Goal: Task Accomplishment & Management: Complete application form

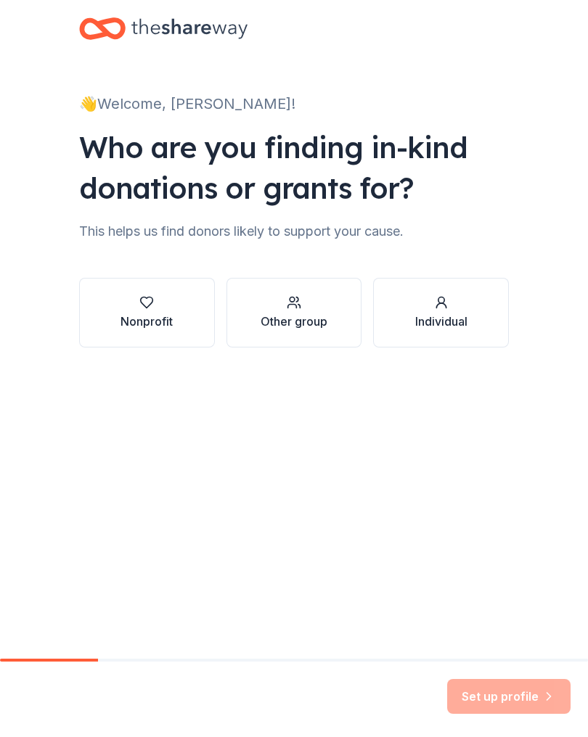
click at [139, 297] on icon "button" at bounding box center [146, 302] width 15 height 15
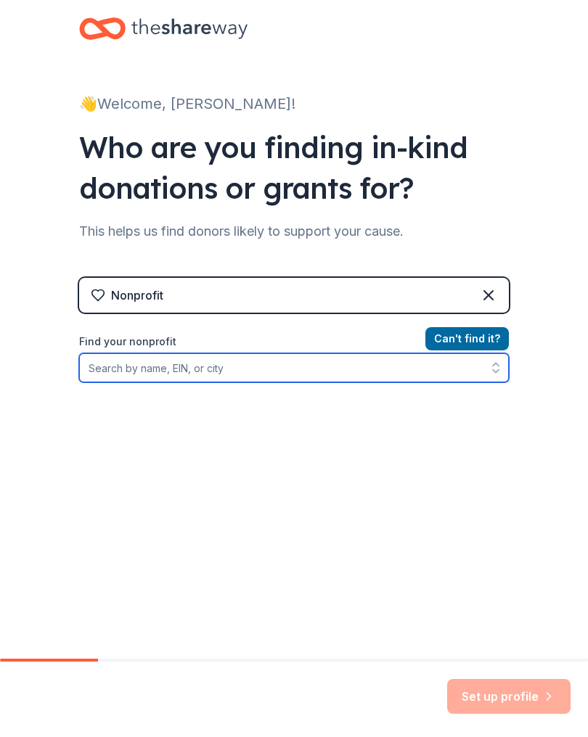
click at [386, 363] on input "Find your nonprofit" at bounding box center [294, 367] width 430 height 29
type input "Grea"
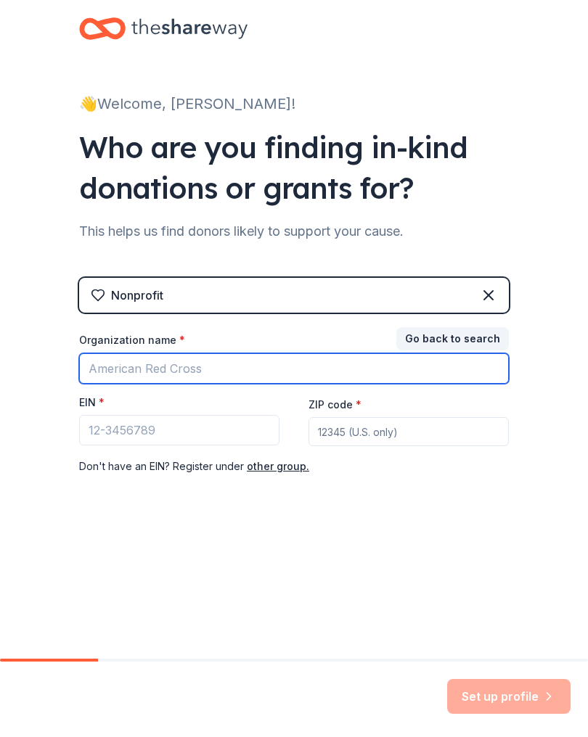
click at [263, 367] on input "Organization name *" at bounding box center [294, 368] width 430 height 30
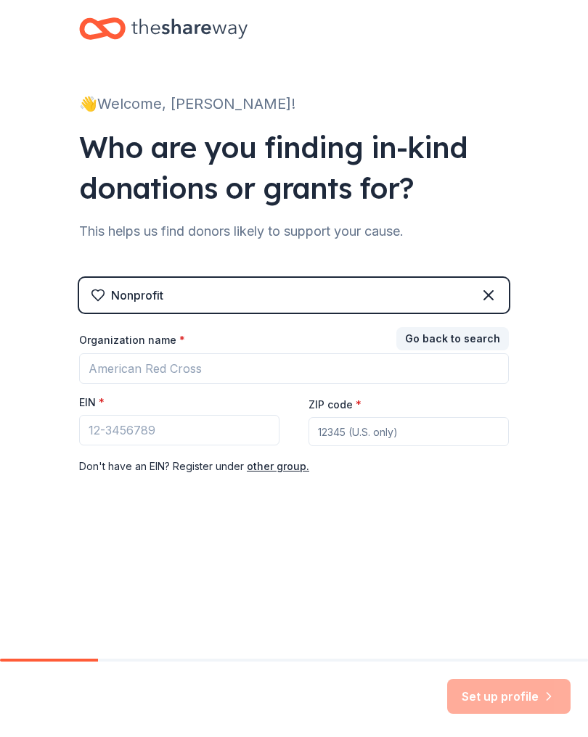
click at [407, 437] on input "ZIP code *" at bounding box center [408, 431] width 200 height 29
type input "75125"
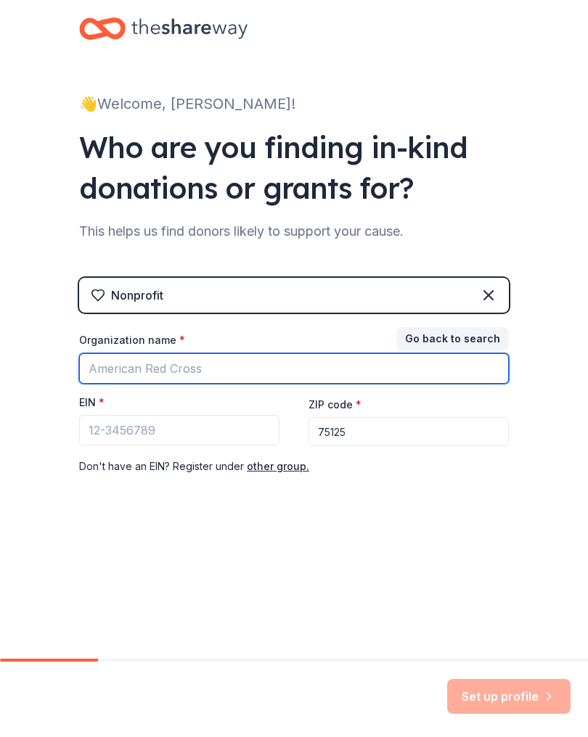
click at [214, 368] on input "Organization name *" at bounding box center [294, 368] width 430 height 30
type input "[DEMOGRAPHIC_DATA]"
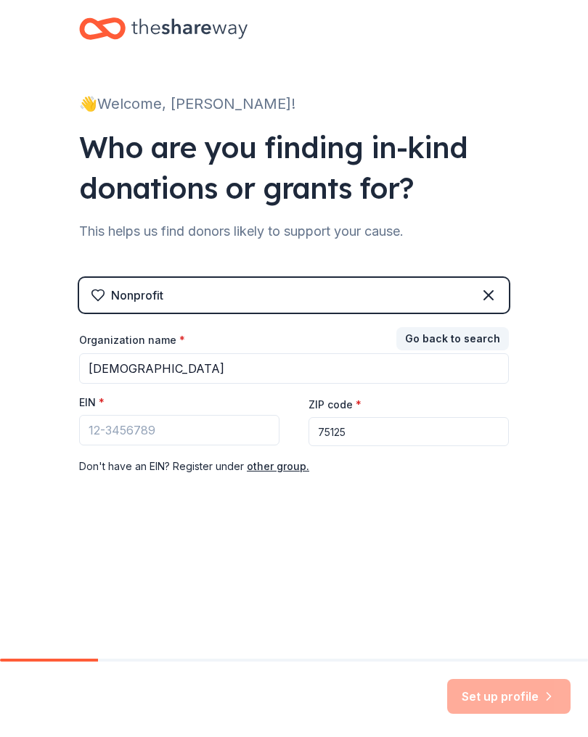
click at [482, 340] on button "Go back to search" at bounding box center [452, 338] width 112 height 23
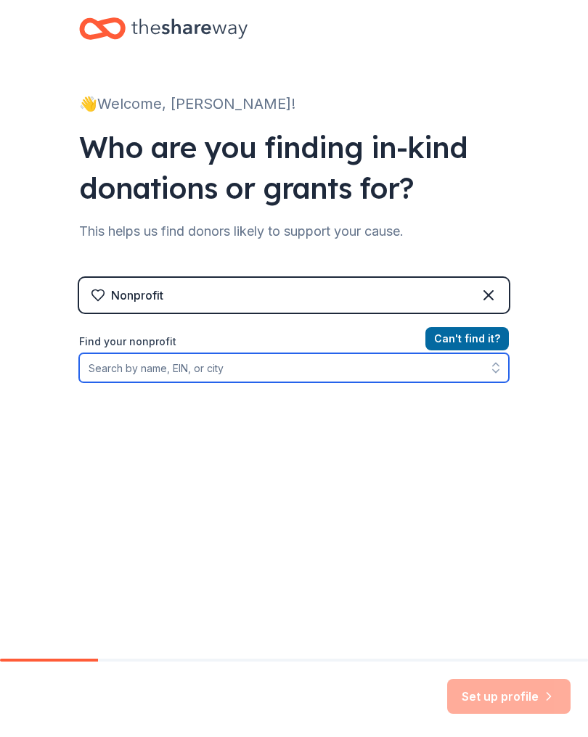
click at [342, 357] on input "Find your nonprofit" at bounding box center [294, 367] width 430 height 29
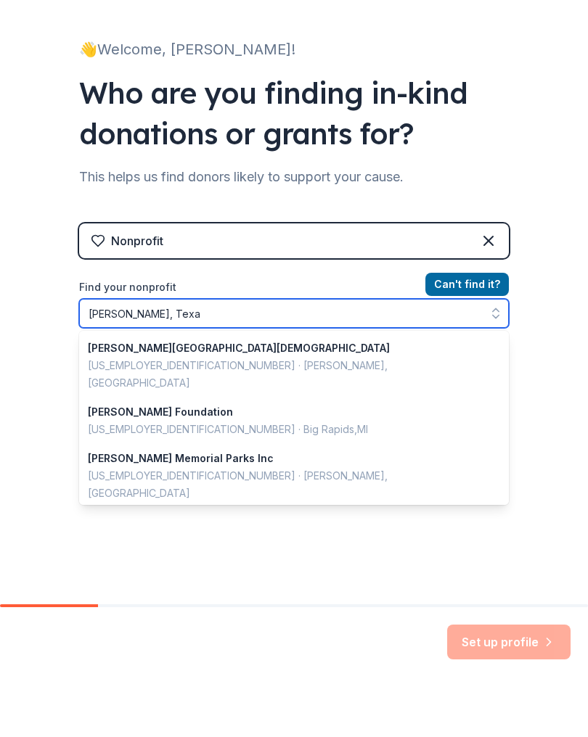
type input "[GEOGRAPHIC_DATA], [US_STATE]"
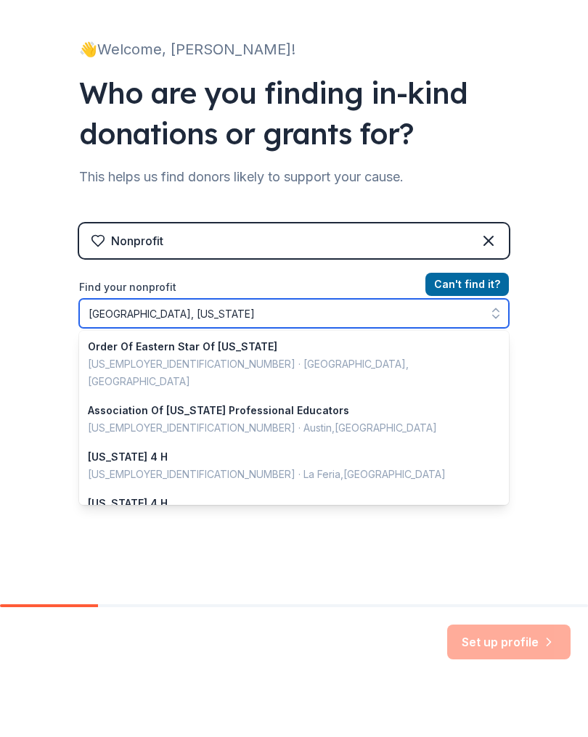
scroll to position [331, 0]
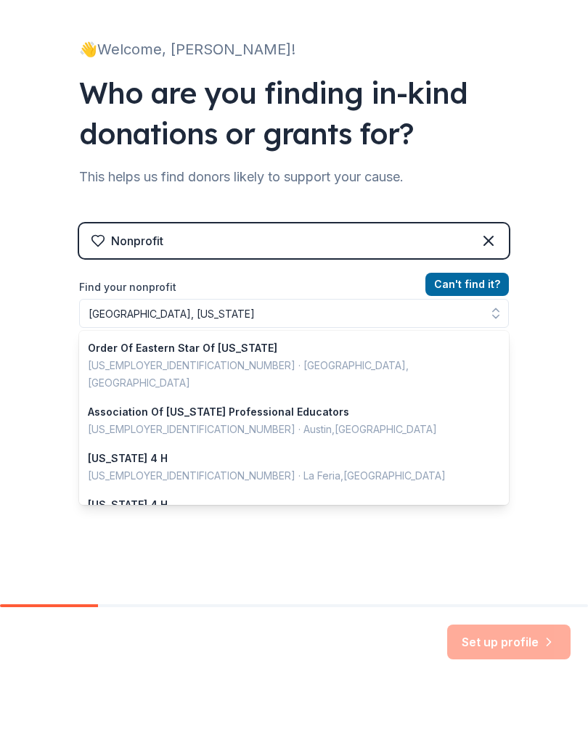
click at [478, 335] on button "Can ' t find it?" at bounding box center [466, 338] width 83 height 23
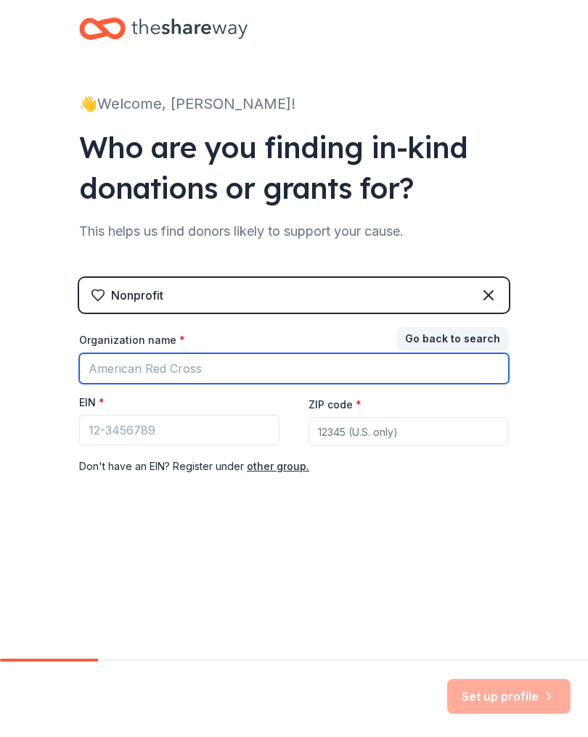
click at [344, 360] on input "Organization name *" at bounding box center [294, 368] width 430 height 30
click at [128, 371] on input "[DEMOGRAPHIC_DATA]" at bounding box center [294, 368] width 430 height 30
click at [109, 371] on input "Greater Lighthouse Church" at bounding box center [294, 368] width 430 height 30
click at [112, 381] on input "Greater Lighthouse Church" at bounding box center [294, 368] width 430 height 30
click at [121, 373] on input "Greater Lighthouse Church" at bounding box center [294, 368] width 430 height 30
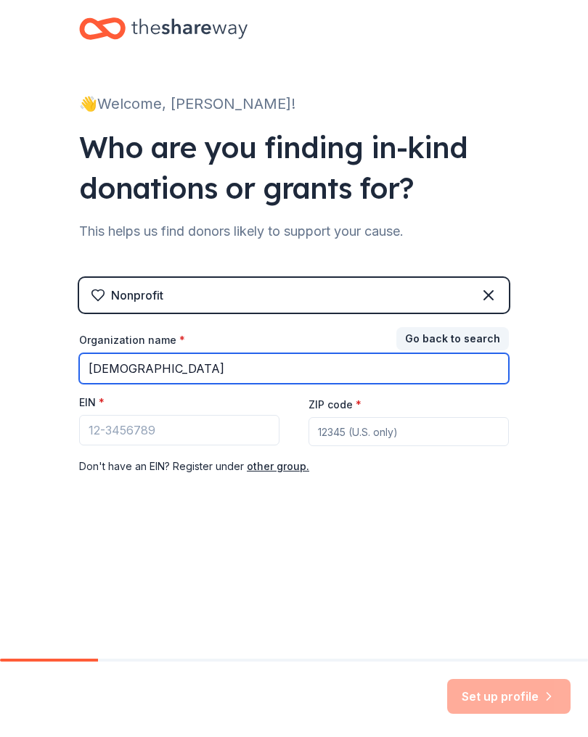
click at [259, 367] on input "Lighthouse Church" at bounding box center [294, 368] width 430 height 30
type input "Lighthouse Church of God in Christ"
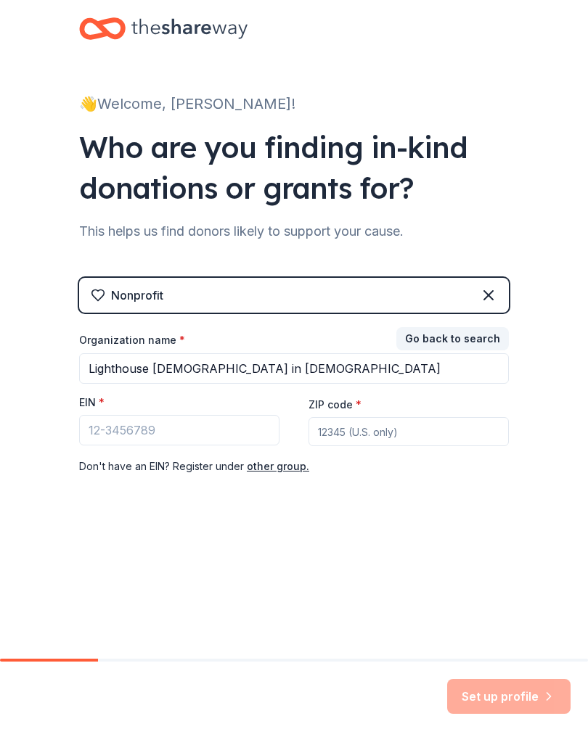
click at [386, 435] on input "ZIP code *" at bounding box center [408, 431] width 200 height 29
type input "75125"
click at [268, 466] on button "other group." at bounding box center [278, 466] width 62 height 17
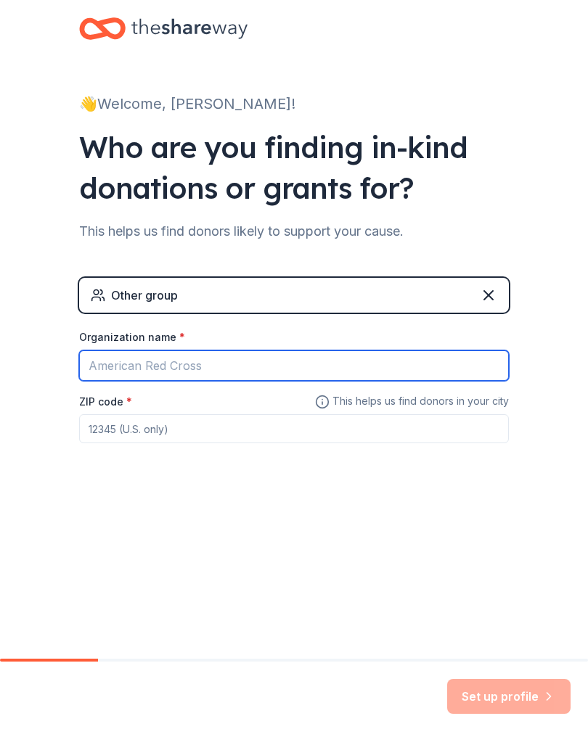
click at [310, 366] on input "Organization name *" at bounding box center [294, 365] width 430 height 30
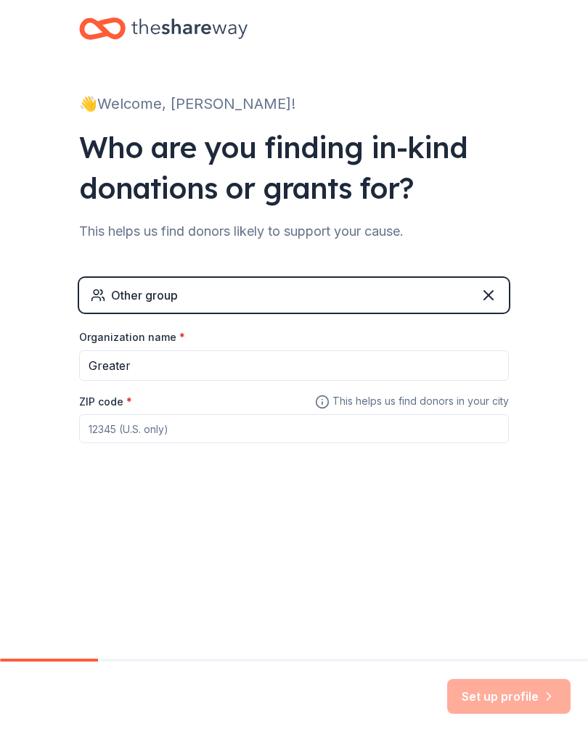
click at [407, 302] on div "Other group" at bounding box center [294, 295] width 430 height 35
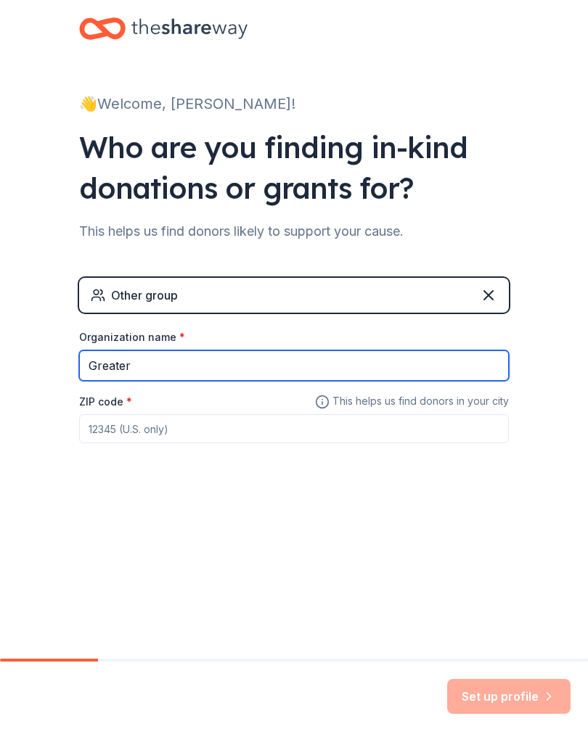
click at [319, 363] on input "Greater" at bounding box center [294, 365] width 430 height 30
type input "Greater Lighthouse COGIC"
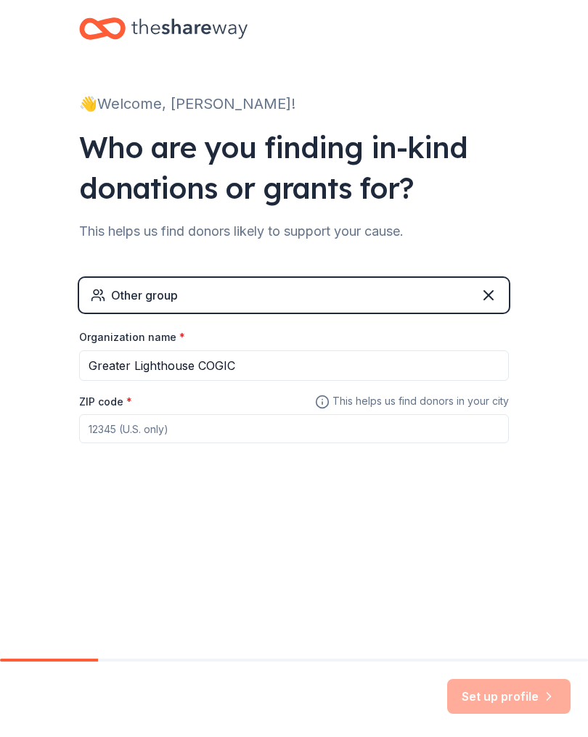
click at [348, 435] on input "ZIP code *" at bounding box center [294, 428] width 430 height 29
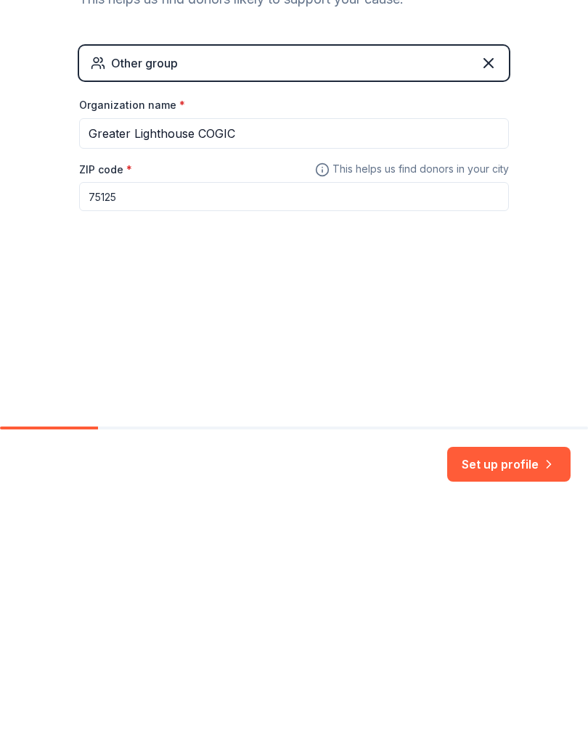
type input "75125"
click at [521, 679] on button "Set up profile" at bounding box center [508, 696] width 123 height 35
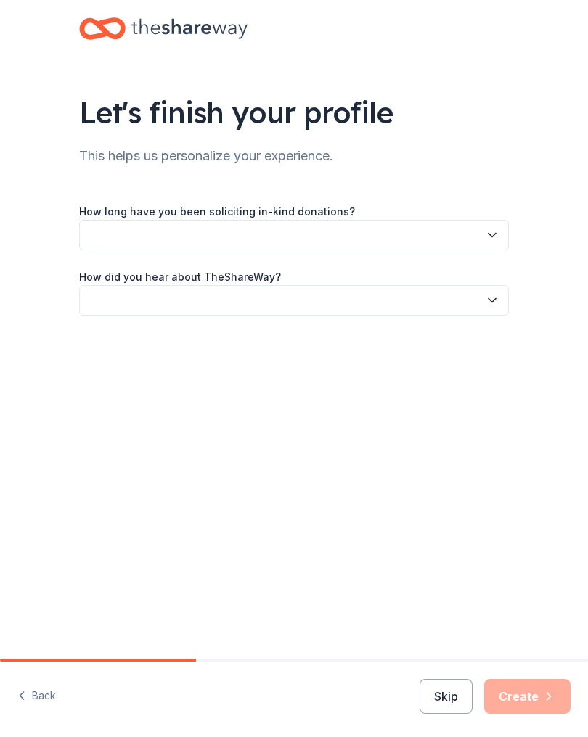
click at [348, 234] on button "button" at bounding box center [294, 235] width 430 height 30
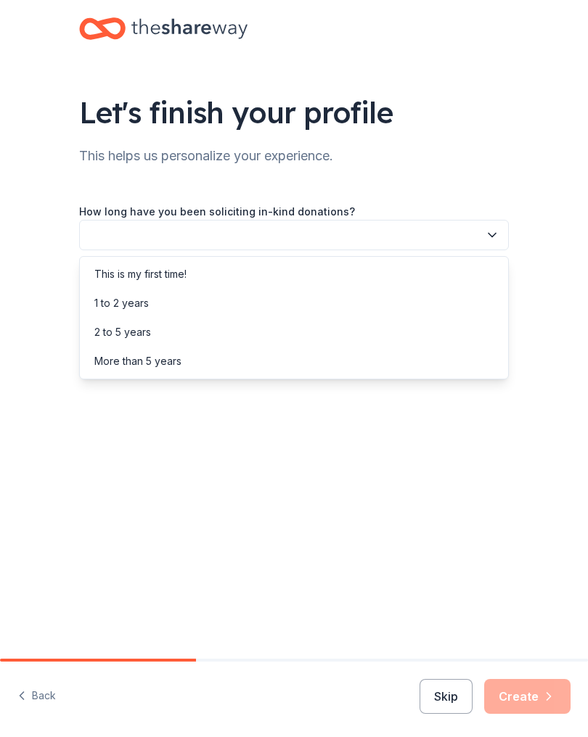
click at [169, 363] on div "More than 5 years" at bounding box center [137, 361] width 87 height 17
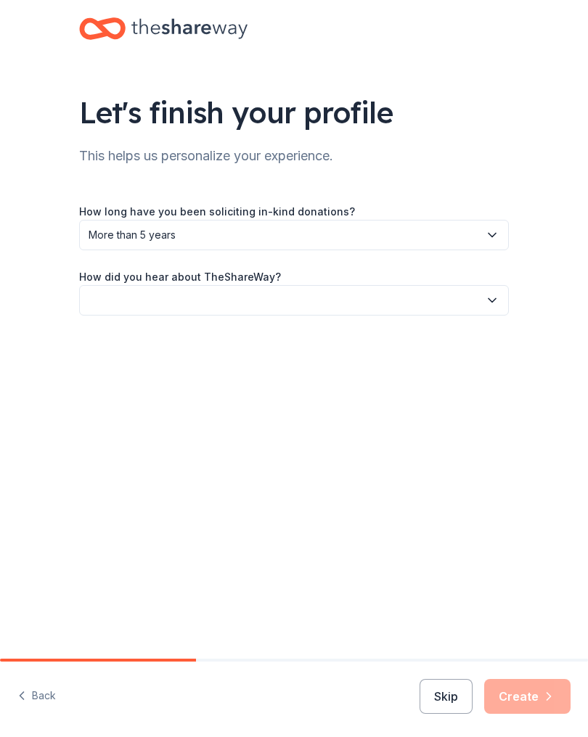
click at [461, 302] on button "button" at bounding box center [294, 300] width 430 height 30
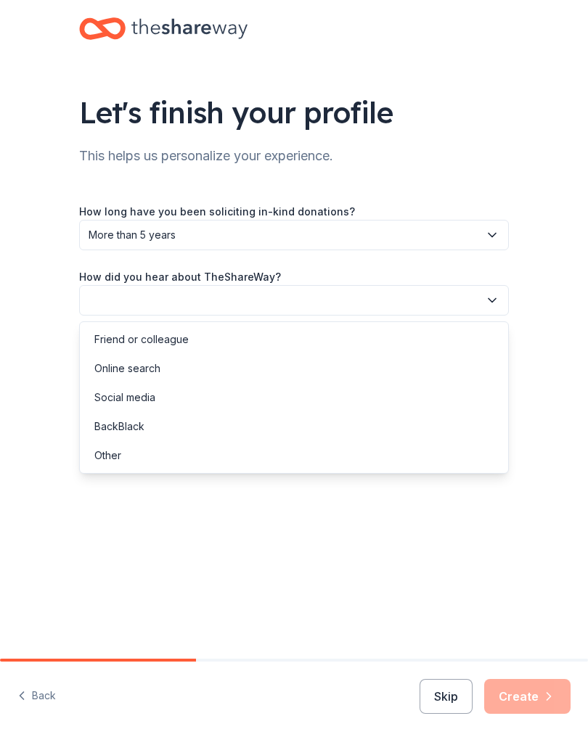
click at [142, 368] on div "Online search" at bounding box center [127, 368] width 66 height 17
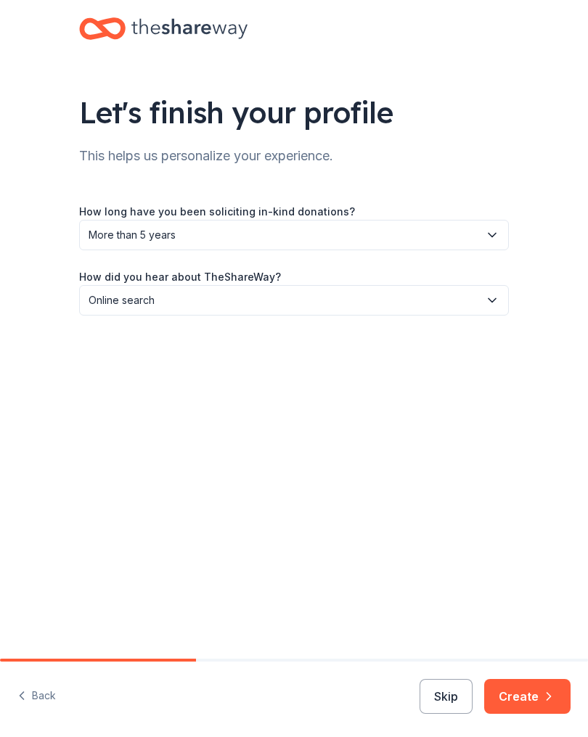
click at [541, 700] on icon "button" at bounding box center [548, 696] width 15 height 15
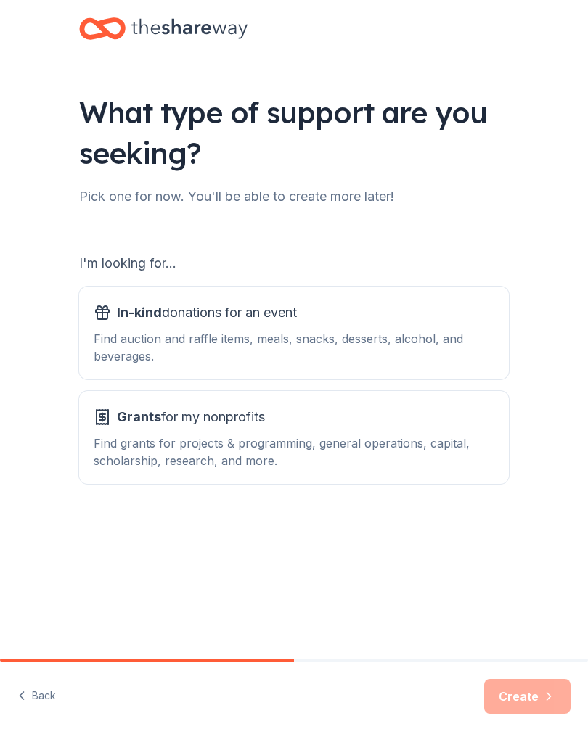
click at [475, 329] on div "In-kind donations for an event Find auction and raffle items, meals, snacks, de…" at bounding box center [294, 333] width 400 height 64
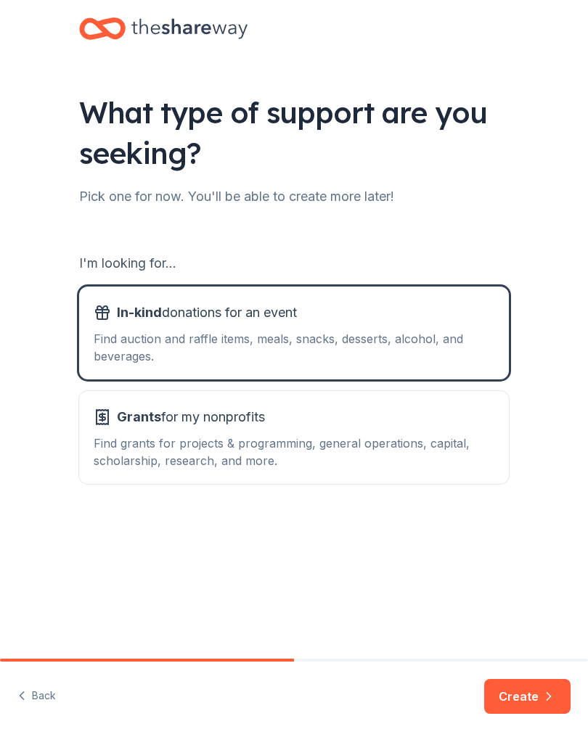
click at [535, 699] on button "Create" at bounding box center [527, 696] width 86 height 35
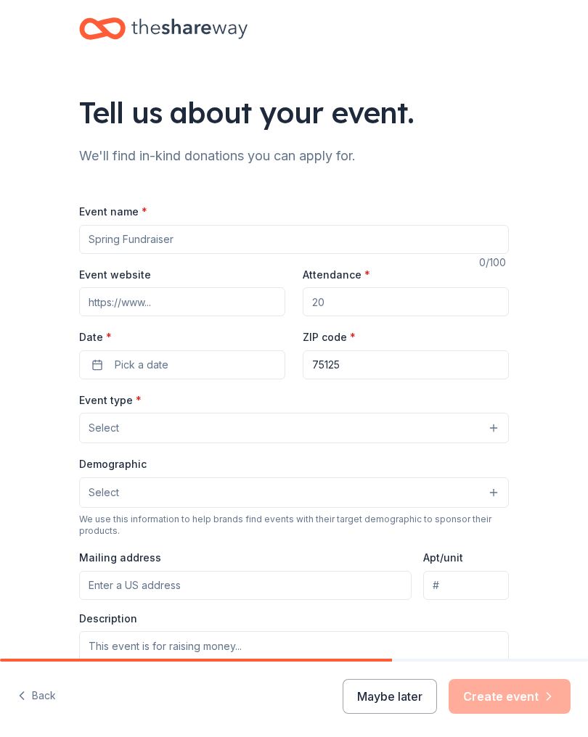
click at [118, 242] on input "Event name *" at bounding box center [294, 239] width 430 height 29
click at [106, 238] on input "Fall Event" at bounding box center [294, 239] width 430 height 29
type input "Fall/ Christmas Event"
click at [440, 308] on input "Attendance *" at bounding box center [406, 301] width 206 height 29
click at [421, 311] on input "Attendance *" at bounding box center [406, 301] width 206 height 29
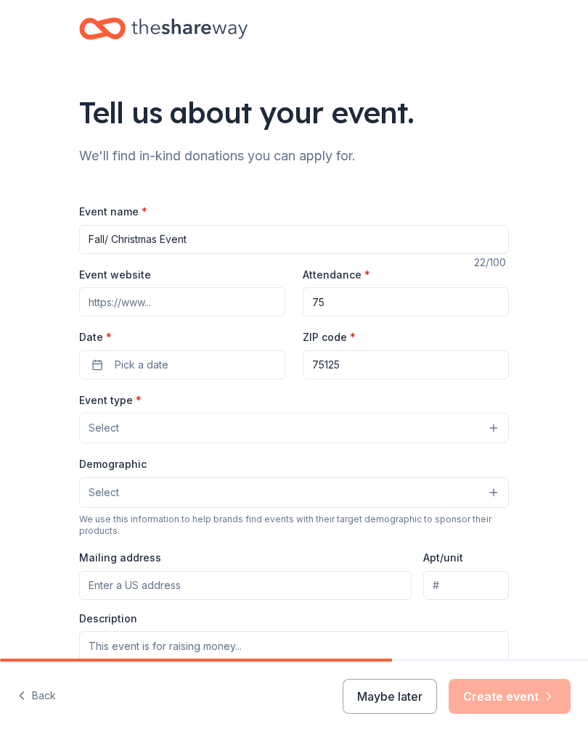
type input "75"
click at [114, 366] on button "Pick a date" at bounding box center [182, 364] width 206 height 29
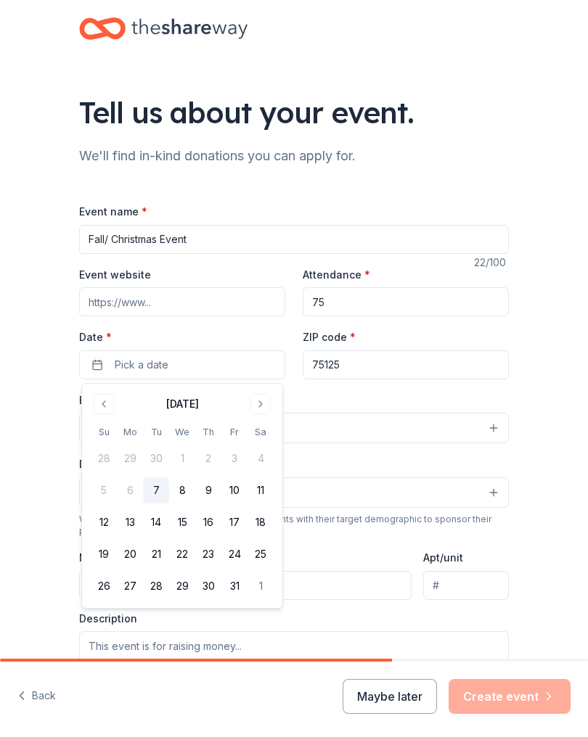
click at [255, 405] on button "Go to next month" at bounding box center [260, 404] width 20 height 20
click at [261, 525] on button "15" at bounding box center [260, 522] width 26 height 26
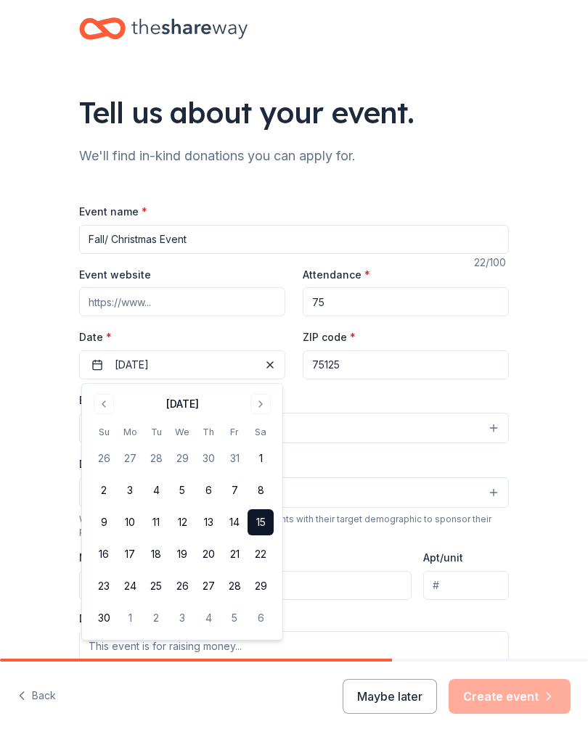
click at [408, 415] on button "Select" at bounding box center [294, 428] width 430 height 30
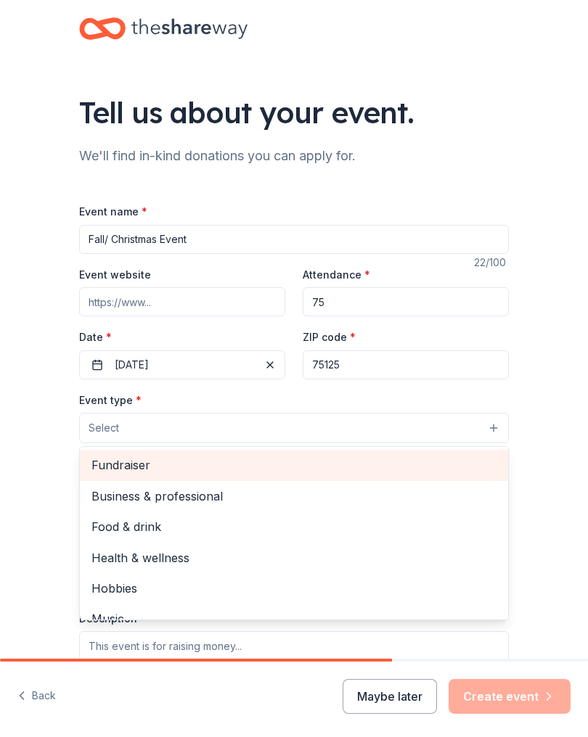
click at [151, 461] on span "Fundraiser" at bounding box center [293, 465] width 405 height 19
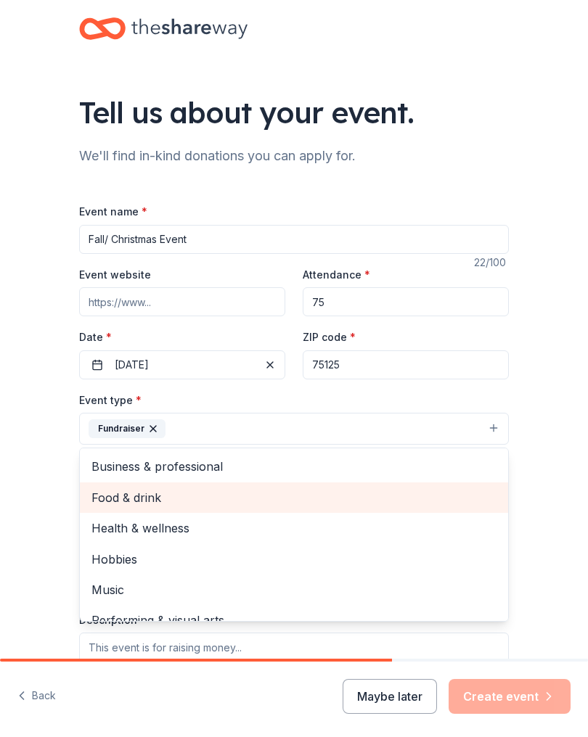
click at [144, 496] on span "Food & drink" at bounding box center [293, 497] width 405 height 19
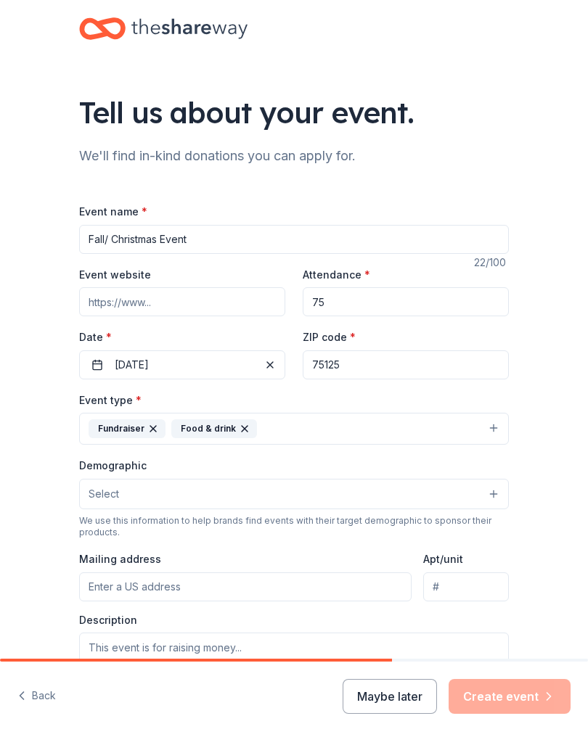
click at [497, 495] on button "Select" at bounding box center [294, 494] width 430 height 30
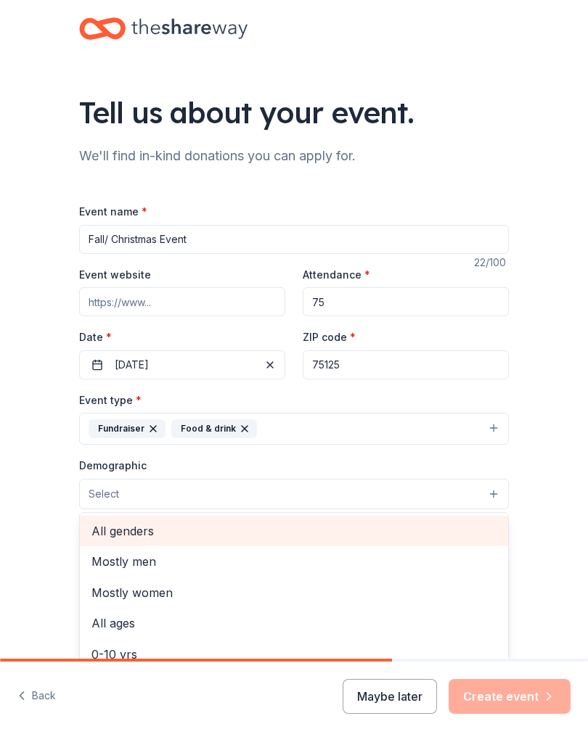
click at [133, 533] on span "All genders" at bounding box center [293, 531] width 405 height 19
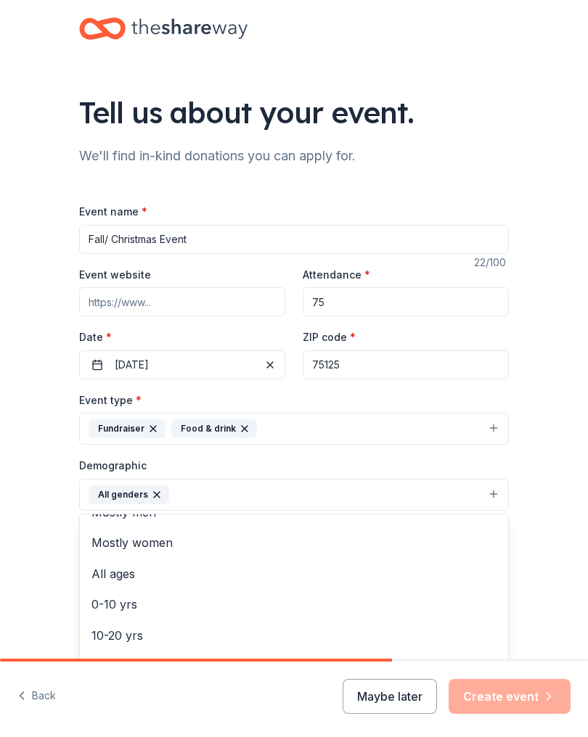
scroll to position [25, 0]
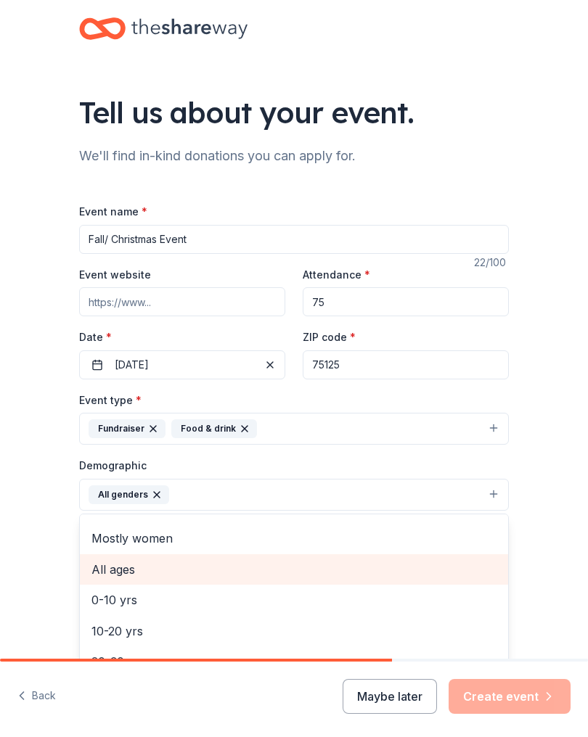
click at [123, 579] on span "All ages" at bounding box center [293, 569] width 405 height 19
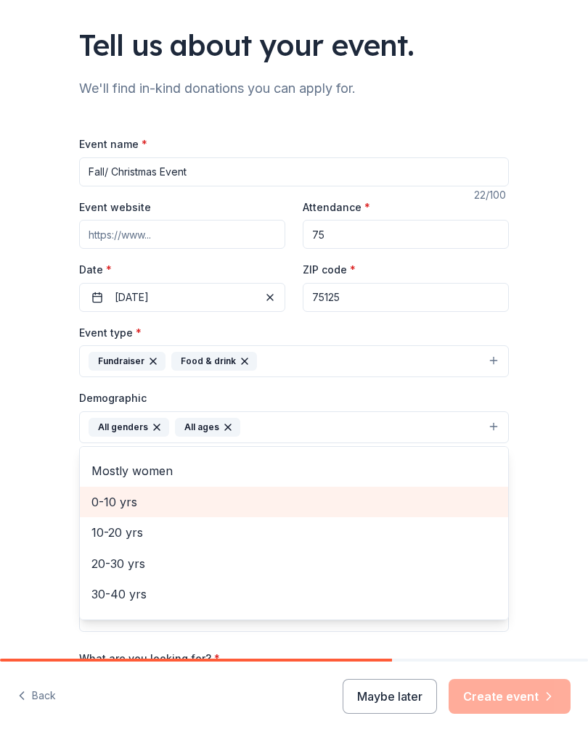
scroll to position [82, 0]
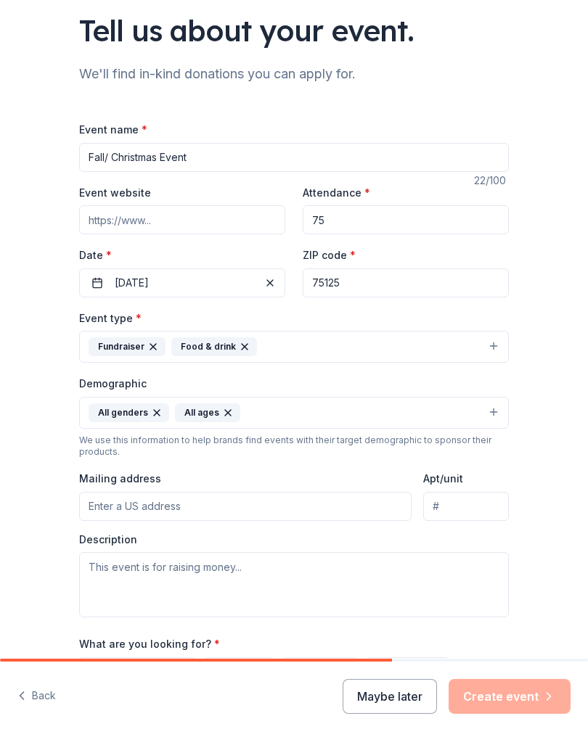
click at [340, 513] on input "Mailing address" at bounding box center [245, 506] width 332 height 29
type input "707 North Wood Street, Ferris, TX, 75125"
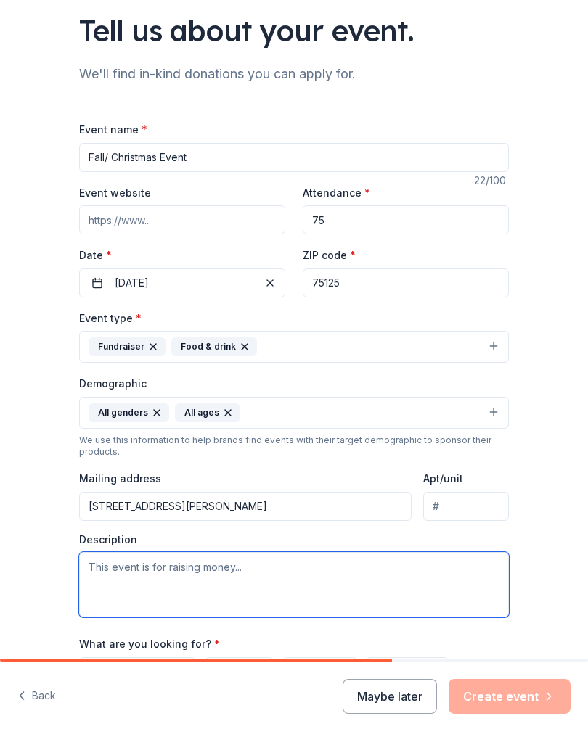
click at [291, 578] on textarea at bounding box center [294, 584] width 430 height 65
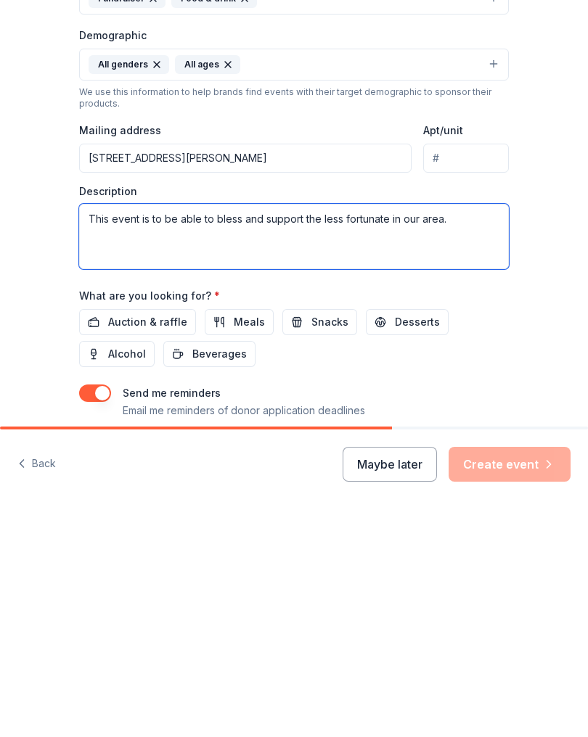
scroll to position [199, 0]
type textarea "This event is to be able to bless and support the less fortunate in our area."
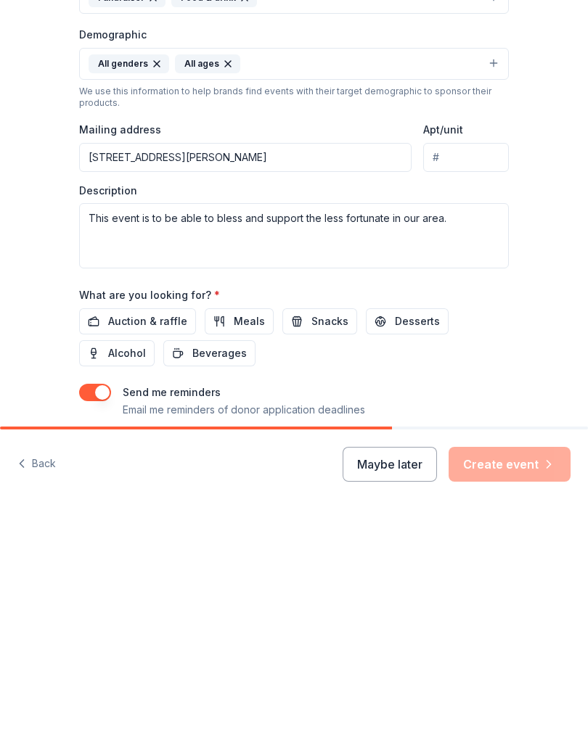
click at [112, 545] on span "Auction & raffle" at bounding box center [147, 553] width 79 height 17
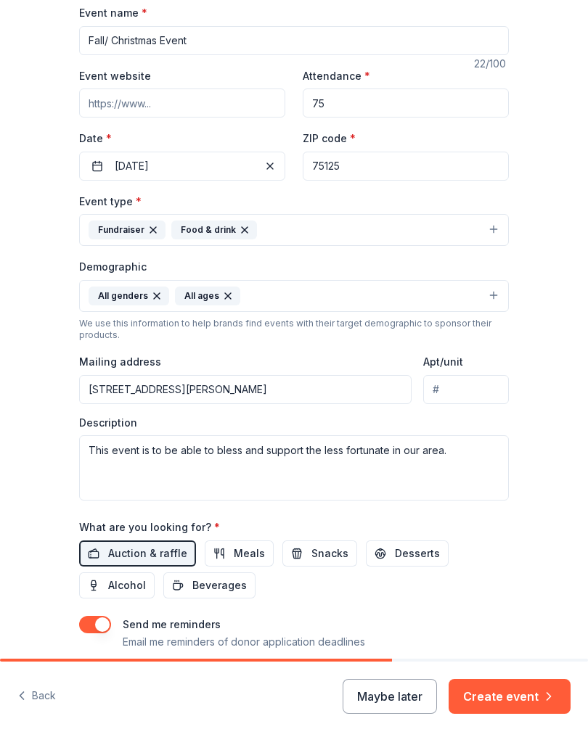
click at [244, 550] on span "Meals" at bounding box center [249, 553] width 31 height 17
click at [317, 553] on span "Snacks" at bounding box center [329, 553] width 37 height 17
click at [409, 560] on span "Desserts" at bounding box center [417, 553] width 45 height 17
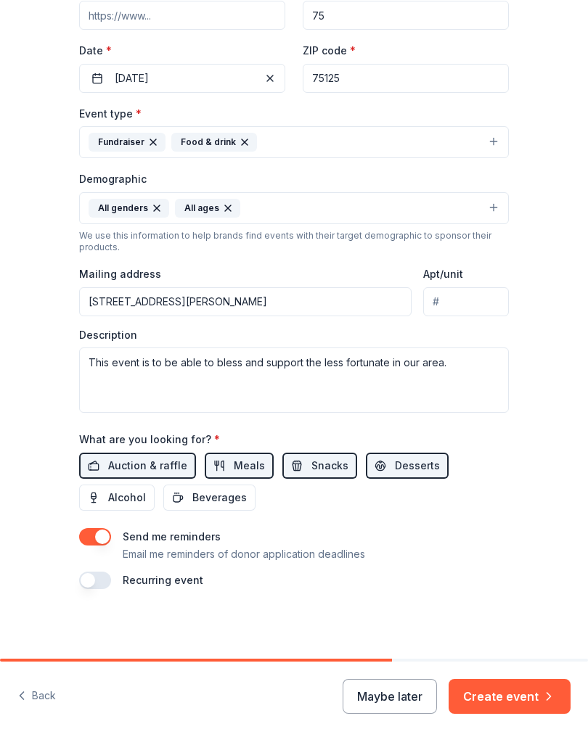
scroll to position [288, 0]
click at [94, 581] on button "button" at bounding box center [95, 580] width 32 height 17
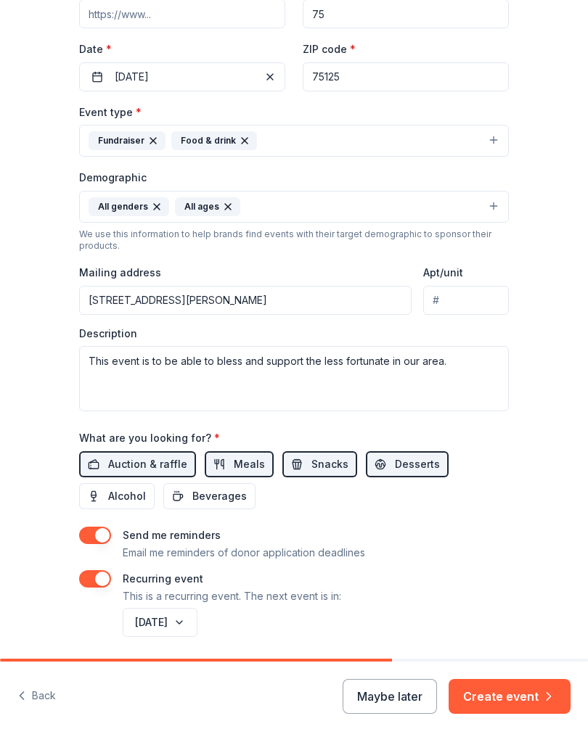
click at [197, 622] on button "November 2026" at bounding box center [160, 622] width 75 height 29
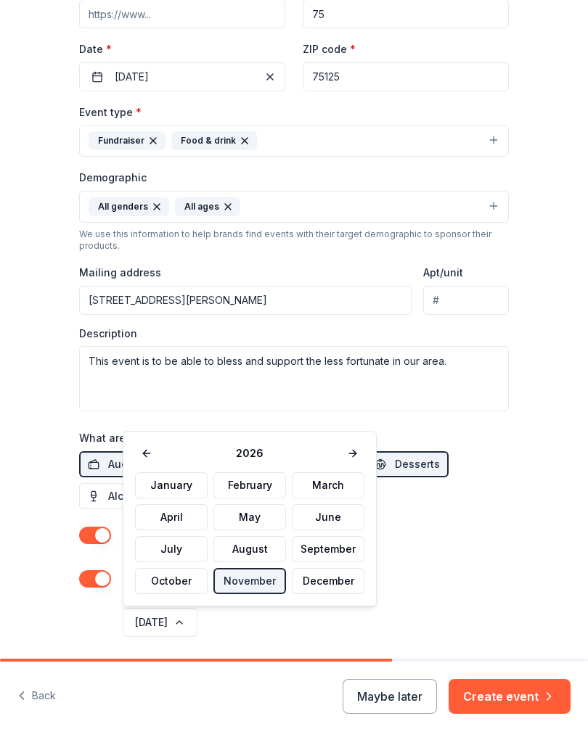
click at [340, 584] on button "December" at bounding box center [328, 581] width 73 height 26
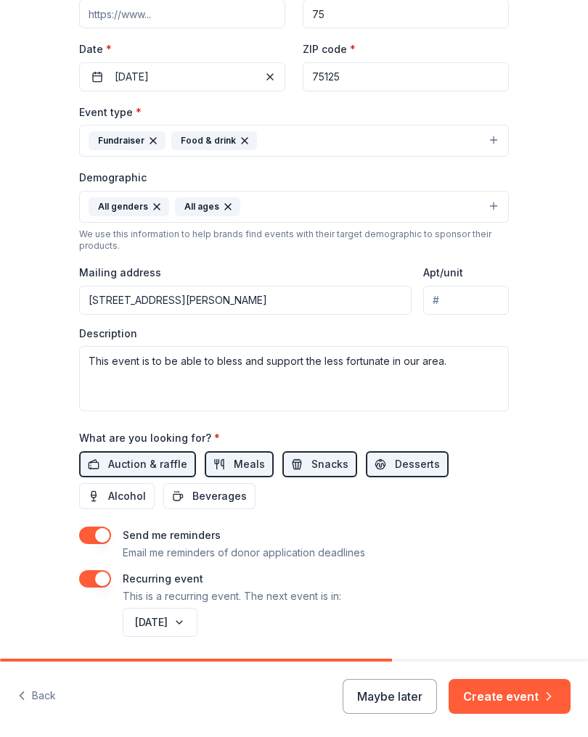
click at [197, 624] on button "December 2026" at bounding box center [160, 622] width 75 height 29
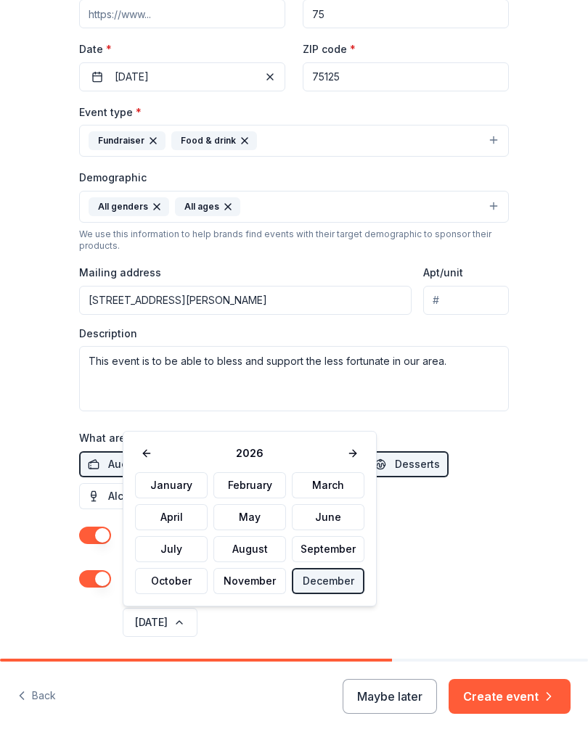
click at [153, 453] on button at bounding box center [146, 453] width 23 height 20
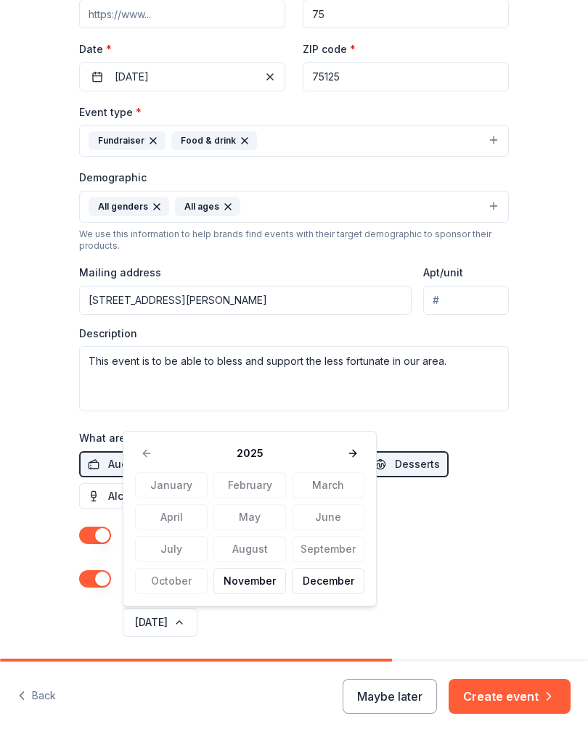
click at [346, 456] on button at bounding box center [352, 453] width 23 height 20
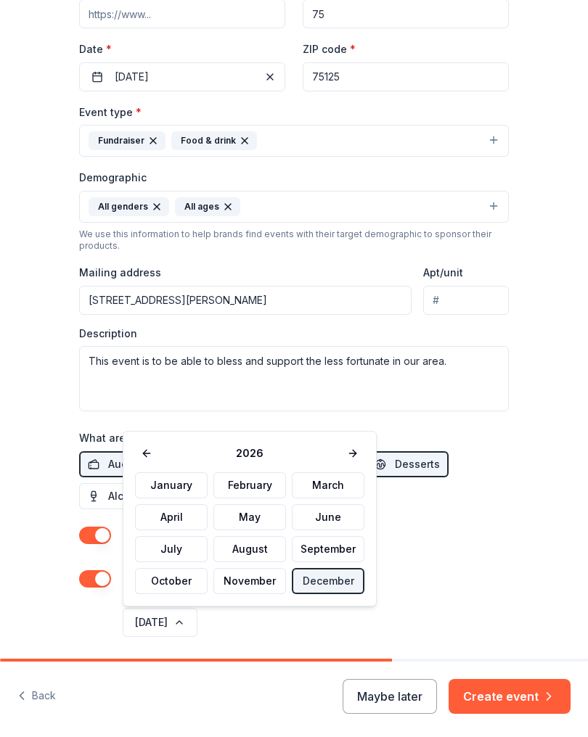
click at [172, 489] on button "January" at bounding box center [171, 485] width 73 height 26
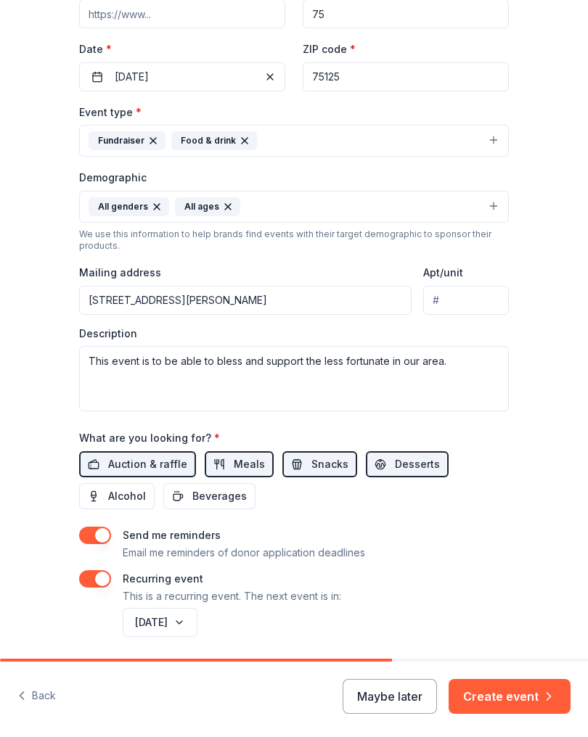
click at [518, 699] on button "Create event" at bounding box center [509, 696] width 122 height 35
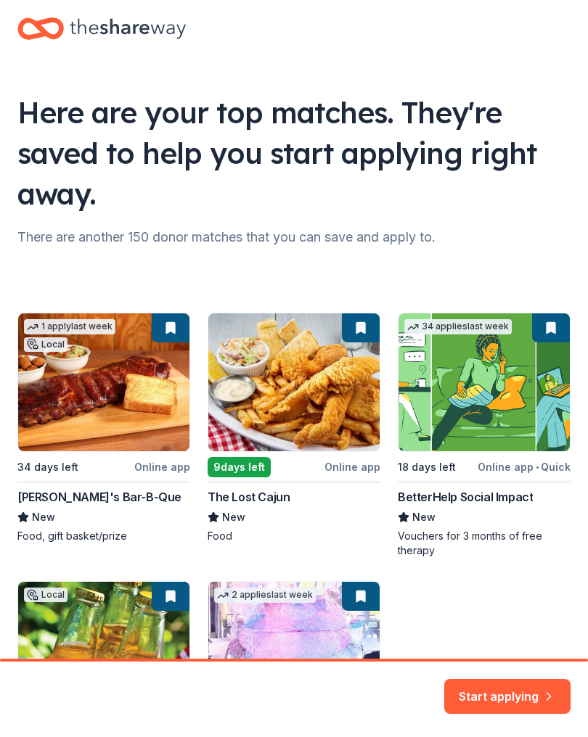
click at [522, 689] on button "Start applying" at bounding box center [507, 687] width 126 height 35
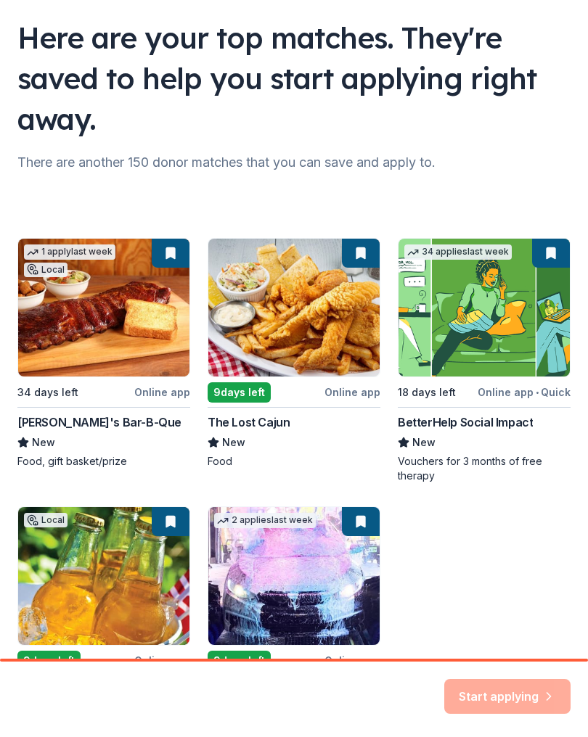
scroll to position [74, 0]
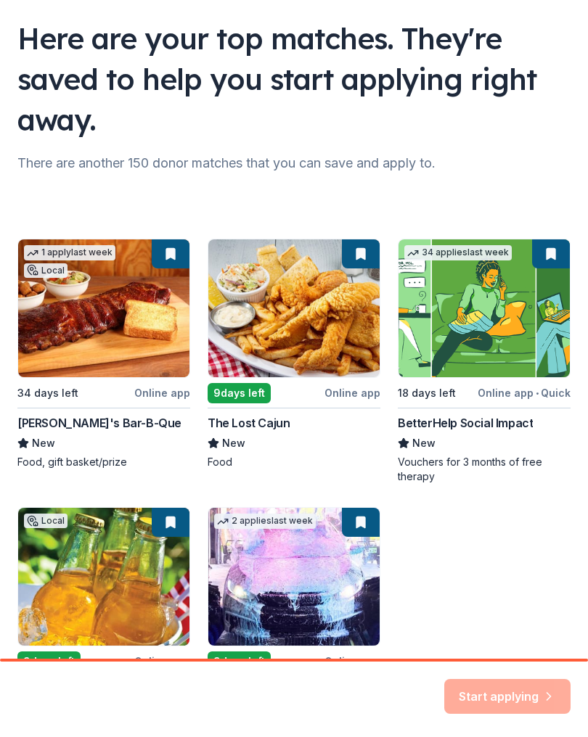
click at [528, 690] on div "Start applying" at bounding box center [507, 696] width 126 height 35
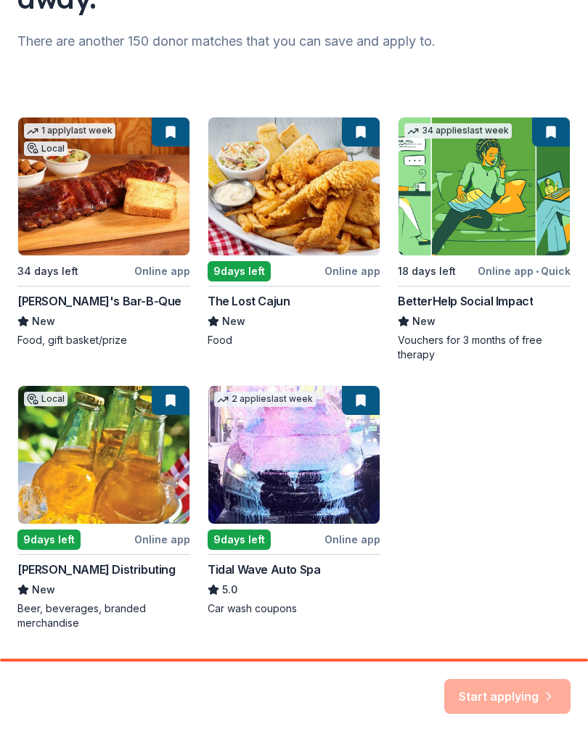
scroll to position [186, 0]
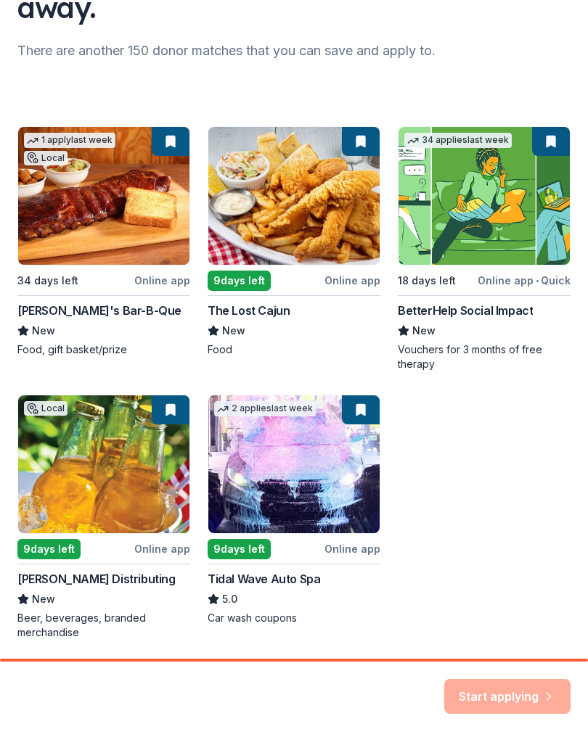
click at [62, 205] on div "1 apply last week Local 34 days left Online app Soulman's Bar-B-Que New Food, g…" at bounding box center [293, 383] width 553 height 514
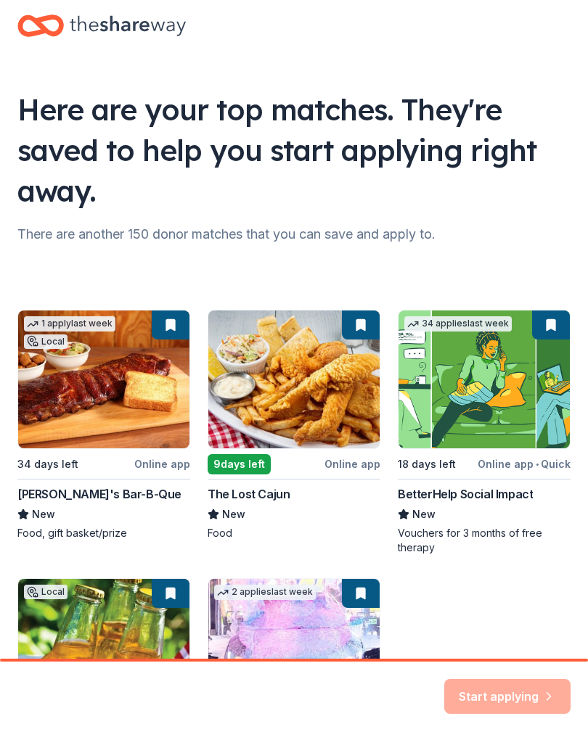
scroll to position [-2, 0]
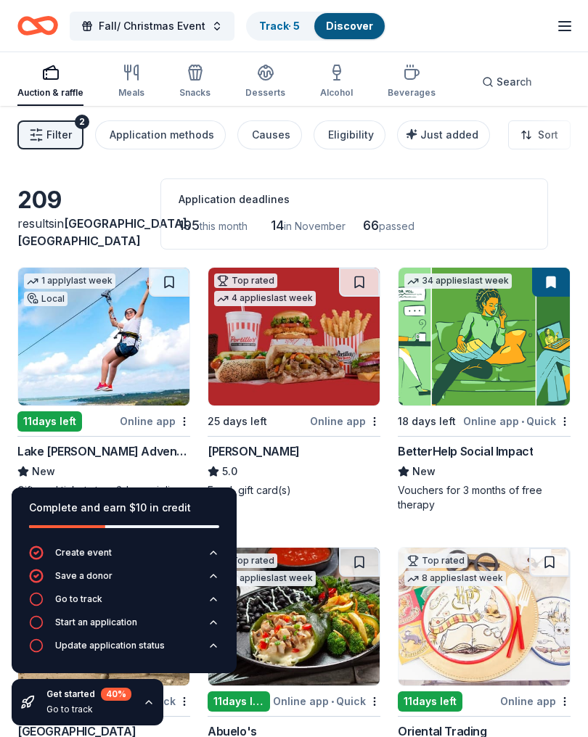
click at [346, 133] on div "Eligibility" at bounding box center [351, 134] width 46 height 17
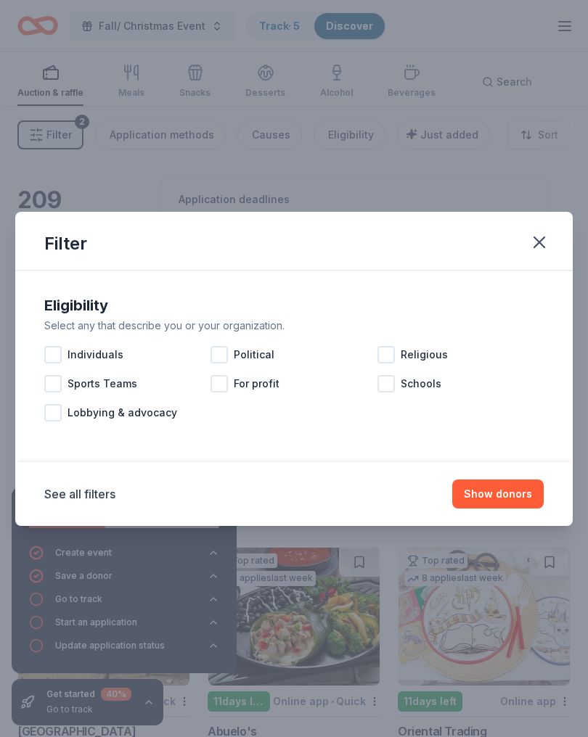
click at [49, 353] on div at bounding box center [52, 354] width 17 height 17
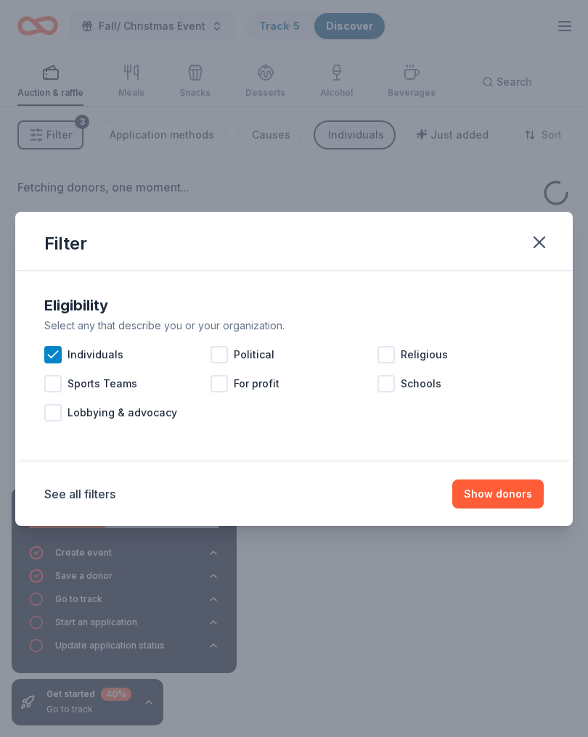
click at [49, 385] on div at bounding box center [52, 383] width 17 height 17
click at [399, 352] on div "Religious" at bounding box center [460, 354] width 166 height 29
click at [518, 492] on button "Show donors" at bounding box center [497, 494] width 91 height 29
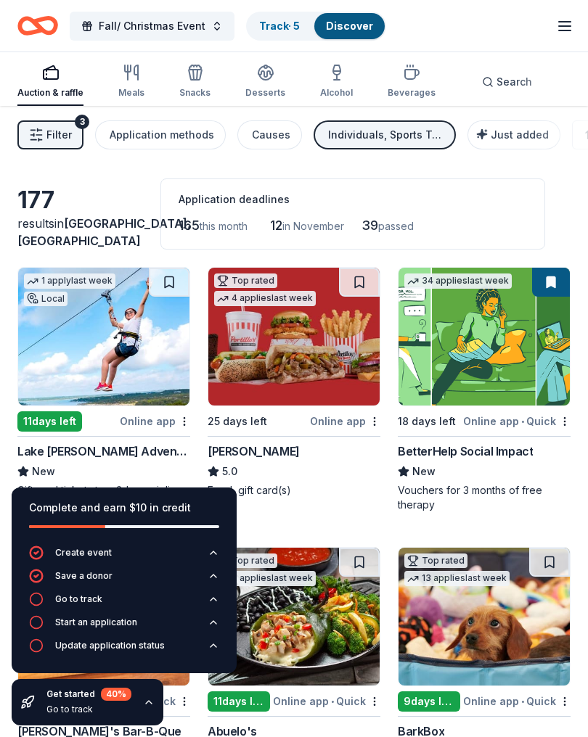
click at [138, 136] on div "Application methods" at bounding box center [162, 134] width 104 height 17
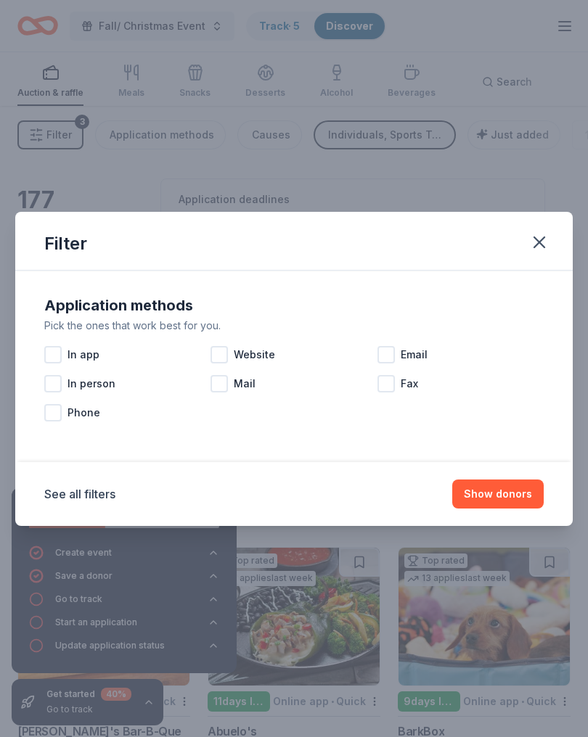
click at [55, 348] on div at bounding box center [52, 354] width 17 height 17
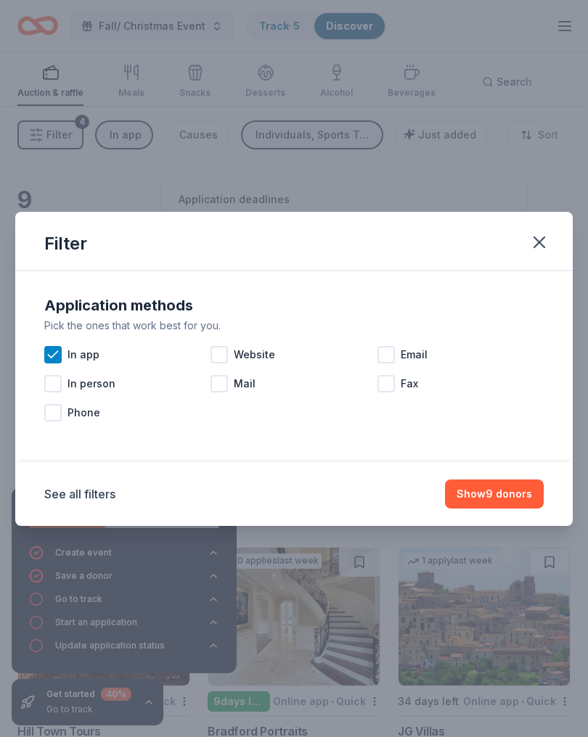
click at [217, 353] on div at bounding box center [218, 354] width 17 height 17
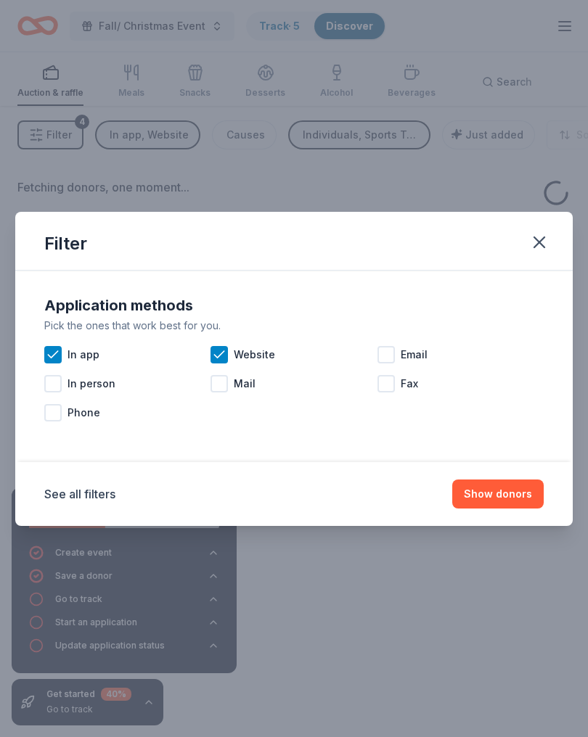
click at [382, 355] on div at bounding box center [385, 354] width 17 height 17
click at [49, 383] on div at bounding box center [52, 383] width 17 height 17
click at [54, 414] on div at bounding box center [52, 412] width 17 height 17
click at [521, 493] on button "Show donors" at bounding box center [497, 494] width 91 height 29
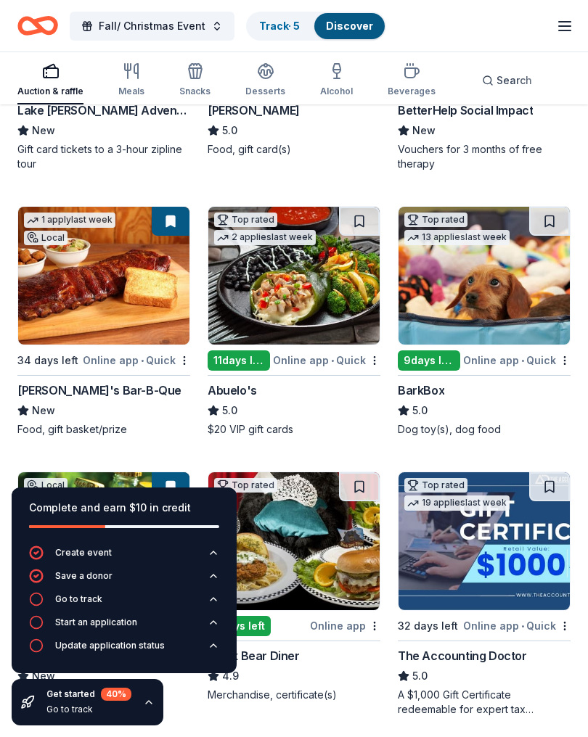
scroll to position [345, 0]
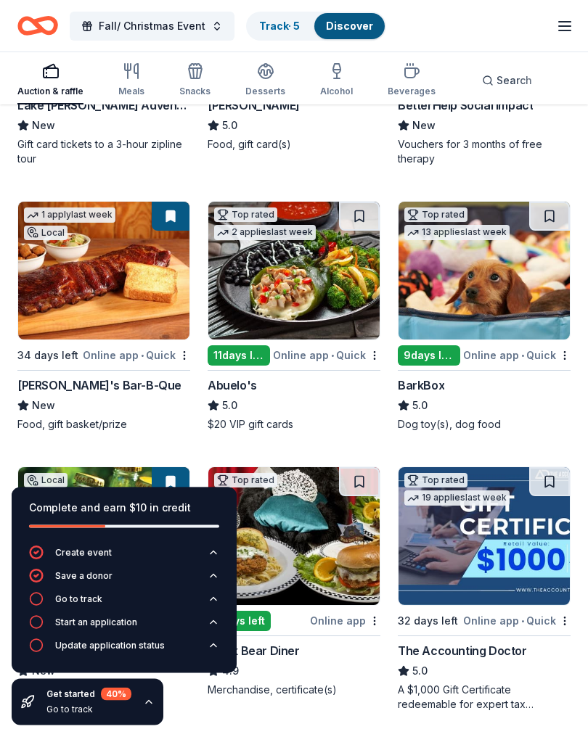
click at [321, 293] on img at bounding box center [293, 271] width 171 height 138
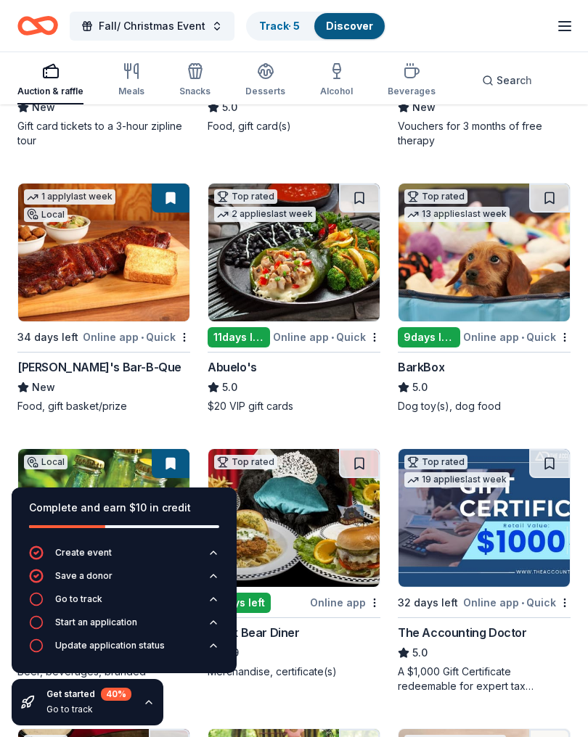
click at [106, 25] on span "Fall/ Christmas Event" at bounding box center [152, 25] width 107 height 17
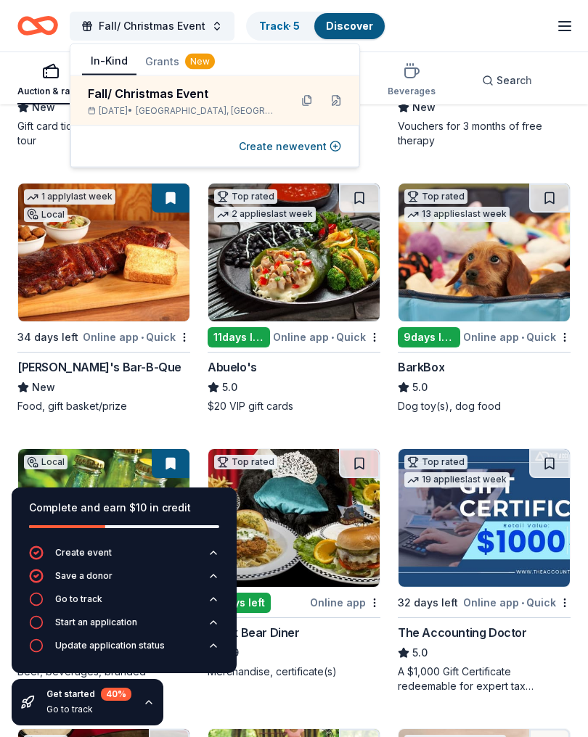
click at [105, 107] on div "Nov 15, 2025 • Ferris, TX" at bounding box center [183, 111] width 190 height 12
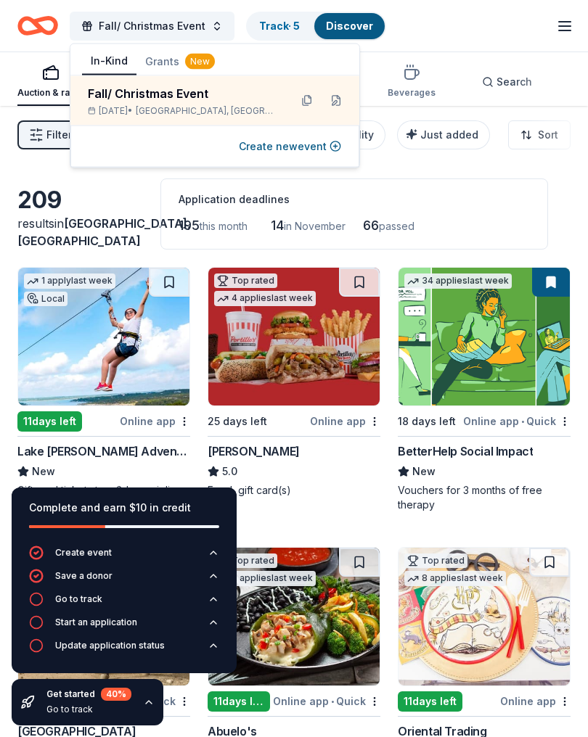
click at [140, 102] on div "Fall/ Christmas Event" at bounding box center [183, 93] width 190 height 17
click at [95, 99] on div "Fall/ Christmas Event" at bounding box center [183, 93] width 190 height 17
click at [566, 30] on line "button" at bounding box center [565, 30] width 12 height 0
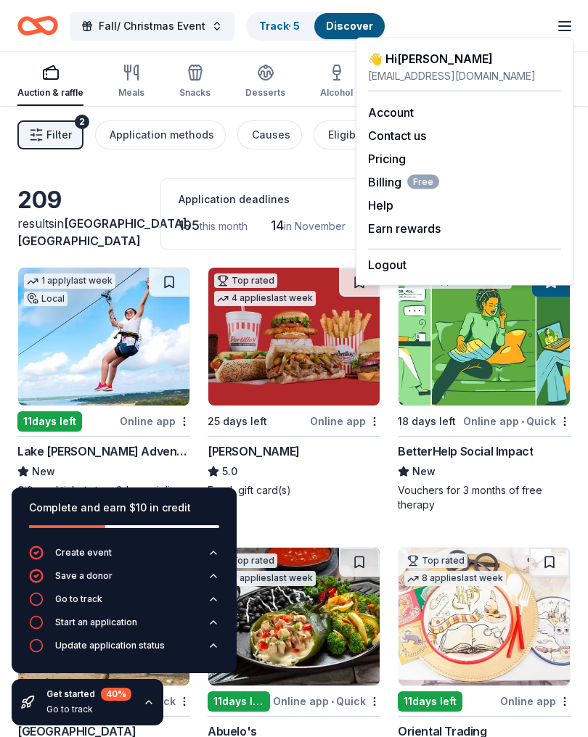
click at [42, 80] on icon "button" at bounding box center [50, 72] width 17 height 17
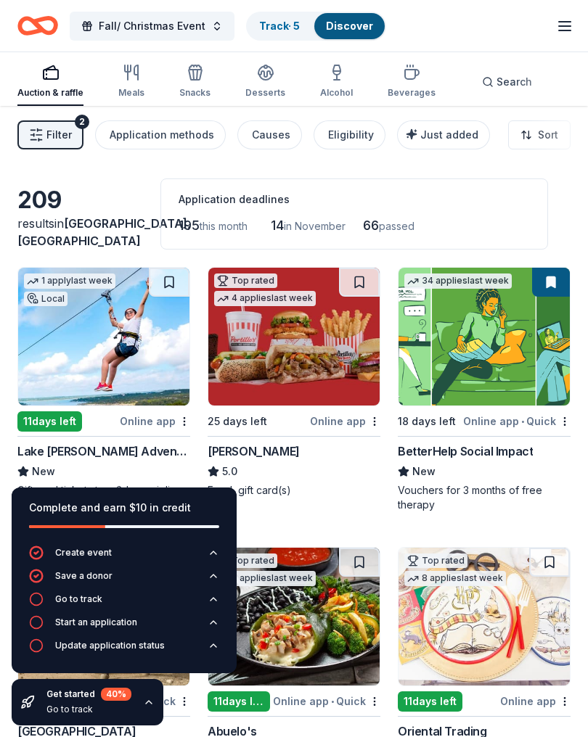
click at [583, 30] on div "Fall/ Christmas Event Track · 5 Discover Start free trial Earn Rewards" at bounding box center [294, 26] width 588 height 52
click at [565, 26] on line "button" at bounding box center [565, 26] width 12 height 0
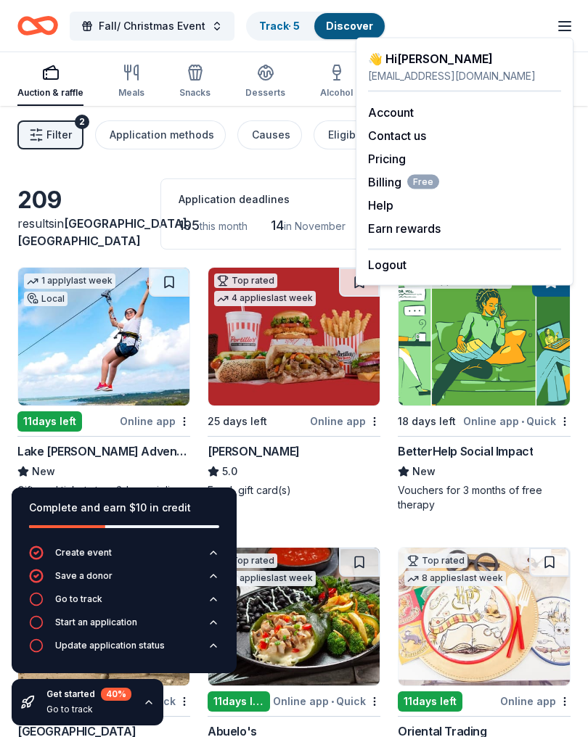
click at [446, 67] on div "tajwillis@gmail.com" at bounding box center [464, 75] width 193 height 17
click at [406, 112] on link "Account" at bounding box center [391, 112] width 46 height 15
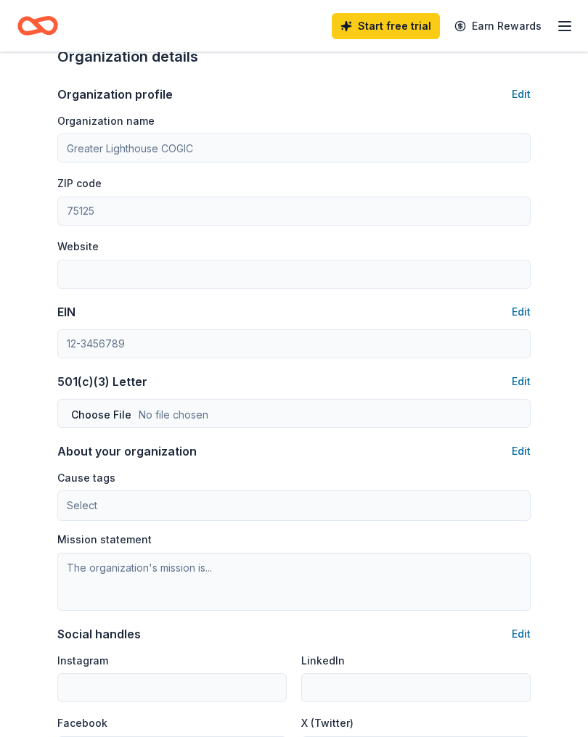
scroll to position [476, 0]
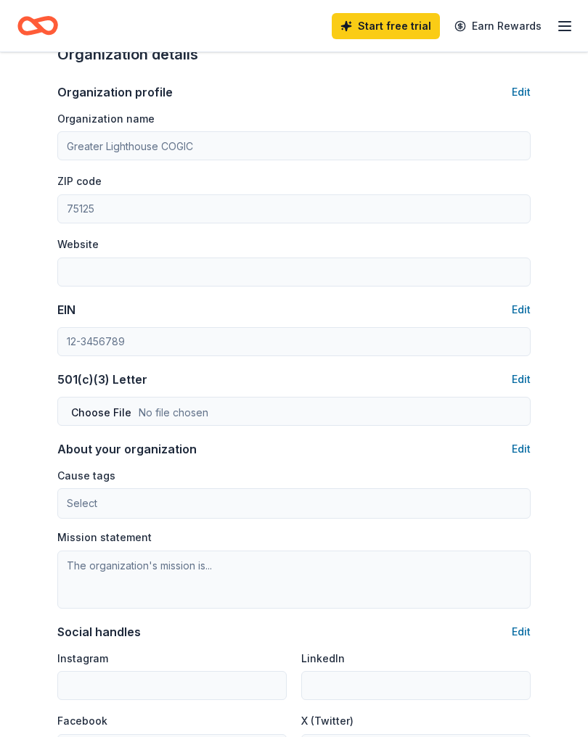
click at [541, 448] on div "Account About me Profile Edit First name Tiffany Last name Willis Role Phone nu…" at bounding box center [294, 223] width 508 height 1295
click at [525, 449] on button "Edit" at bounding box center [520, 449] width 19 height 17
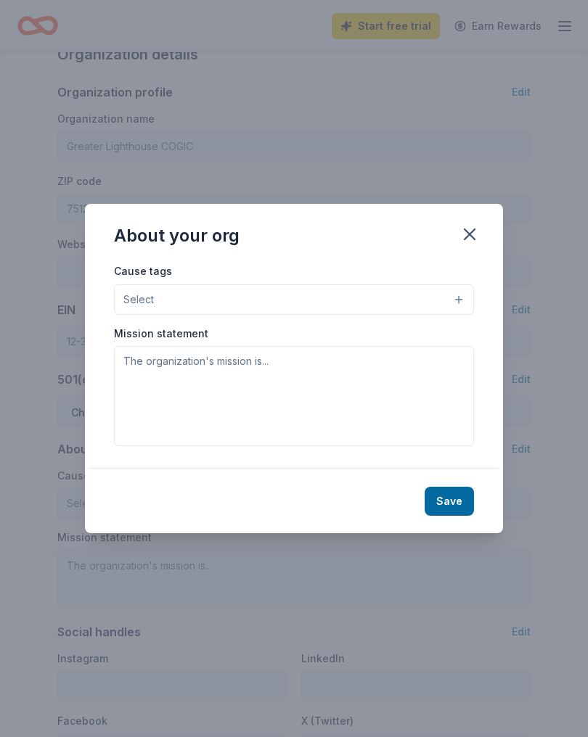
click at [417, 309] on button "Select" at bounding box center [294, 299] width 360 height 30
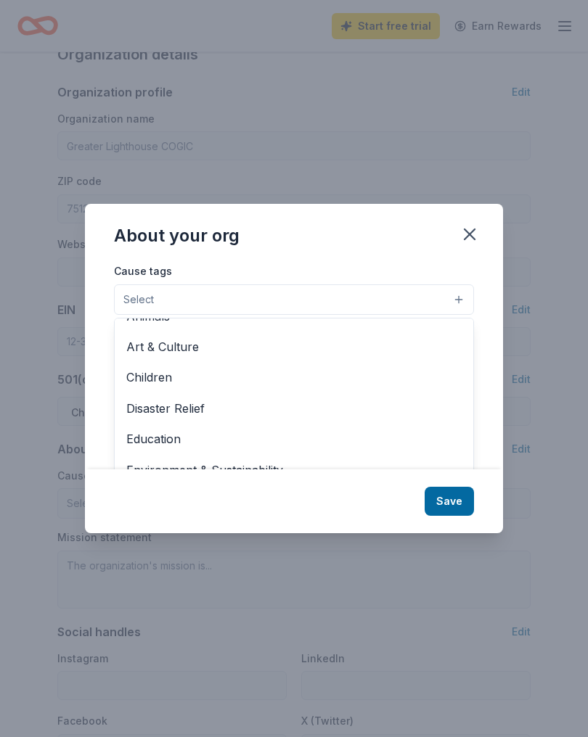
scroll to position [20, 0]
click at [164, 381] on span "Children" at bounding box center [293, 377] width 335 height 19
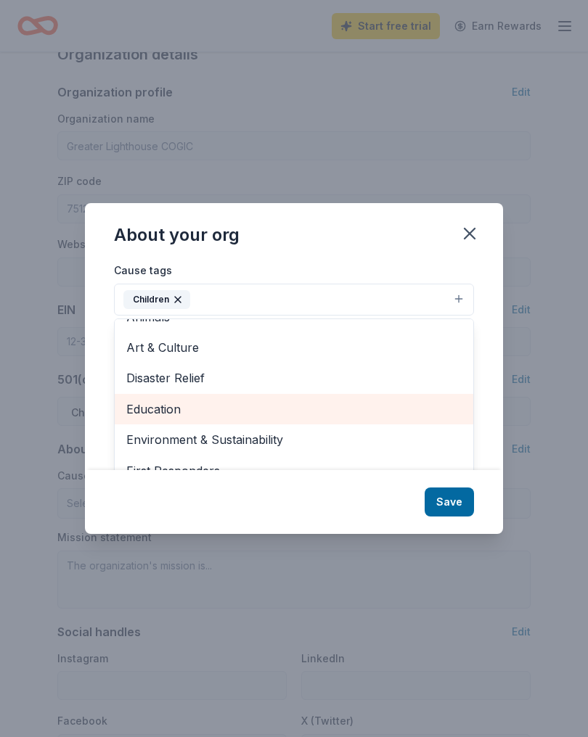
click at [177, 419] on span "Education" at bounding box center [293, 409] width 335 height 19
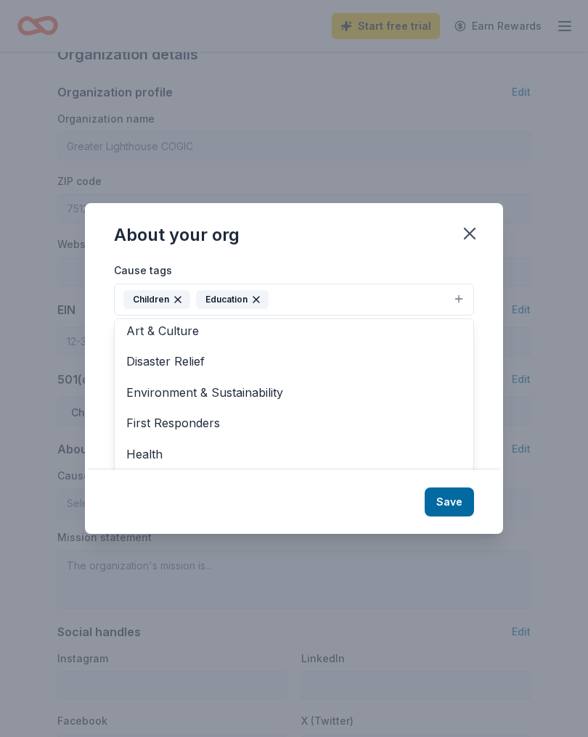
scroll to position [45, 0]
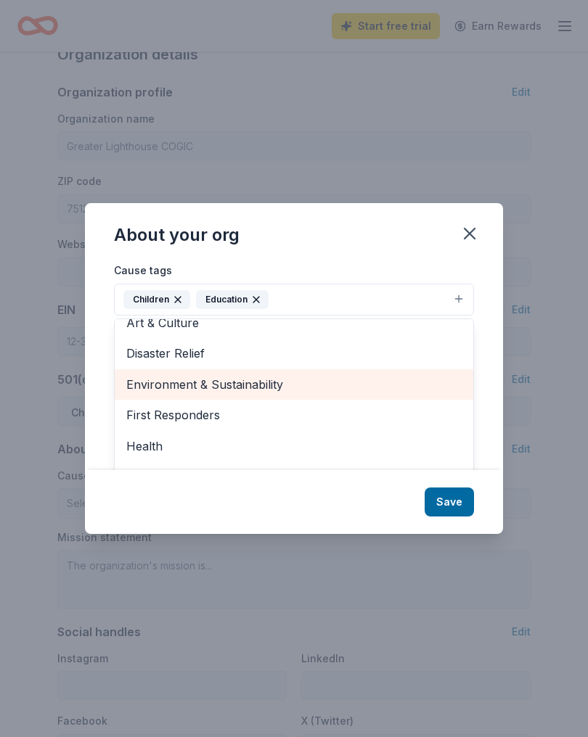
click at [301, 394] on span "Environment & Sustainability" at bounding box center [293, 384] width 335 height 19
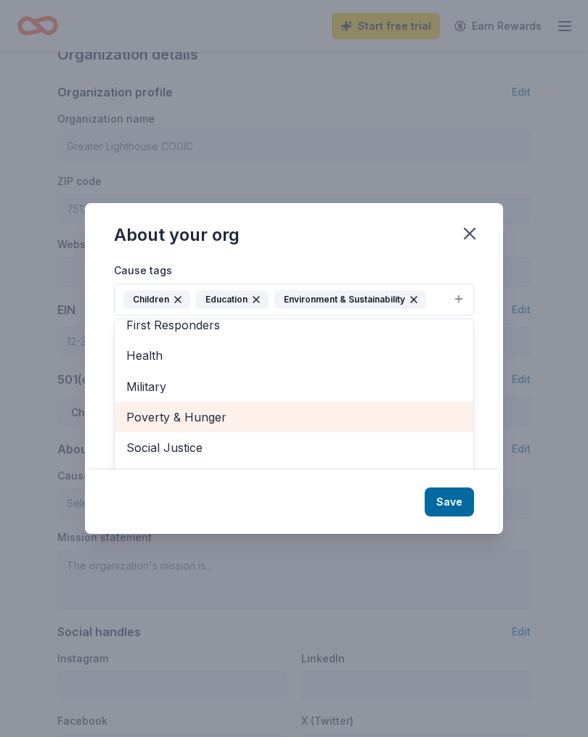
click at [221, 425] on span "Poverty & Hunger" at bounding box center [293, 417] width 335 height 19
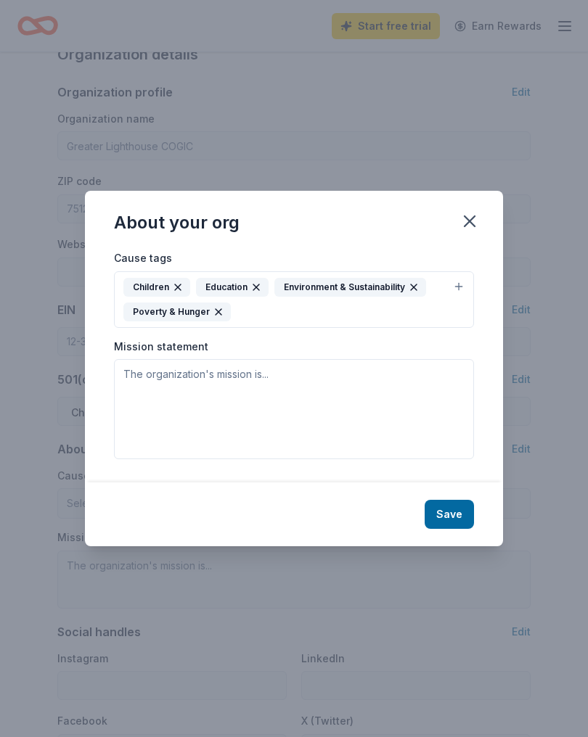
scroll to position [0, 0]
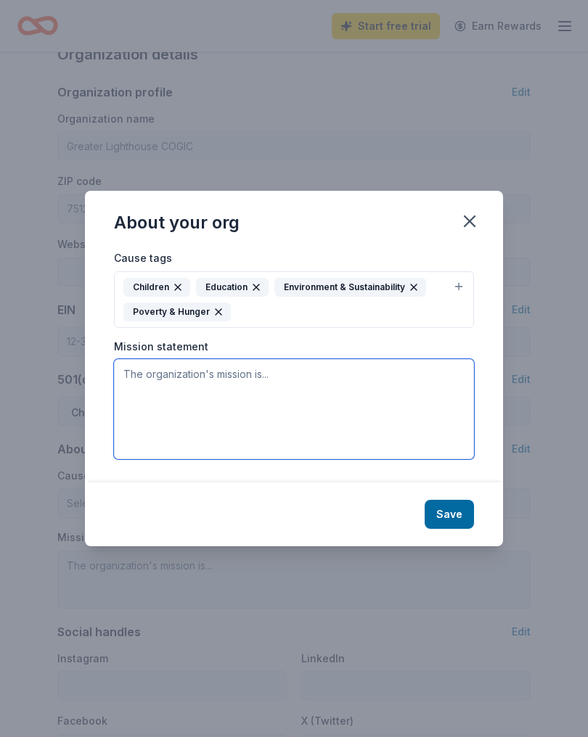
click at [302, 387] on textarea at bounding box center [294, 409] width 360 height 100
click at [232, 387] on textarea at bounding box center [294, 409] width 360 height 100
paste textarea "Here’s a polished and professional version of your message that you can use for…"
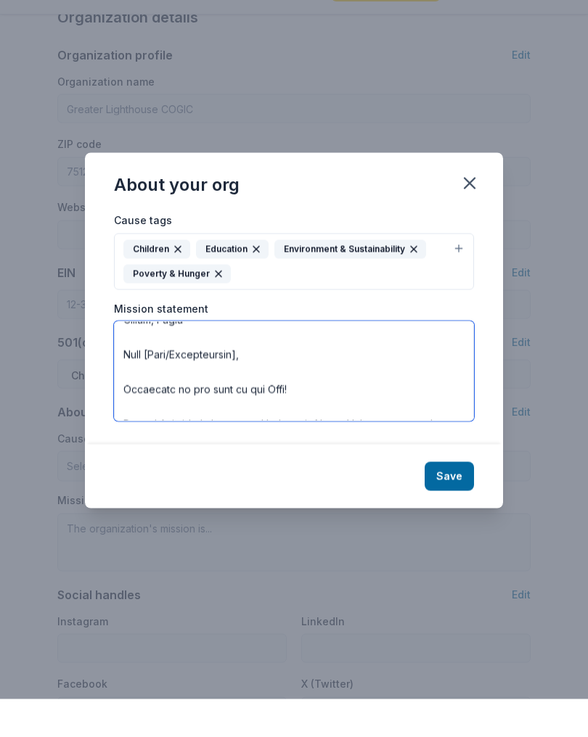
scroll to position [128, 0]
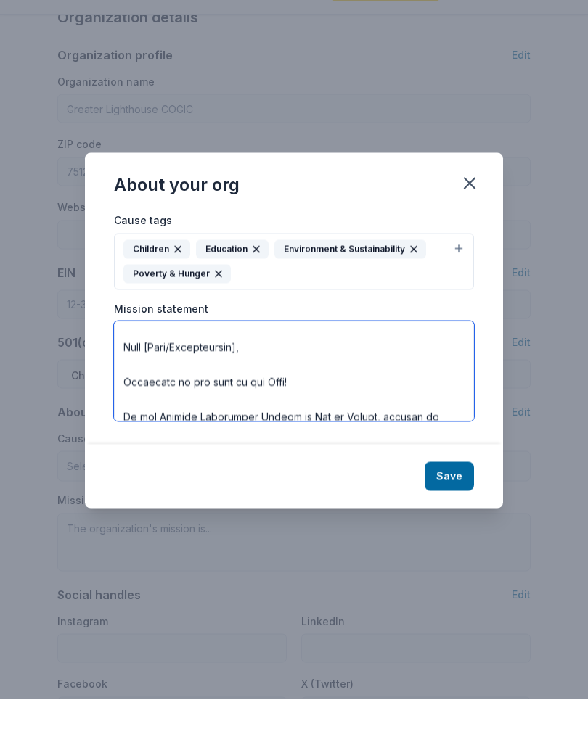
click at [296, 359] on textarea at bounding box center [294, 409] width 360 height 100
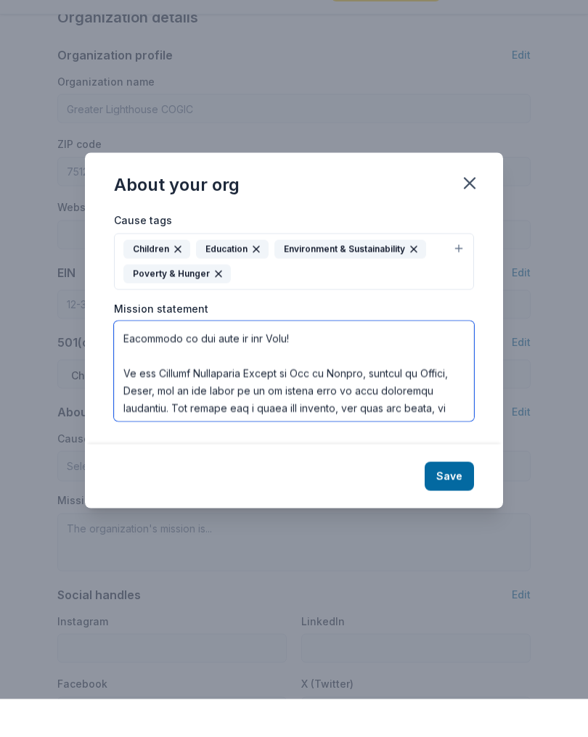
scroll to position [0, 0]
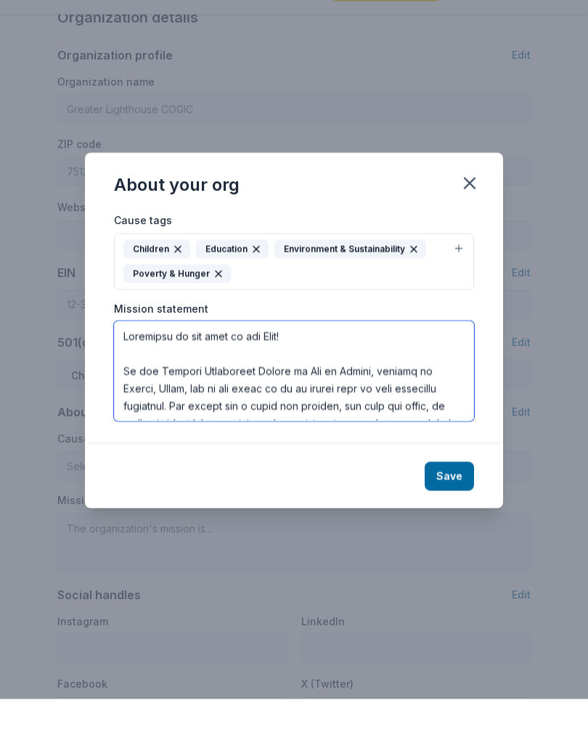
click at [121, 373] on textarea at bounding box center [294, 409] width 360 height 100
type textarea "Greetings in the name of our Lord! We are Greater Lighthouse Church of God in C…"
click at [455, 500] on button "Save" at bounding box center [448, 514] width 49 height 29
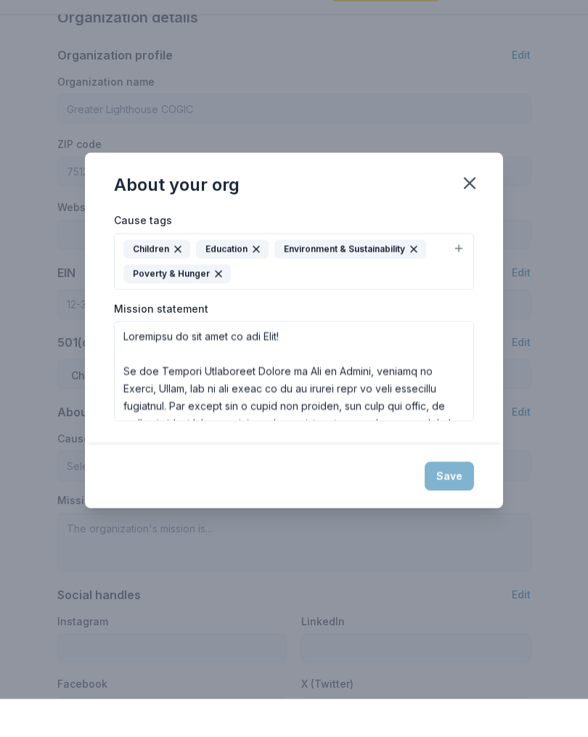
scroll to position [514, 0]
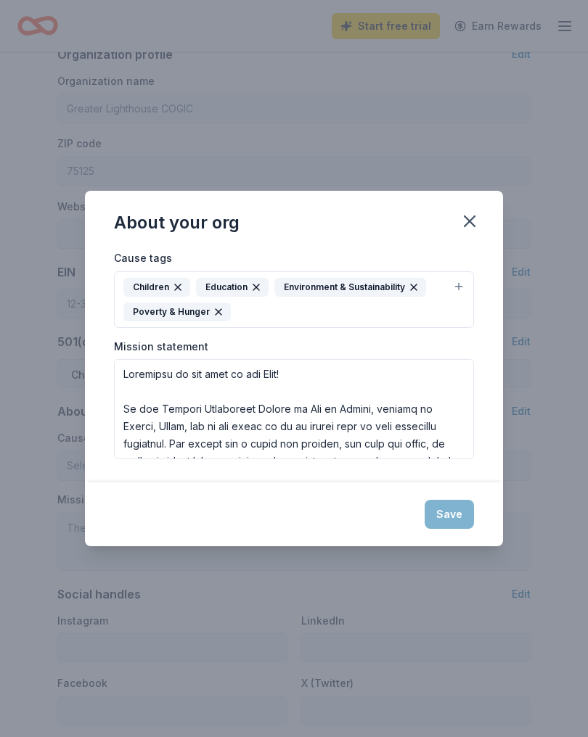
type textarea "Greetings in the name of our Lord! We are Greater Lighthouse Church of God in C…"
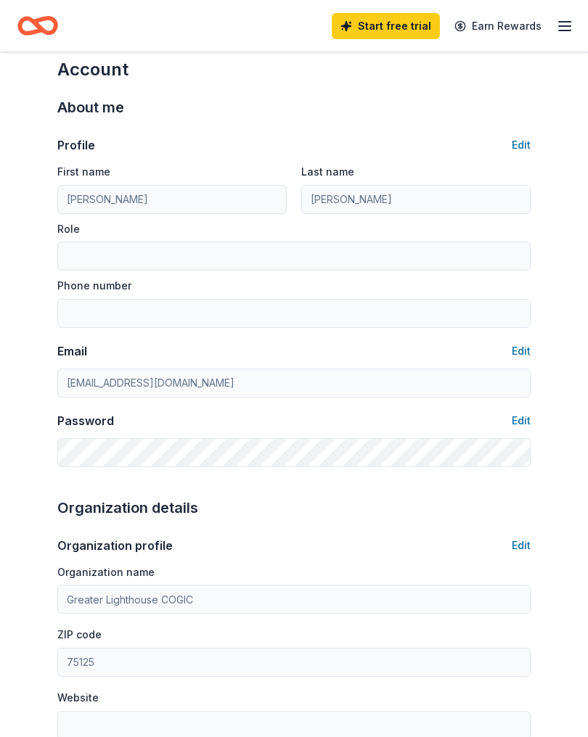
scroll to position [0, 0]
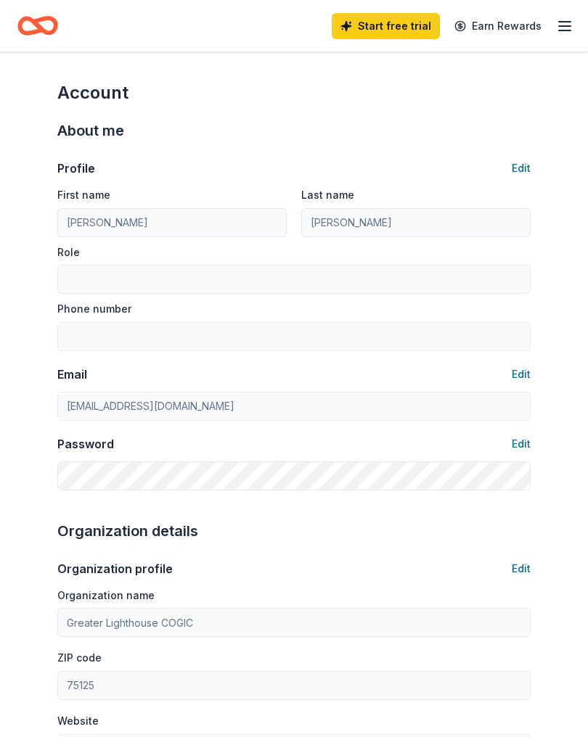
click at [521, 569] on button "Edit" at bounding box center [520, 568] width 19 height 17
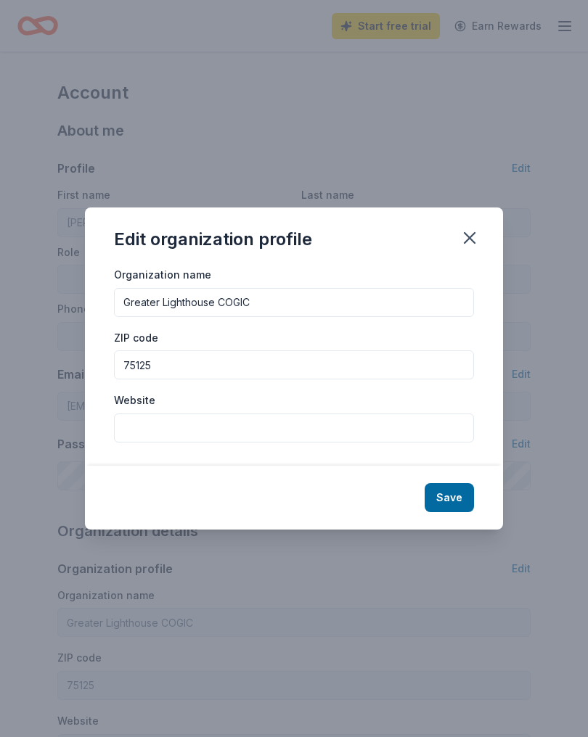
click at [477, 233] on icon "button" at bounding box center [469, 238] width 20 height 20
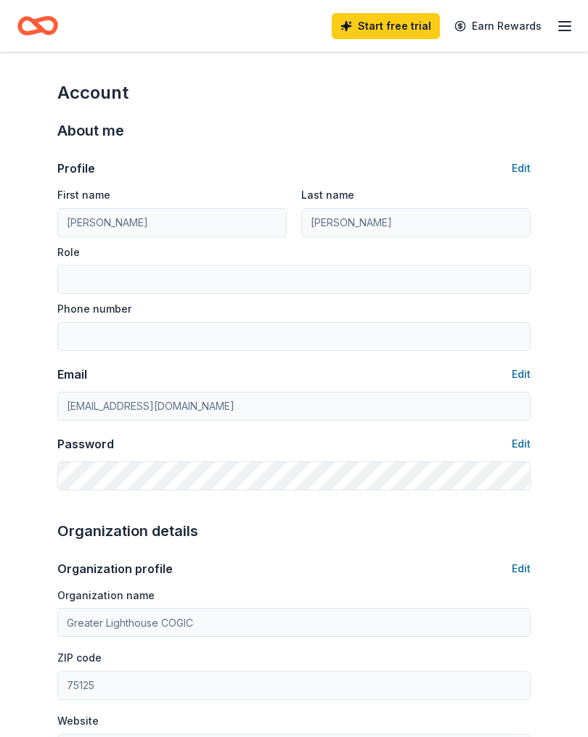
click at [572, 23] on icon "button" at bounding box center [564, 25] width 17 height 17
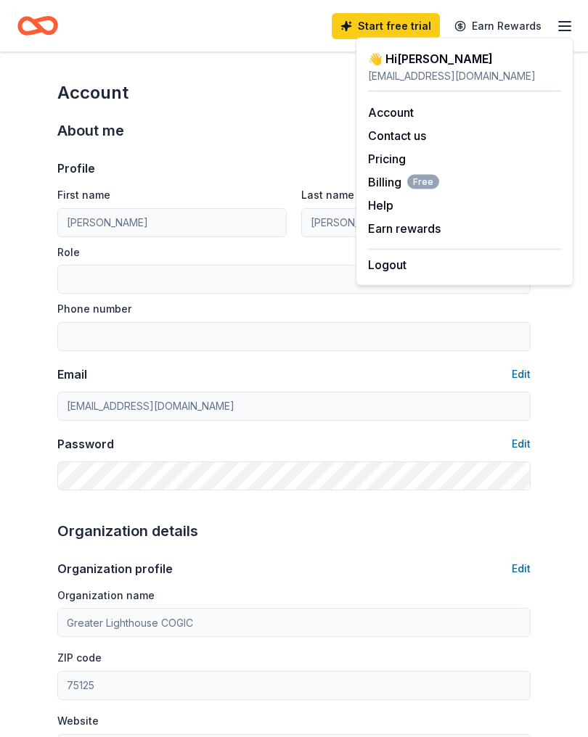
click at [438, 63] on div "👋 Hi Tiffany" at bounding box center [464, 58] width 193 height 17
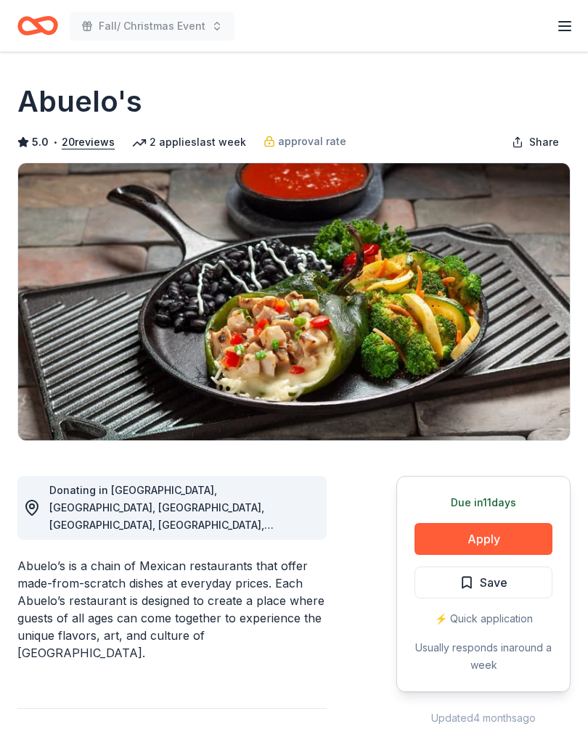
click at [566, 33] on icon "button" at bounding box center [564, 25] width 17 height 17
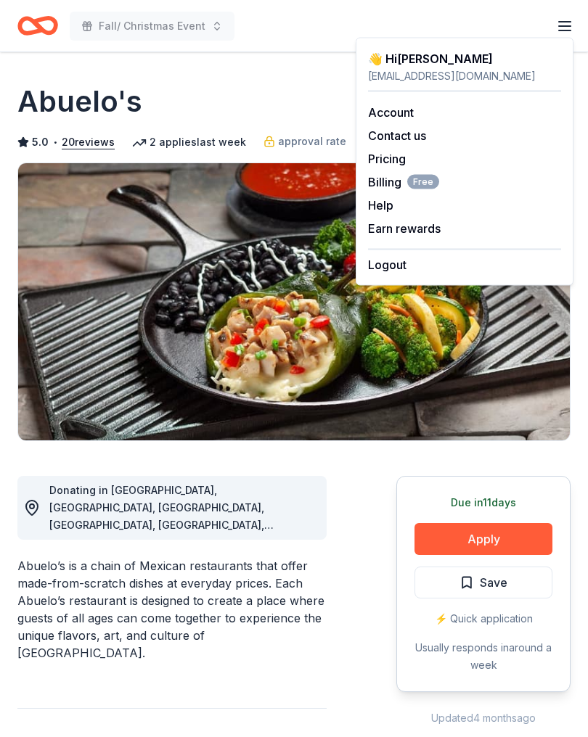
click at [437, 61] on div "👋 Hi [PERSON_NAME]" at bounding box center [464, 58] width 193 height 17
click at [430, 67] on div "[EMAIL_ADDRESS][DOMAIN_NAME]" at bounding box center [464, 75] width 193 height 17
click at [424, 56] on div "👋 Hi [PERSON_NAME]" at bounding box center [464, 58] width 193 height 17
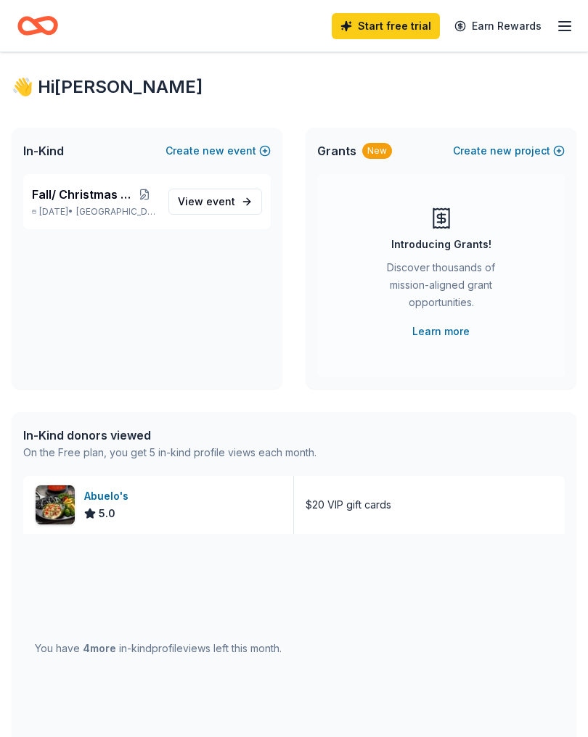
click at [223, 200] on span "event" at bounding box center [220, 201] width 29 height 12
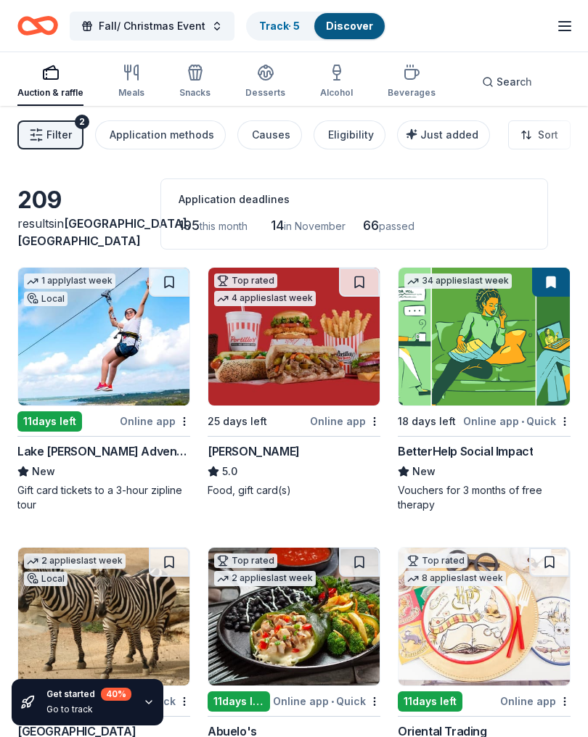
click at [44, 136] on button "Filter 2" at bounding box center [50, 134] width 66 height 29
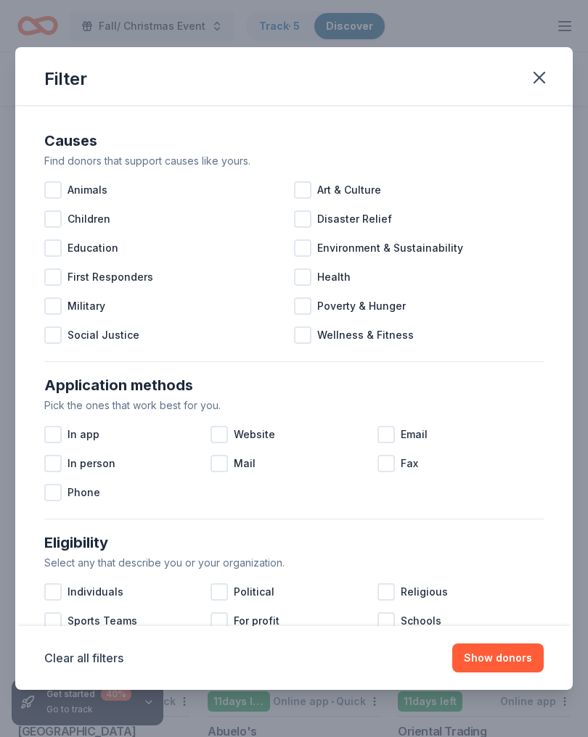
click at [56, 220] on div at bounding box center [52, 218] width 17 height 17
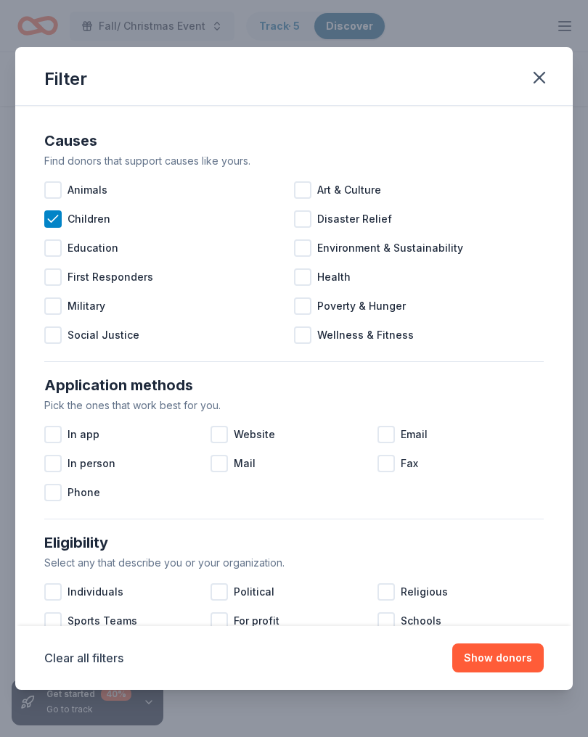
click at [52, 246] on div at bounding box center [52, 247] width 17 height 17
click at [312, 255] on div "Environment & Sustainability" at bounding box center [419, 248] width 250 height 29
click at [310, 310] on div at bounding box center [302, 305] width 17 height 17
click at [53, 439] on div at bounding box center [52, 434] width 17 height 17
click at [46, 480] on div "Phone" at bounding box center [127, 492] width 166 height 29
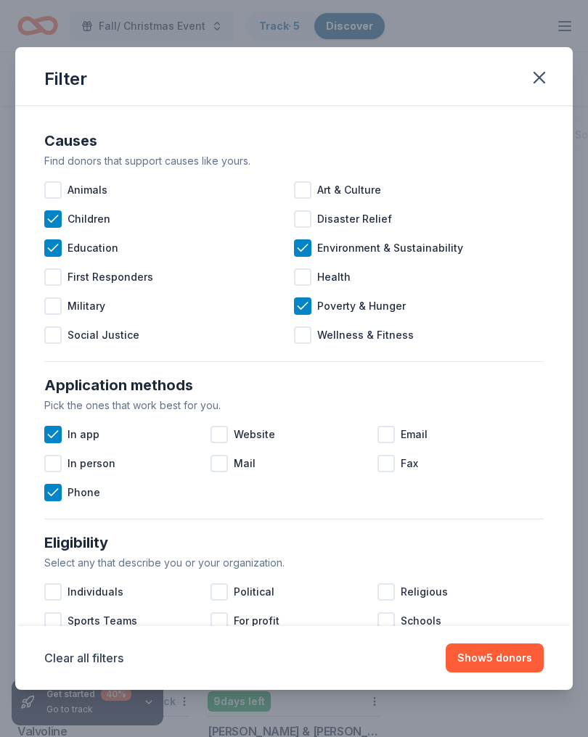
click at [56, 460] on div at bounding box center [52, 463] width 17 height 17
click at [220, 439] on div at bounding box center [218, 434] width 17 height 17
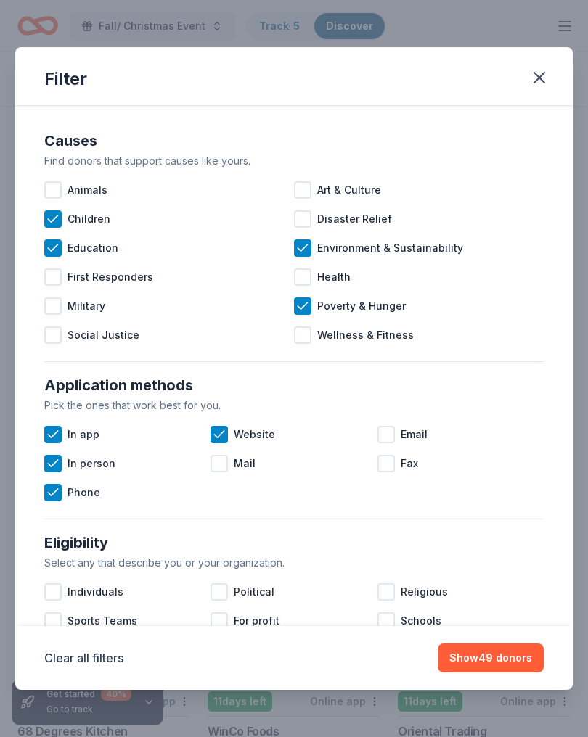
click at [236, 465] on span "Mail" at bounding box center [245, 463] width 22 height 17
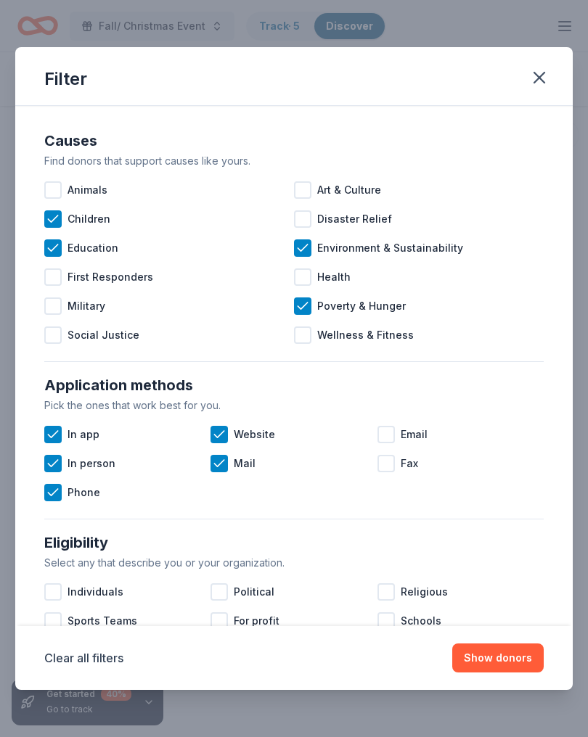
click at [52, 459] on icon at bounding box center [53, 463] width 15 height 15
click at [388, 434] on div at bounding box center [385, 434] width 17 height 17
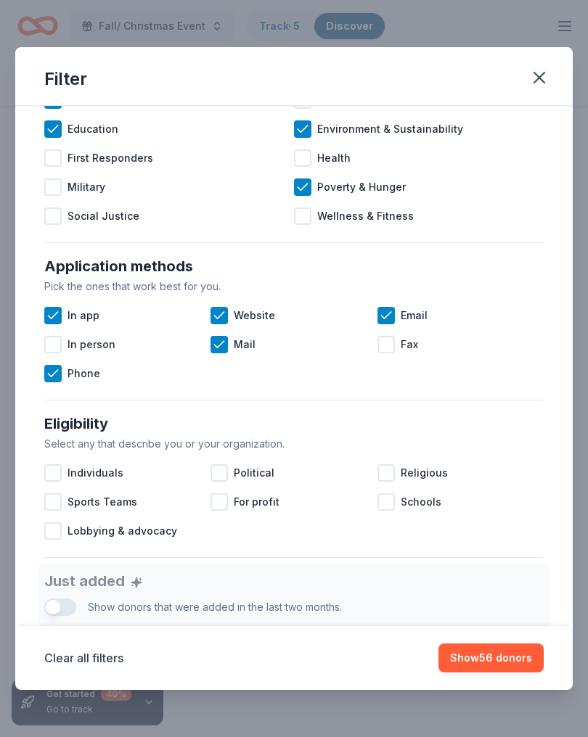
scroll to position [186, 0]
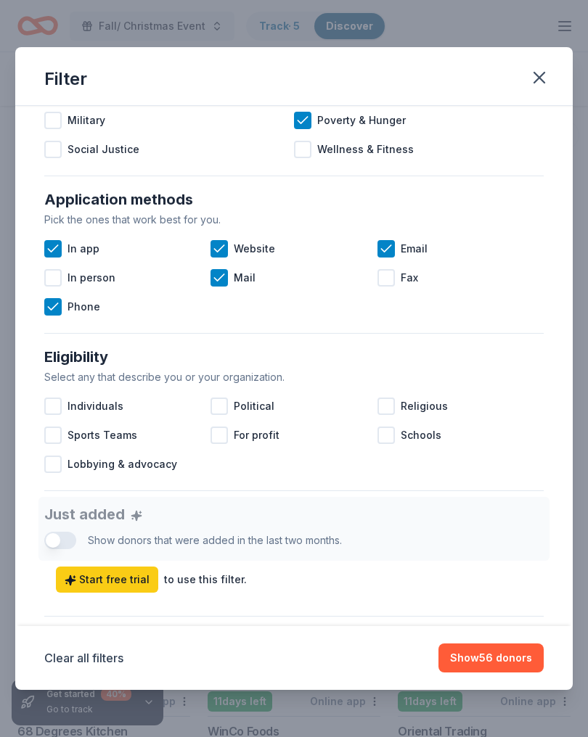
click at [56, 405] on div at bounding box center [52, 406] width 17 height 17
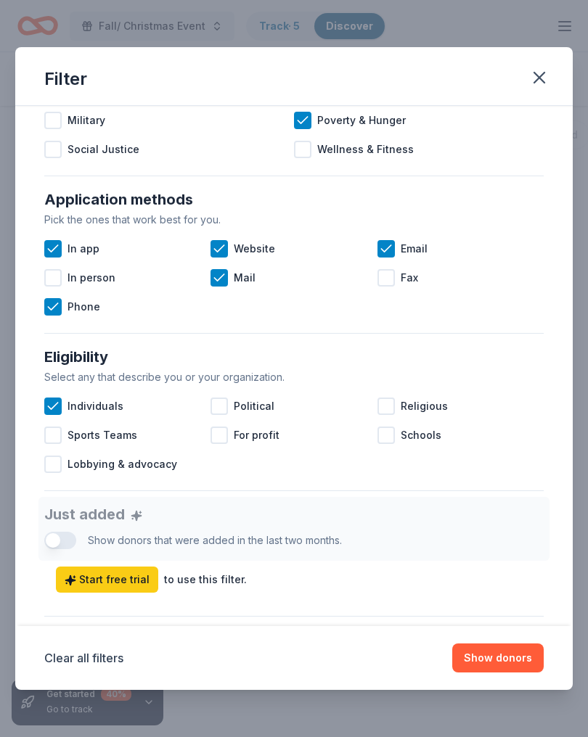
click at [55, 433] on div at bounding box center [52, 435] width 17 height 17
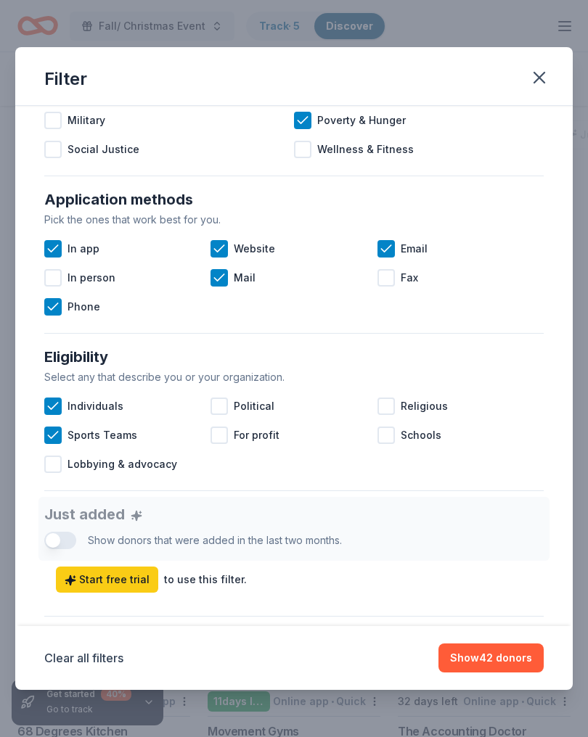
click at [392, 408] on div at bounding box center [385, 406] width 17 height 17
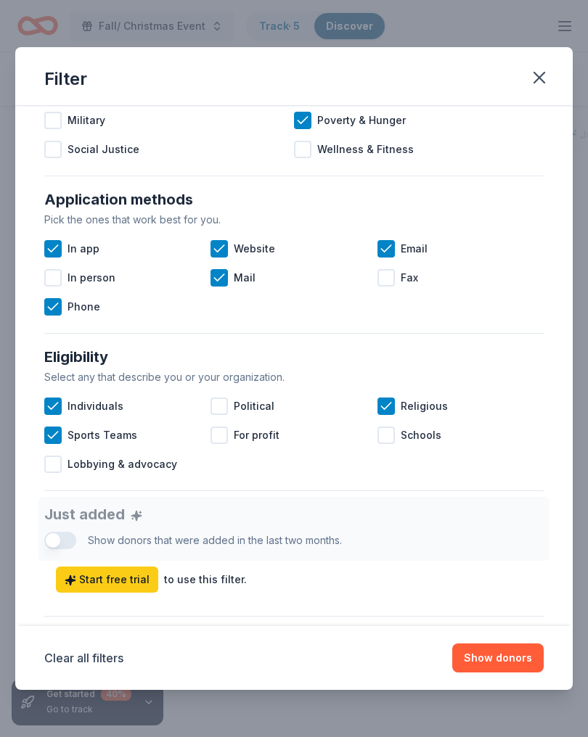
click at [391, 439] on div at bounding box center [385, 435] width 17 height 17
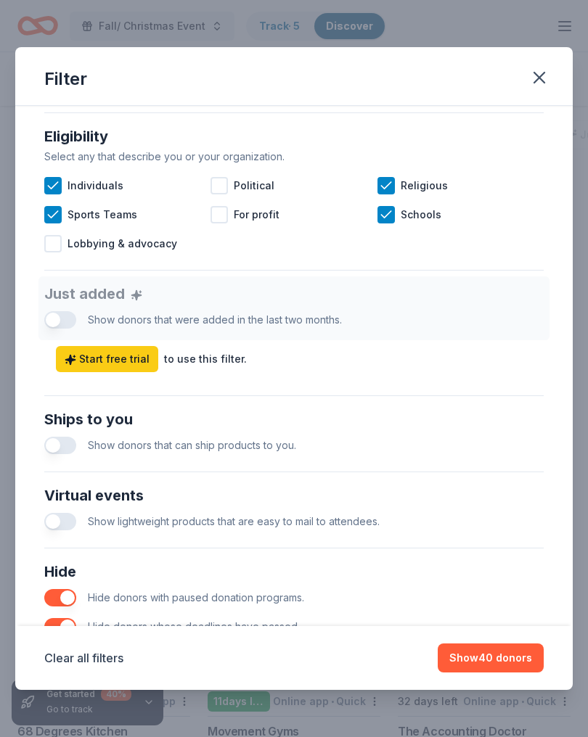
scroll to position [411, 0]
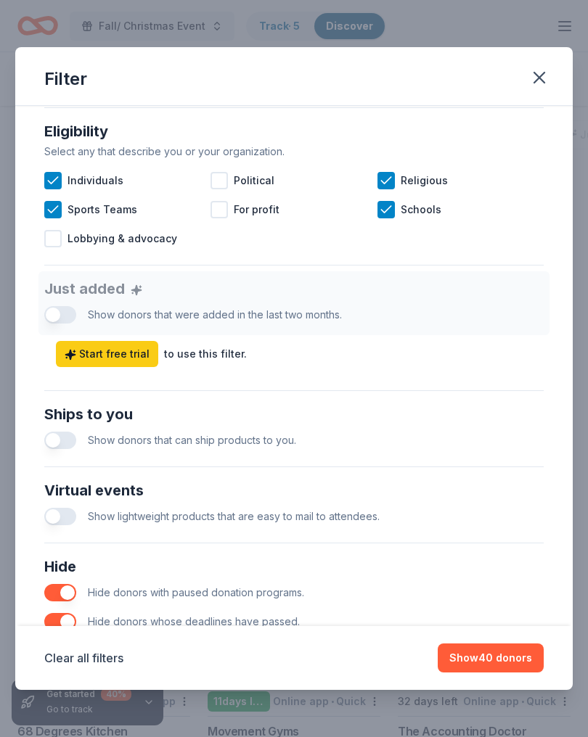
click at [54, 443] on button "button" at bounding box center [60, 440] width 32 height 17
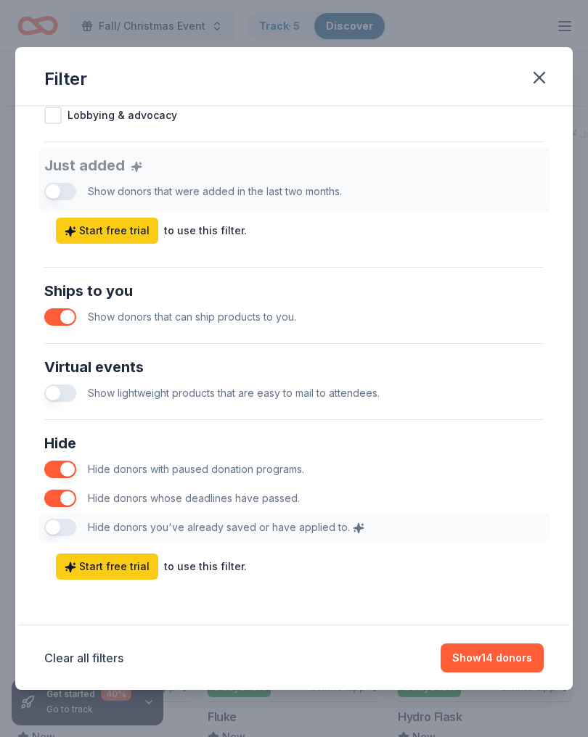
scroll to position [535, 0]
click at [494, 661] on button "Show 14 donors" at bounding box center [491, 658] width 103 height 29
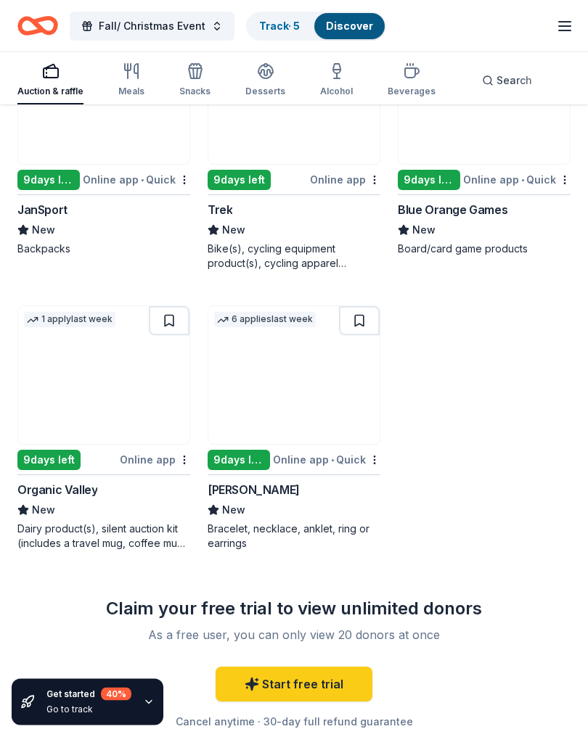
scroll to position [1056, 0]
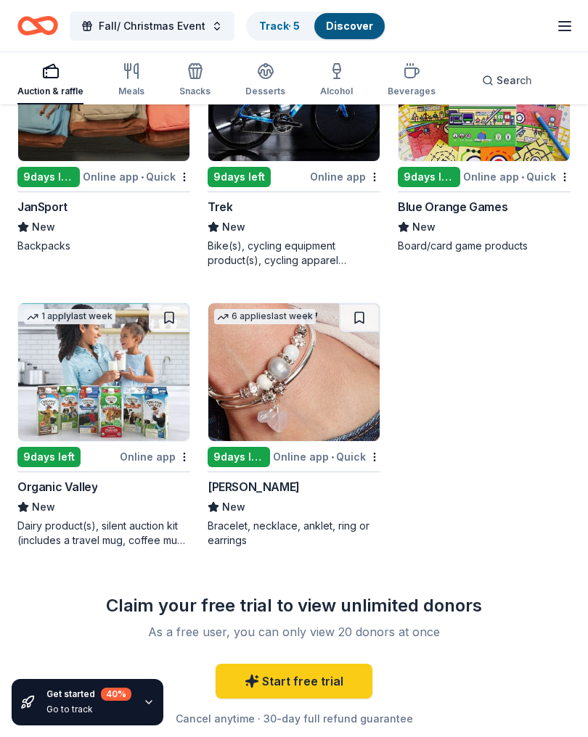
click at [334, 678] on link "Start free trial" at bounding box center [293, 681] width 157 height 35
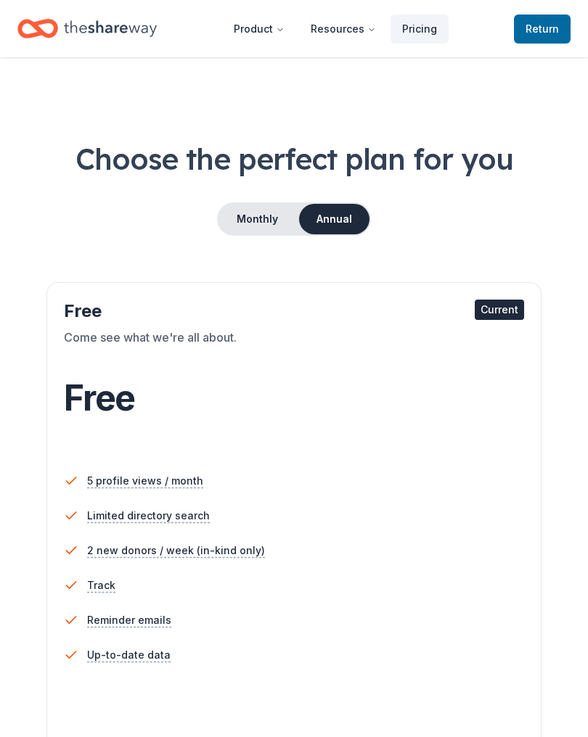
click at [556, 26] on span "Return to TheShareWay" at bounding box center [541, 28] width 33 height 17
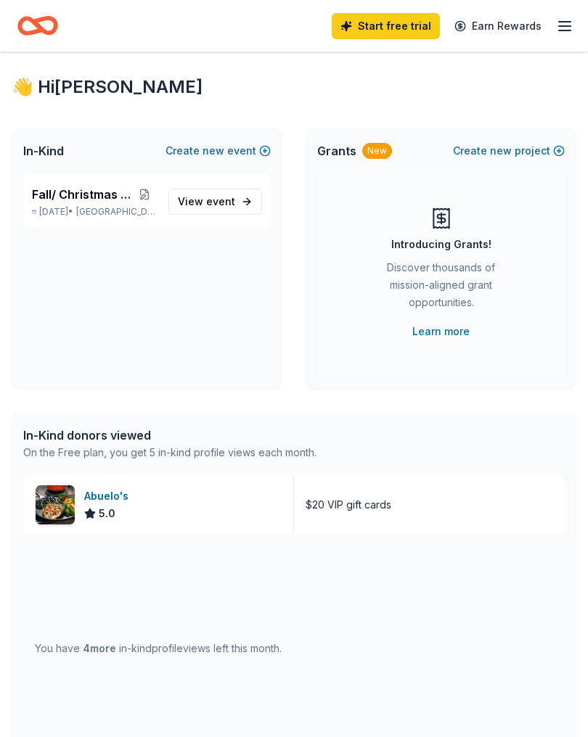
click at [252, 142] on button "Create new event" at bounding box center [217, 150] width 105 height 17
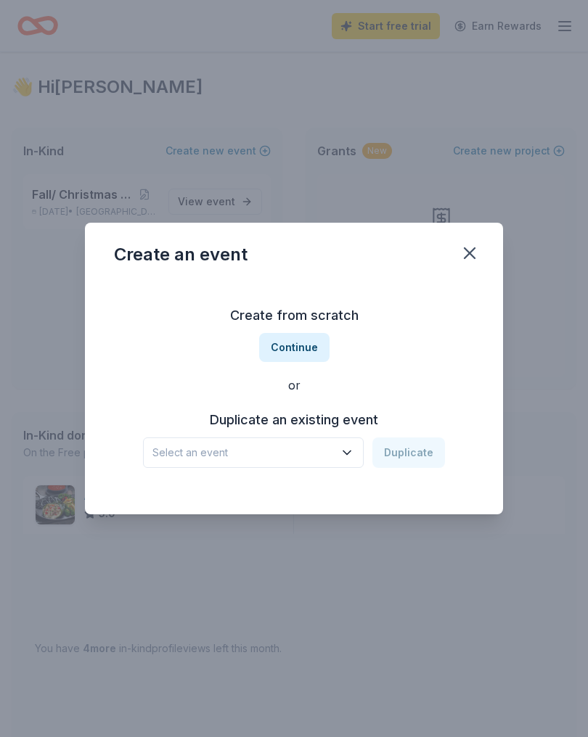
click at [304, 345] on button "Continue" at bounding box center [294, 347] width 70 height 29
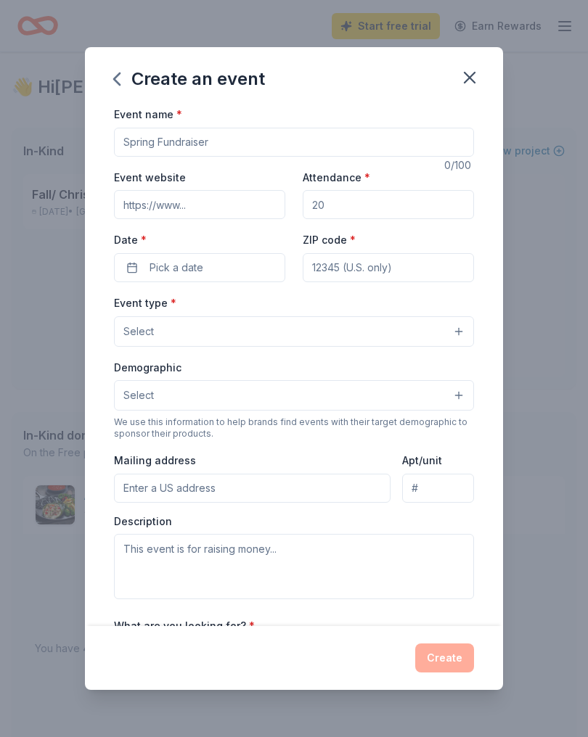
click at [243, 147] on input "Event name *" at bounding box center [294, 142] width 360 height 29
type input "Fall/ Christmas"
click at [249, 213] on input "Event website" at bounding box center [199, 204] width 171 height 29
click at [392, 210] on input "Attendance *" at bounding box center [388, 204] width 171 height 29
click at [418, 216] on input "Attendance *" at bounding box center [388, 204] width 171 height 29
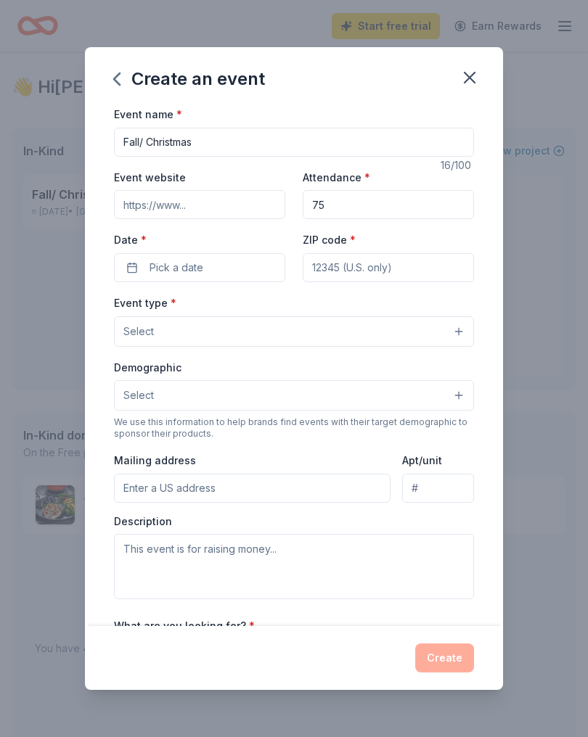
type input "75"
click at [202, 273] on button "Pick a date" at bounding box center [199, 267] width 171 height 29
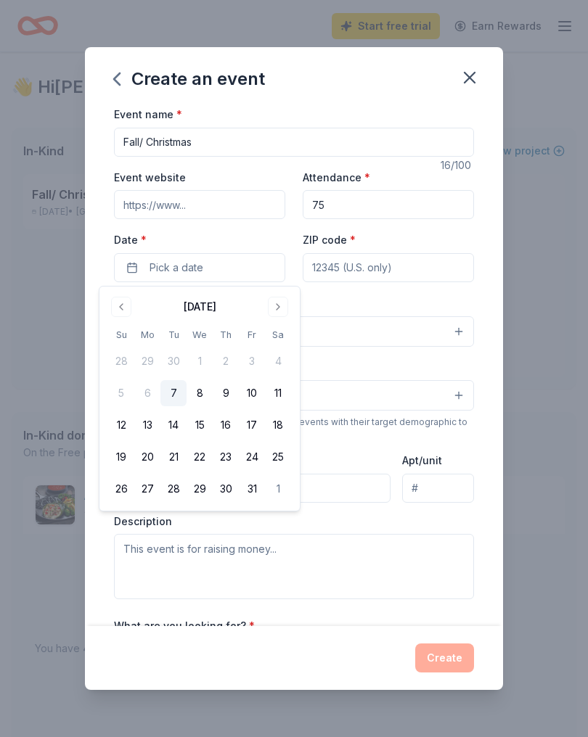
click at [279, 309] on button "Go to next month" at bounding box center [278, 307] width 20 height 20
click at [280, 430] on button "15" at bounding box center [278, 425] width 26 height 26
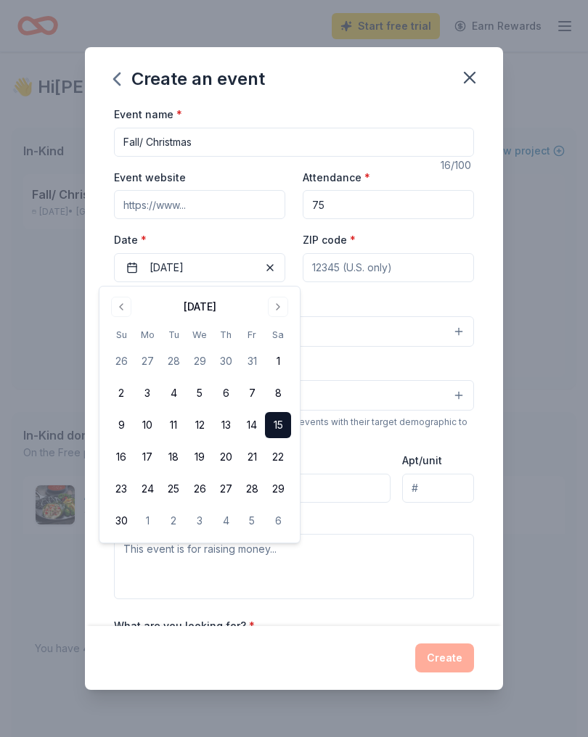
click at [403, 271] on input "ZIP code *" at bounding box center [388, 267] width 171 height 29
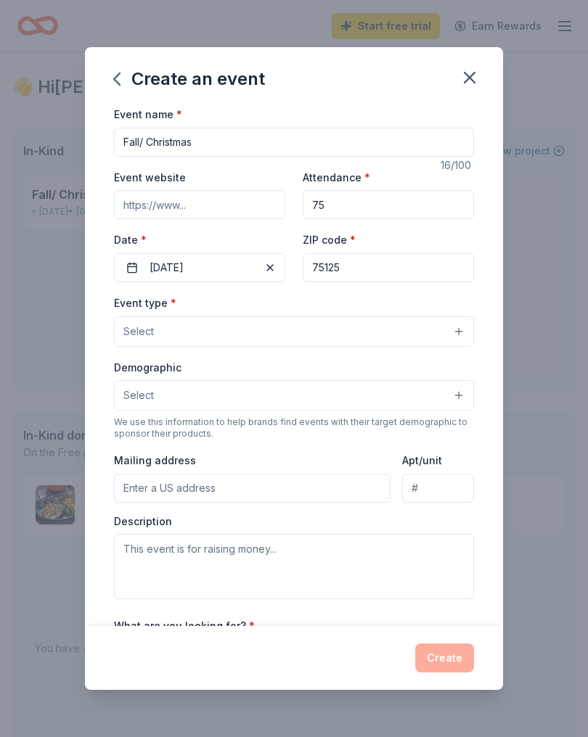
type input "75125"
click at [268, 340] on button "Select" at bounding box center [294, 331] width 360 height 30
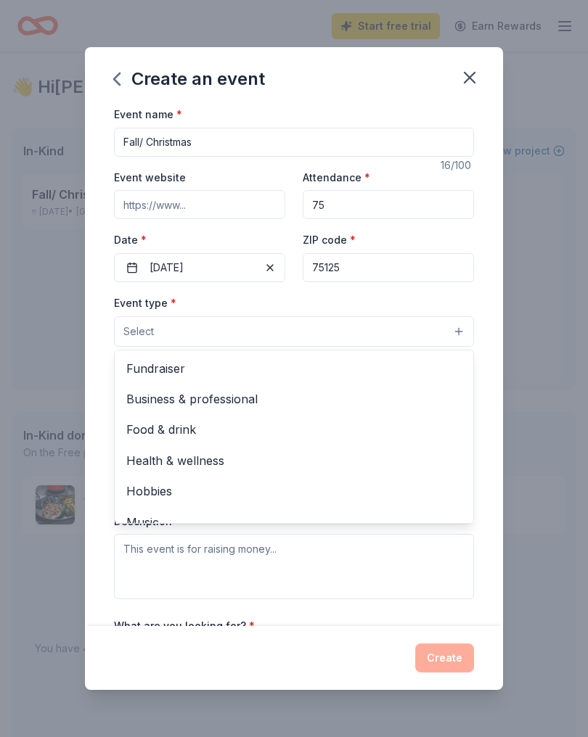
click at [177, 375] on span "Fundraiser" at bounding box center [293, 368] width 335 height 19
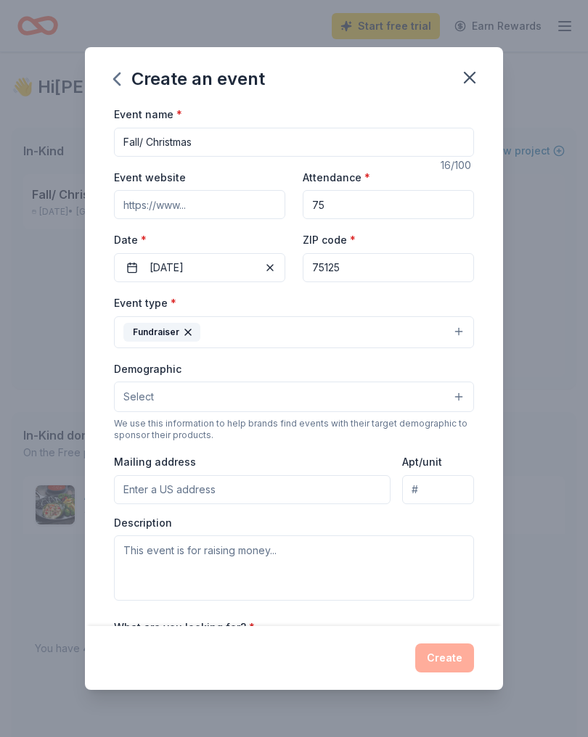
click at [345, 401] on button "Select" at bounding box center [294, 397] width 360 height 30
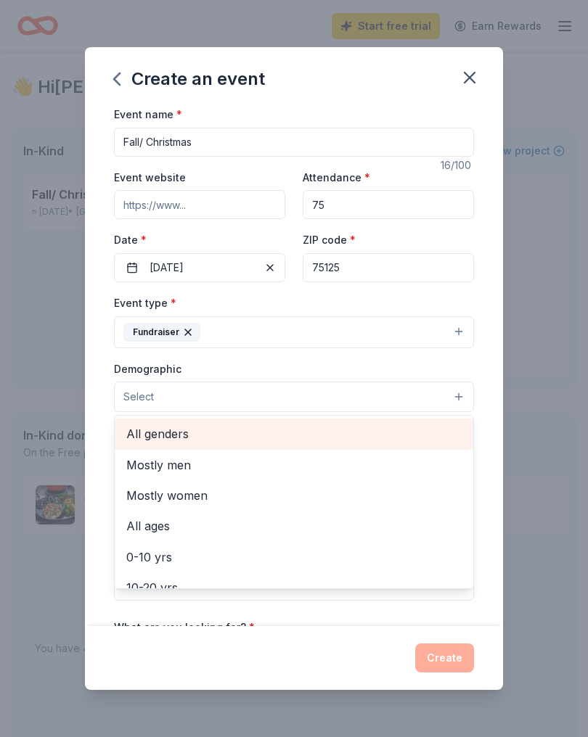
click at [189, 437] on span "All genders" at bounding box center [293, 433] width 335 height 19
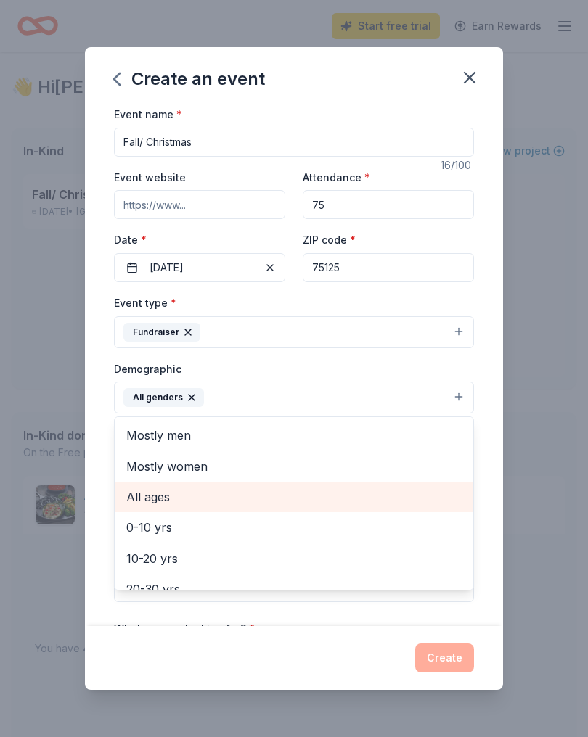
click at [169, 499] on span "All ages" at bounding box center [293, 497] width 335 height 19
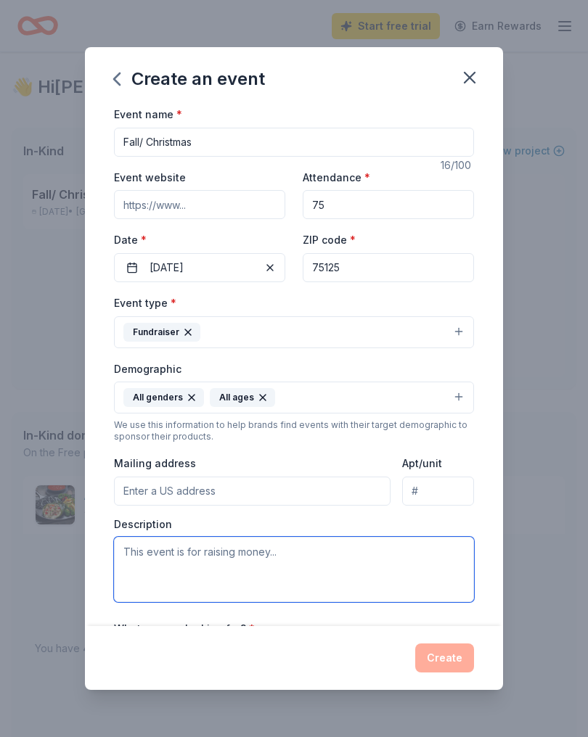
click at [276, 557] on textarea at bounding box center [294, 569] width 360 height 65
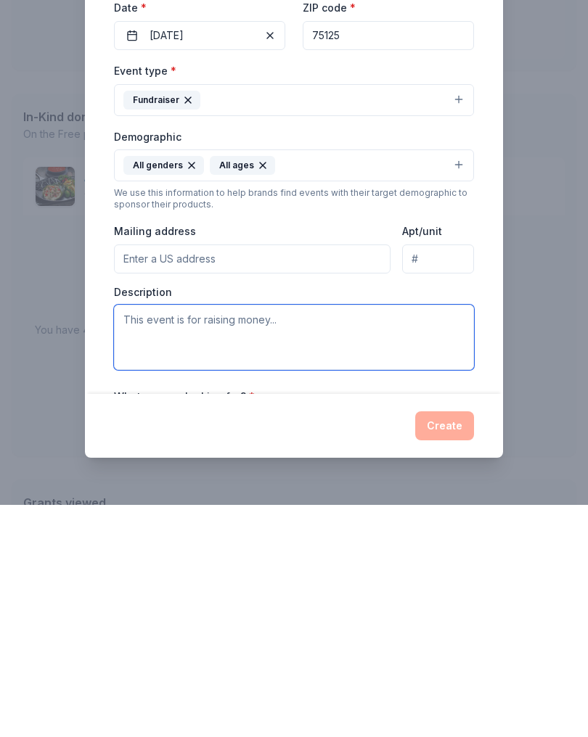
click at [200, 537] on textarea at bounding box center [294, 569] width 360 height 65
paste textarea "Here’s a polished and professional version of your message that you can use for…"
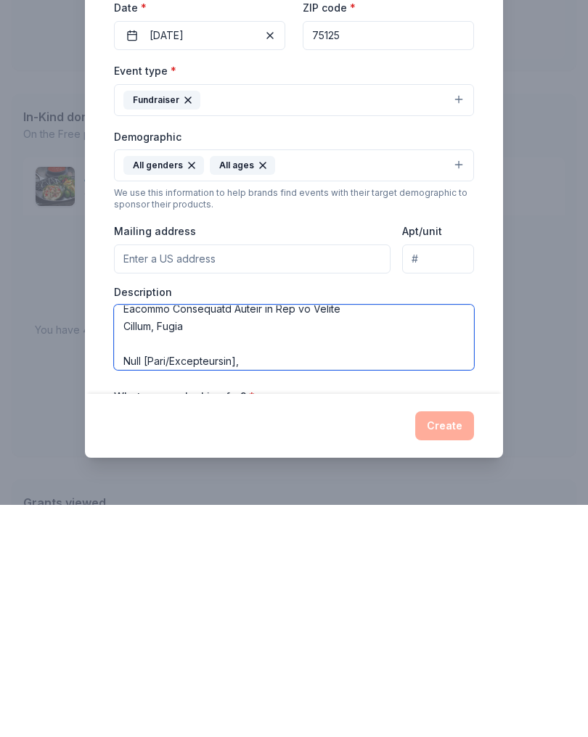
scroll to position [117, 0]
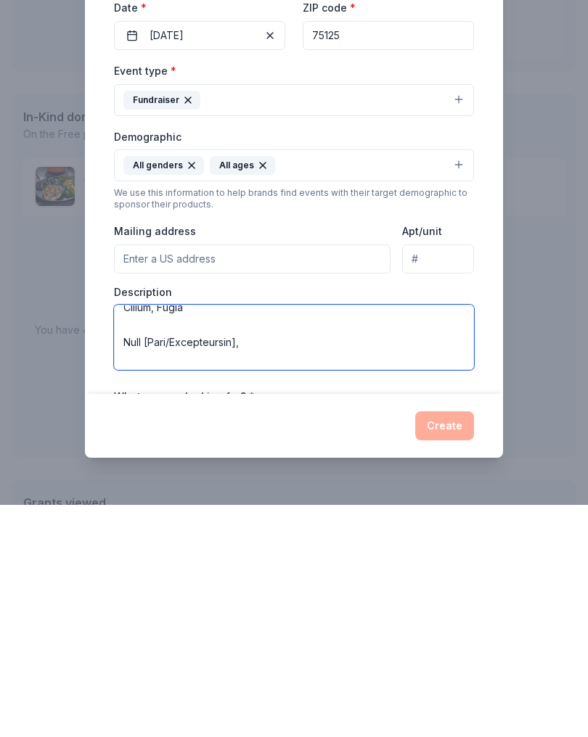
click at [315, 537] on textarea at bounding box center [294, 569] width 360 height 65
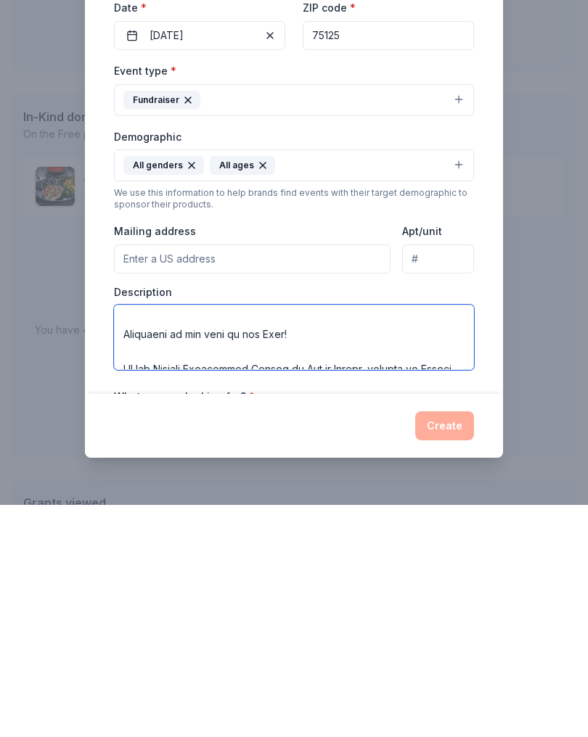
scroll to position [7, 0]
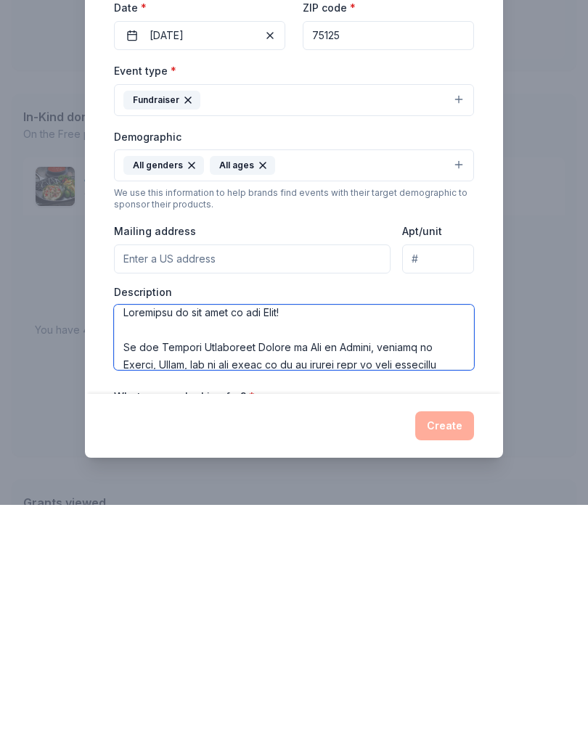
click at [118, 537] on textarea at bounding box center [294, 569] width 360 height 65
type textarea "Greetings in the name of our Lord! We are Greater Lighthouse Church of God in C…"
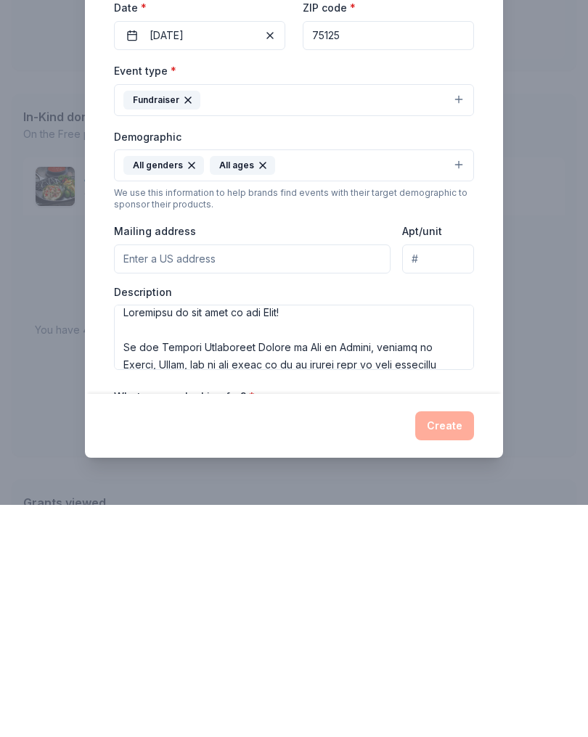
click at [239, 477] on input "Mailing address" at bounding box center [252, 491] width 276 height 29
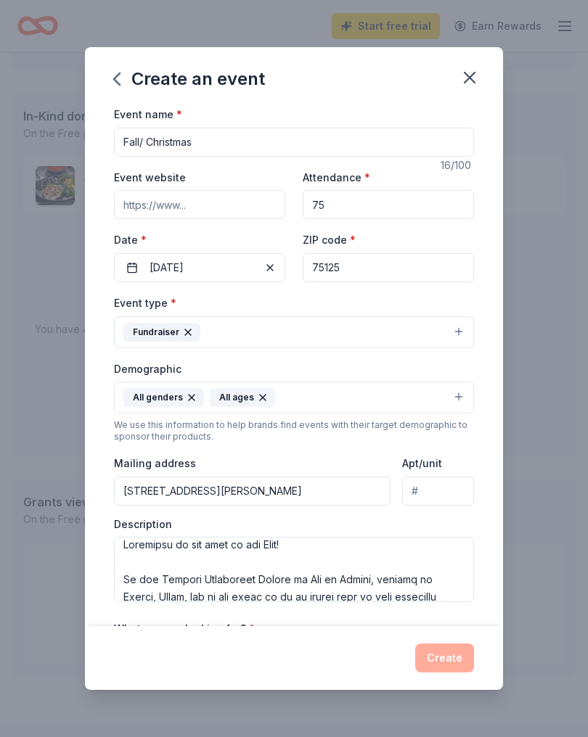
type input "707 North Wood Street, Ferris, TX, 75125"
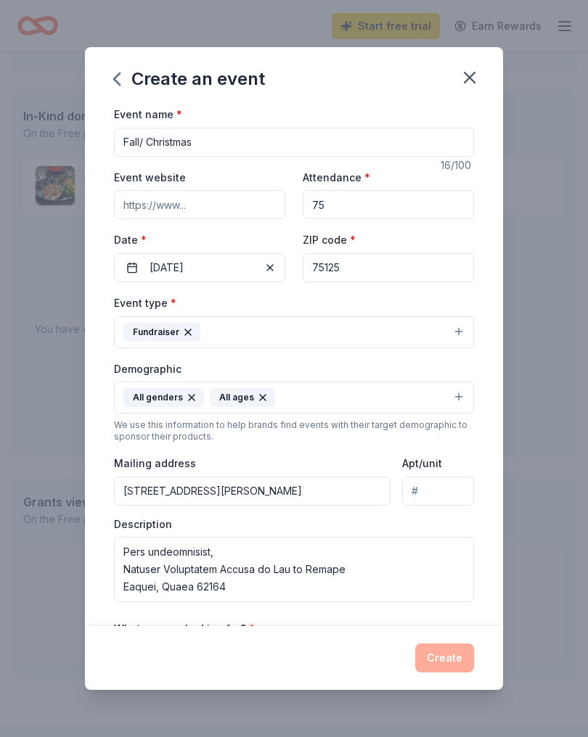
scroll to position [435, 0]
click at [373, 648] on div "Create" at bounding box center [294, 658] width 360 height 29
click at [423, 335] on button "Fundraiser" at bounding box center [294, 332] width 360 height 32
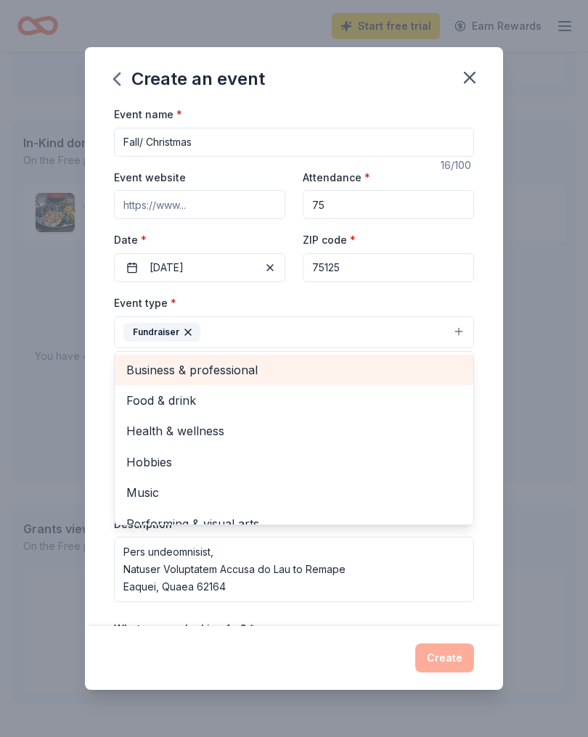
click at [250, 374] on span "Business & professional" at bounding box center [293, 370] width 335 height 19
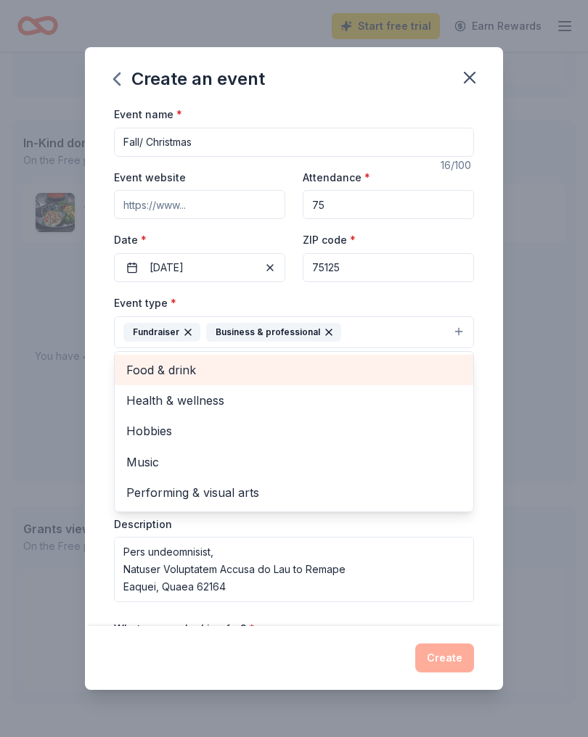
click at [406, 374] on span "Food & drink" at bounding box center [293, 370] width 335 height 19
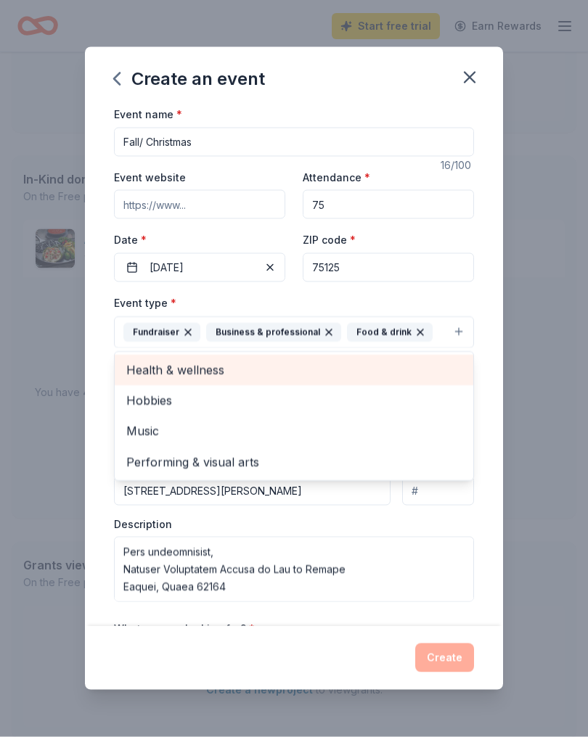
scroll to position [0, 0]
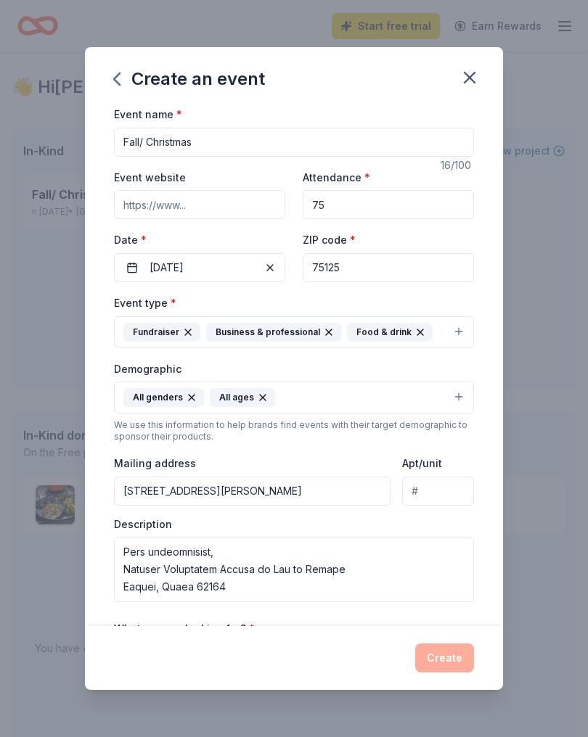
click at [280, 143] on input "Fall/ Christmas" at bounding box center [294, 142] width 360 height 29
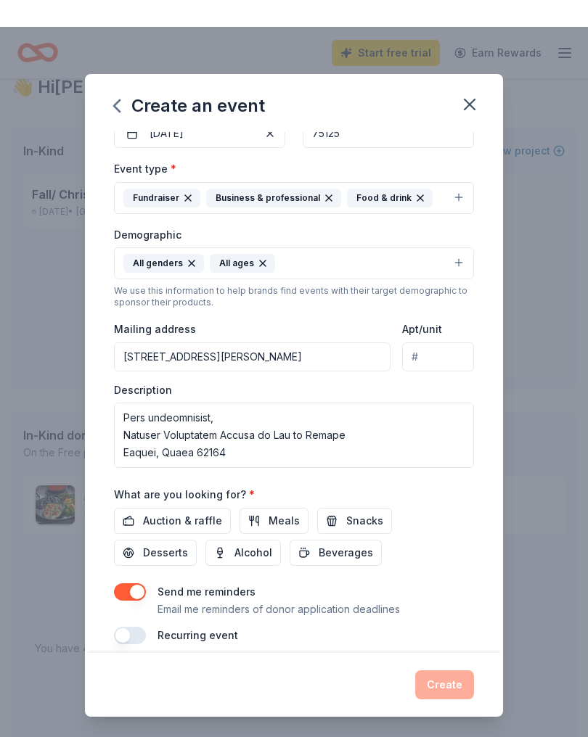
scroll to position [28, 0]
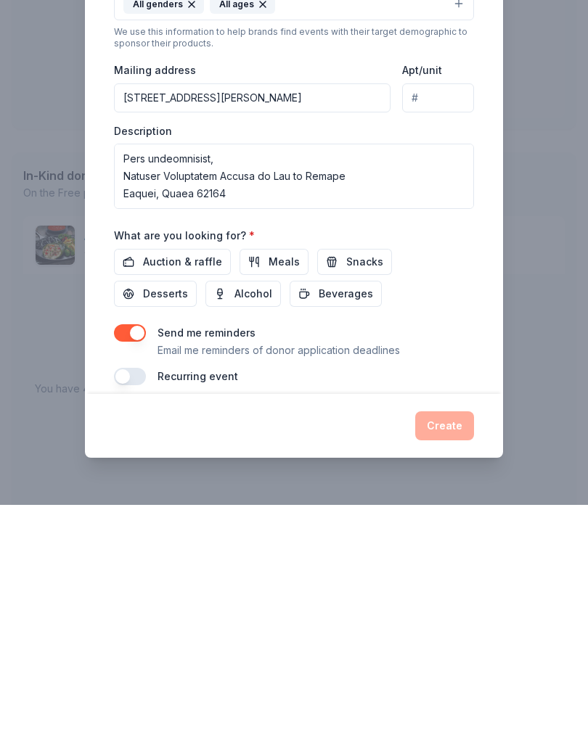
type input "Fall/ Christmas event"
click at [189, 485] on span "Auction & raffle" at bounding box center [182, 493] width 79 height 17
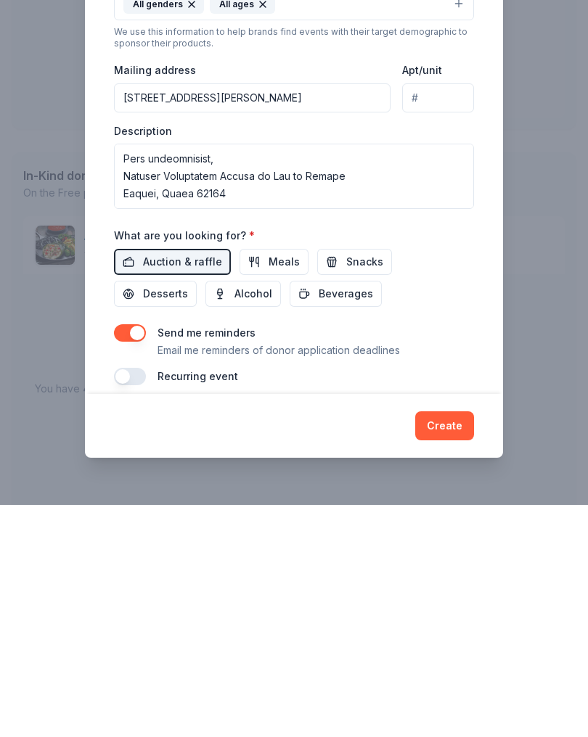
scroll to position [260, 0]
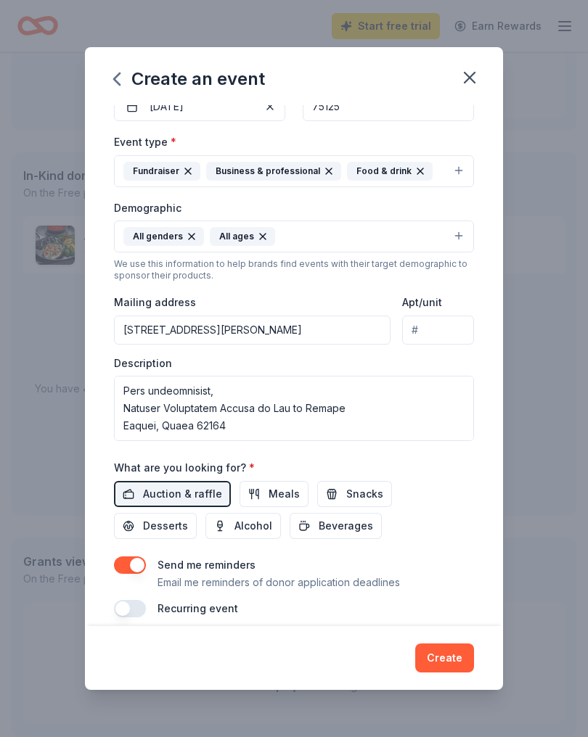
click at [271, 493] on span "Meals" at bounding box center [283, 493] width 31 height 17
click at [360, 495] on span "Snacks" at bounding box center [364, 493] width 37 height 17
click at [197, 513] on button "Desserts" at bounding box center [155, 526] width 83 height 26
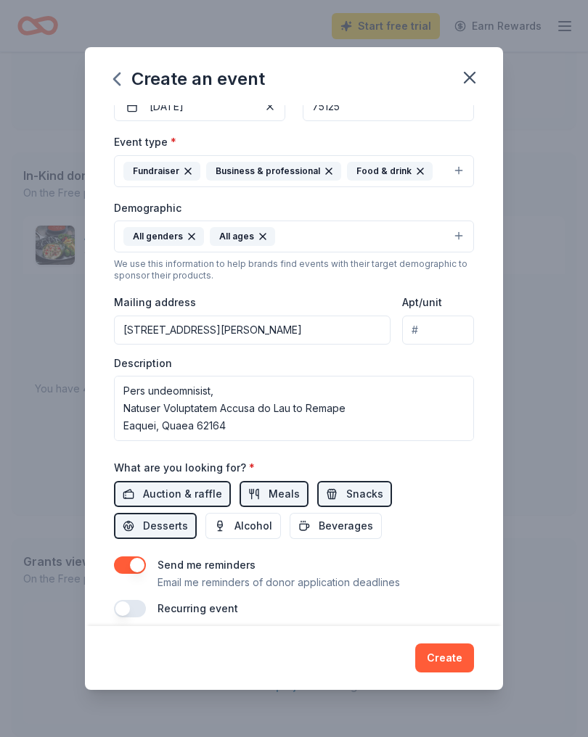
click at [318, 531] on span "Beverages" at bounding box center [345, 525] width 54 height 17
click at [136, 612] on button "button" at bounding box center [130, 608] width 32 height 17
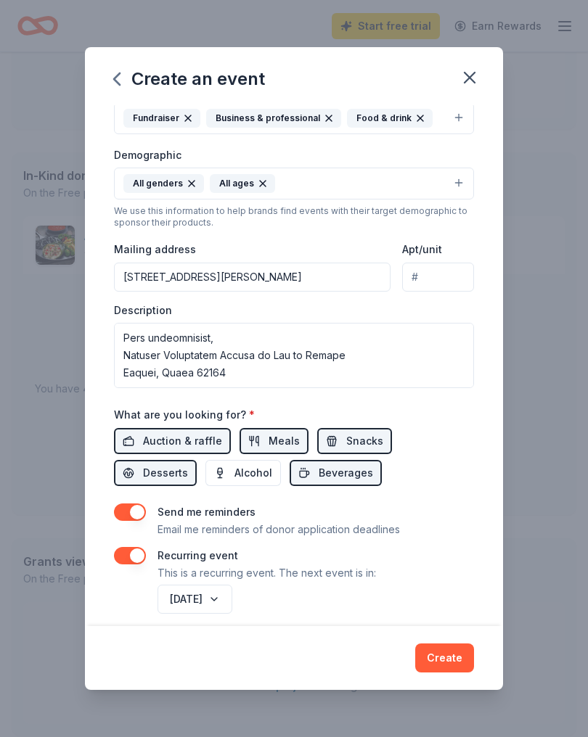
scroll to position [213, 0]
click at [232, 602] on button "November 2026" at bounding box center [194, 599] width 75 height 29
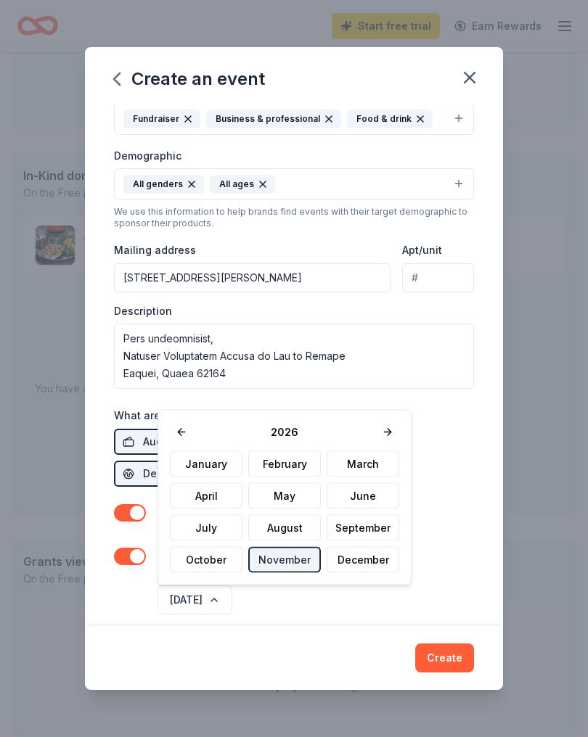
click at [222, 462] on button "January" at bounding box center [206, 464] width 73 height 26
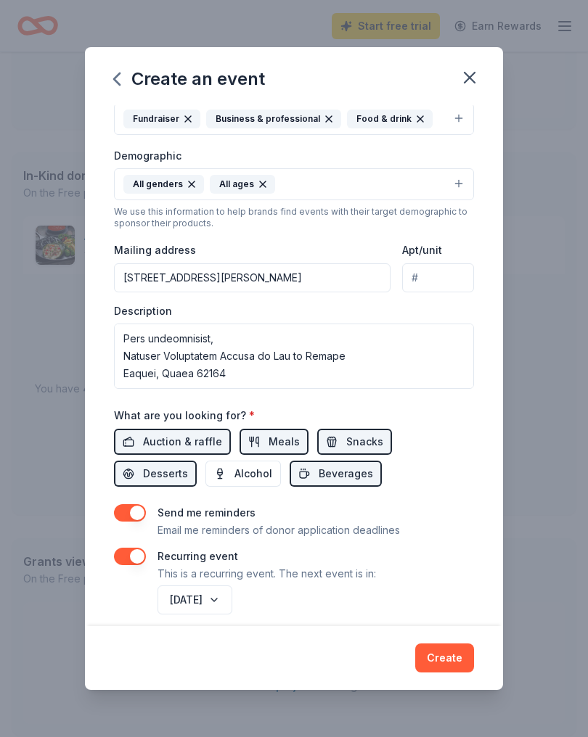
click at [448, 673] on button "Create" at bounding box center [444, 658] width 59 height 29
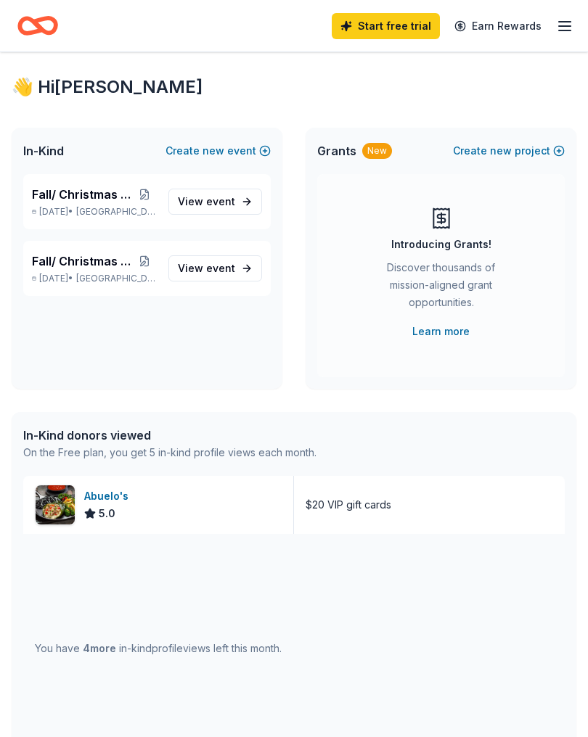
scroll to position [0, 0]
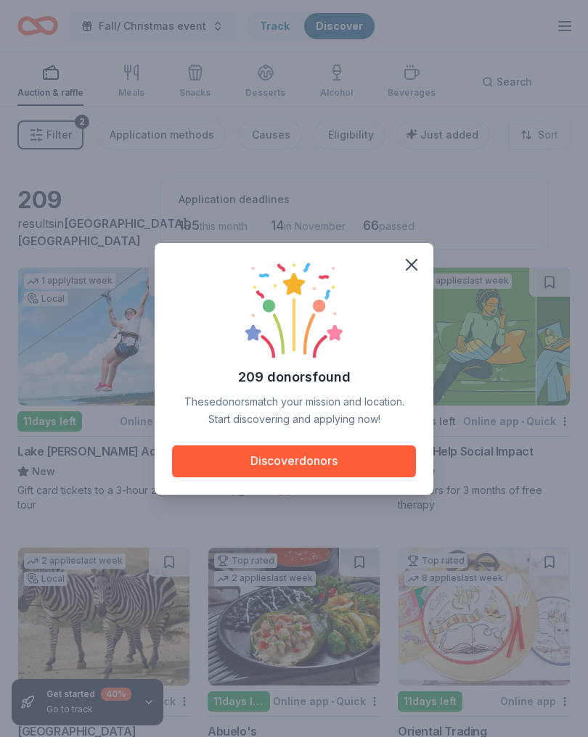
click at [393, 475] on button "Discover donors" at bounding box center [294, 461] width 244 height 32
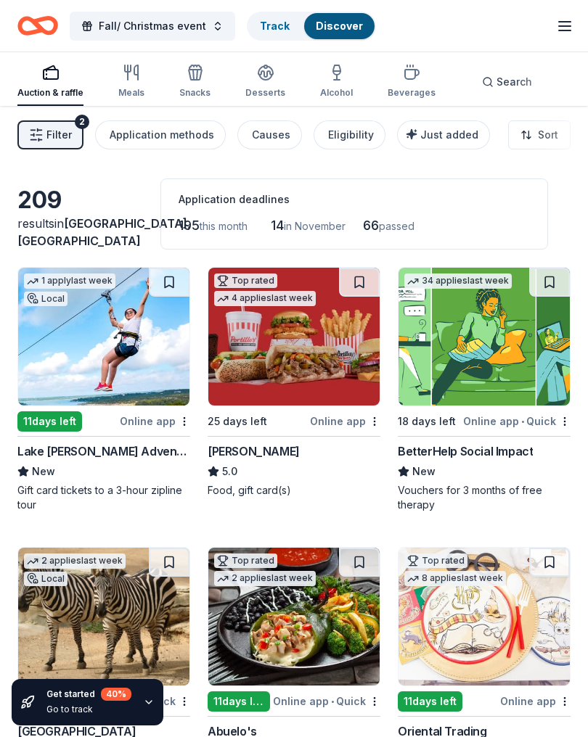
click at [347, 352] on img at bounding box center [293, 337] width 171 height 138
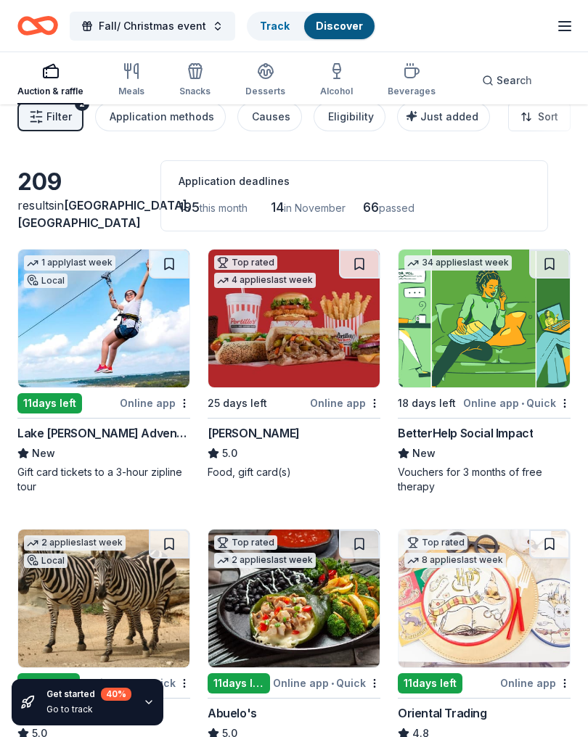
click at [364, 267] on button at bounding box center [359, 264] width 41 height 29
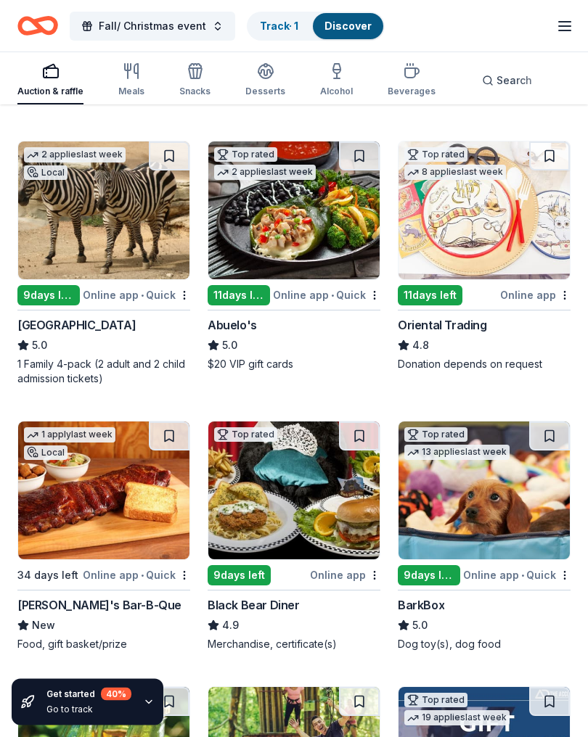
scroll to position [411, 0]
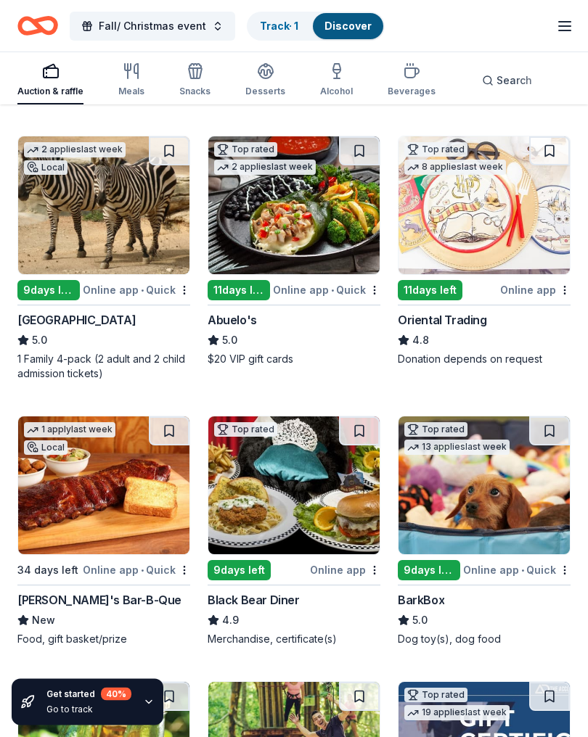
click at [83, 477] on img at bounding box center [103, 486] width 171 height 138
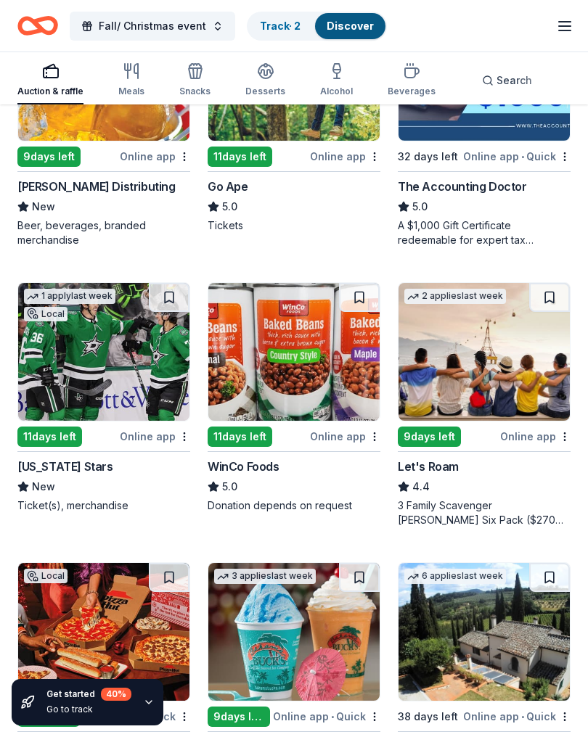
scroll to position [1093, 0]
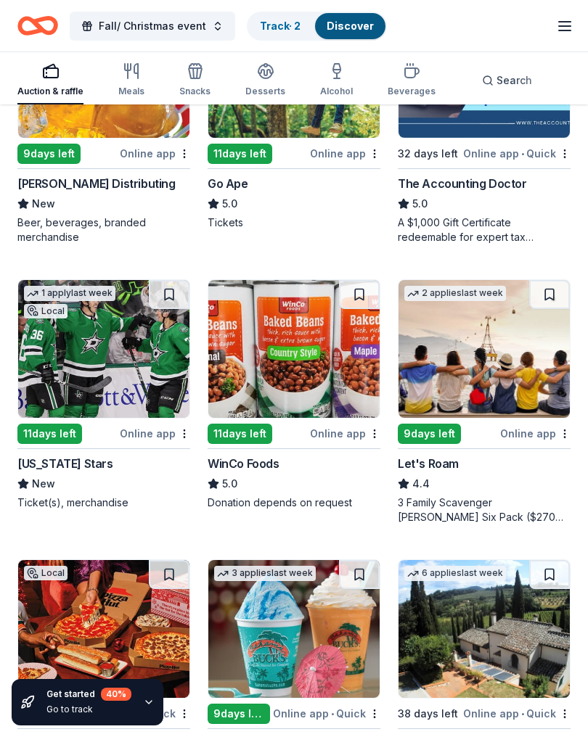
click at [67, 329] on img at bounding box center [103, 349] width 171 height 138
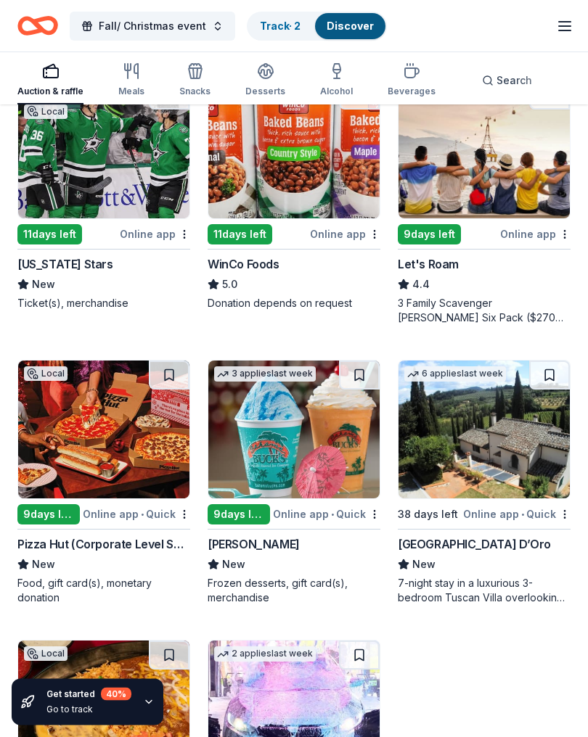
scroll to position [1295, 0]
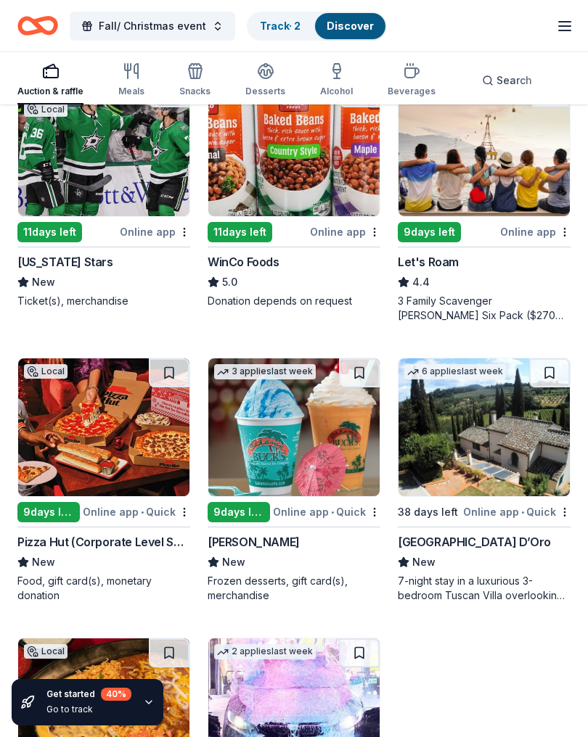
click at [70, 420] on img at bounding box center [103, 427] width 171 height 138
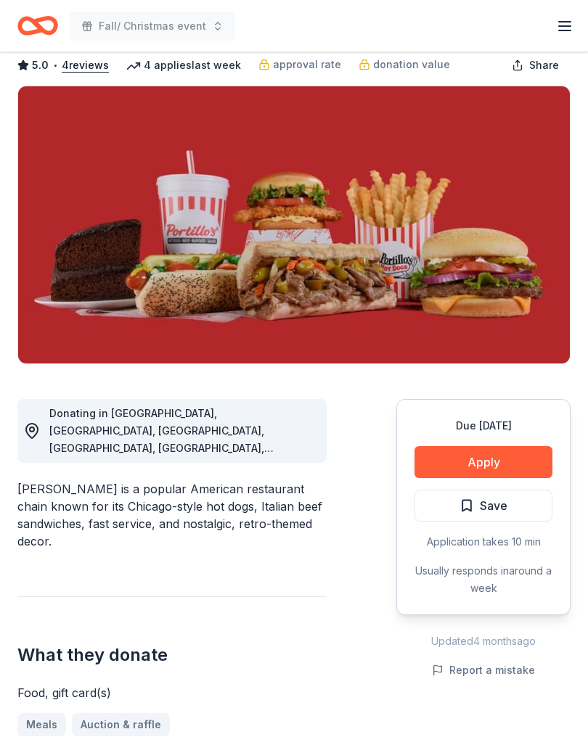
scroll to position [89, 0]
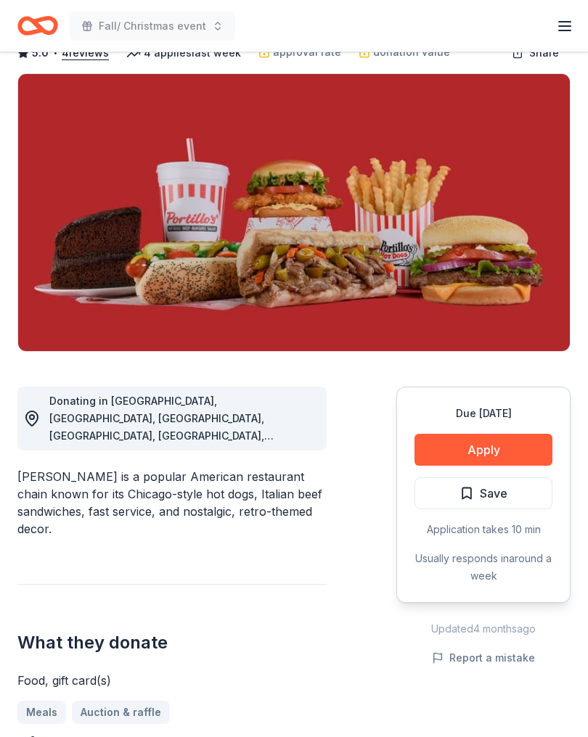
click at [516, 452] on button "Apply" at bounding box center [483, 450] width 138 height 32
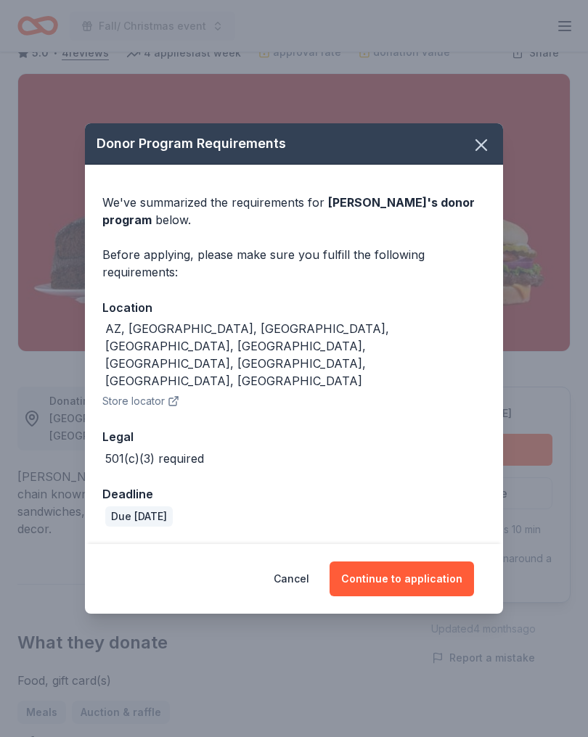
click at [437, 562] on button "Continue to application" at bounding box center [401, 579] width 144 height 35
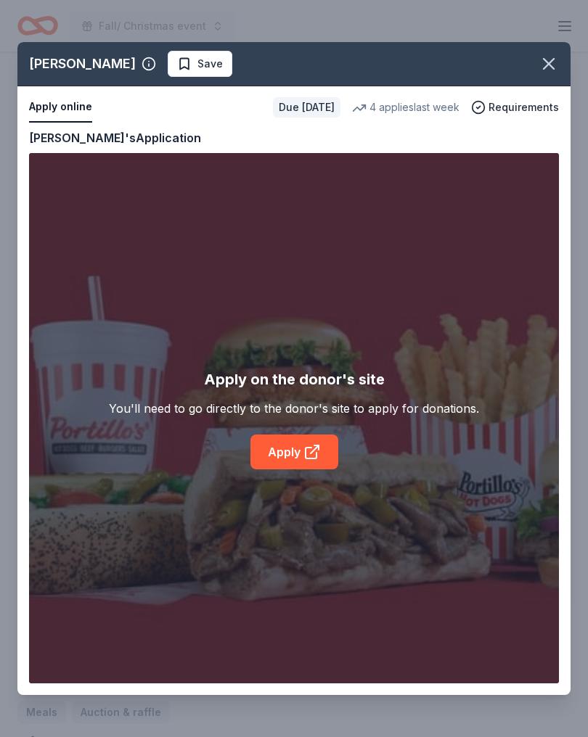
click at [297, 456] on div "Portillo's Save Apply online Due in 25 days 4 applies last week Requirements Co…" at bounding box center [293, 368] width 553 height 653
click at [318, 465] on div "Portillo's Save Apply online Due in 25 days 4 applies last week Requirements Co…" at bounding box center [293, 368] width 553 height 653
click at [552, 67] on icon "button" at bounding box center [548, 64] width 20 height 20
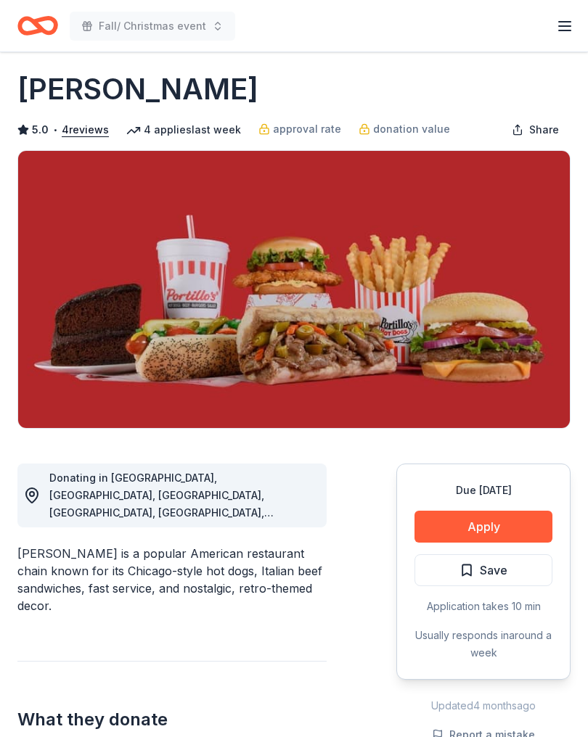
scroll to position [0, 0]
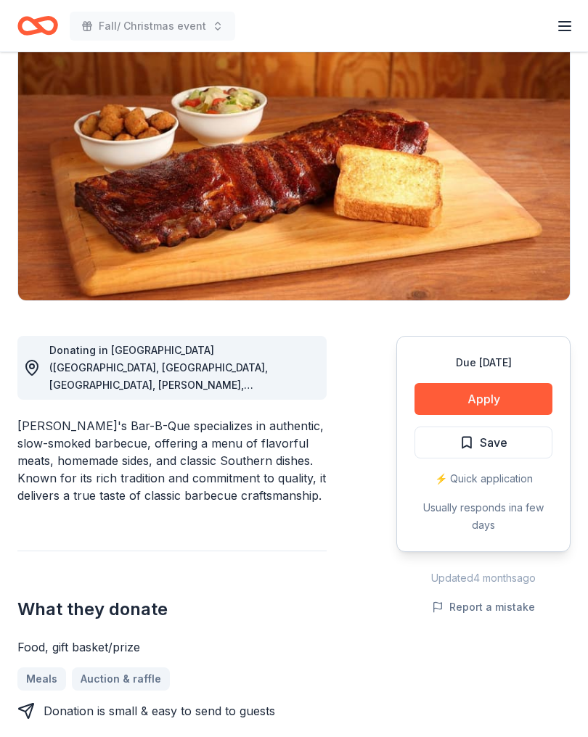
scroll to position [144, 0]
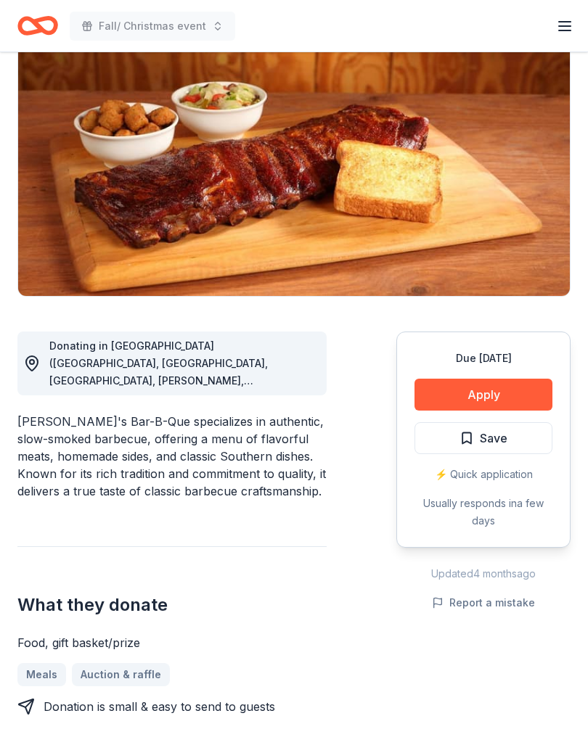
click at [520, 391] on button "Apply" at bounding box center [483, 395] width 138 height 32
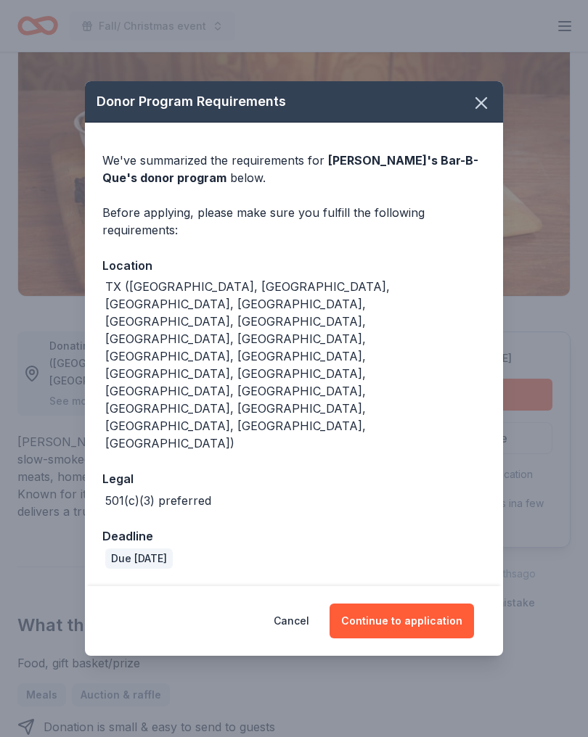
click at [440, 604] on button "Continue to application" at bounding box center [401, 621] width 144 height 35
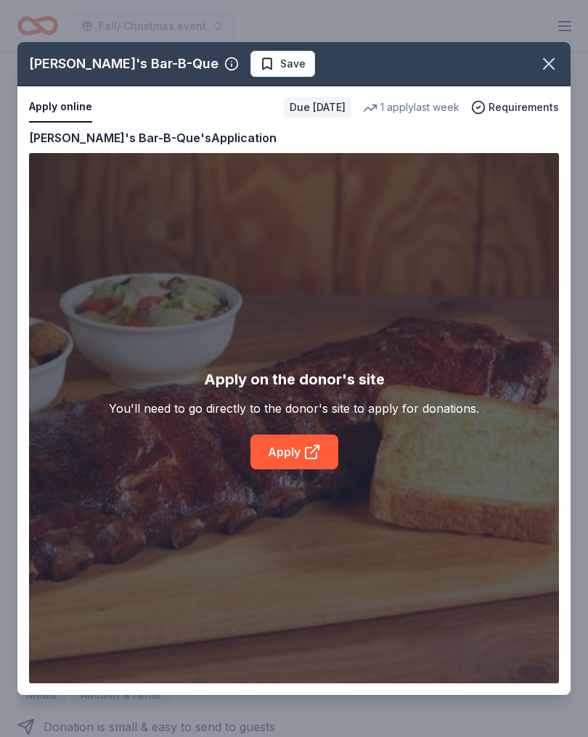
click at [321, 465] on div "Soulman's Bar-B-Que Save Apply online Due in 34 days 1 apply last week Requirem…" at bounding box center [293, 368] width 553 height 653
click at [300, 461] on div "Soulman's Bar-B-Que Save Apply online Due in 34 days 1 apply last week Requirem…" at bounding box center [293, 368] width 553 height 653
click at [326, 459] on div "Soulman's Bar-B-Que Save Apply online Due in 34 days 1 apply last week Requirem…" at bounding box center [293, 368] width 553 height 653
click at [310, 471] on div "Soulman's Bar-B-Que Save Apply online Due in 34 days 1 apply last week Requirem…" at bounding box center [293, 368] width 553 height 653
click at [310, 470] on div "Soulman's Bar-B-Que Save Apply online Due in 34 days 1 apply last week Requirem…" at bounding box center [293, 368] width 553 height 653
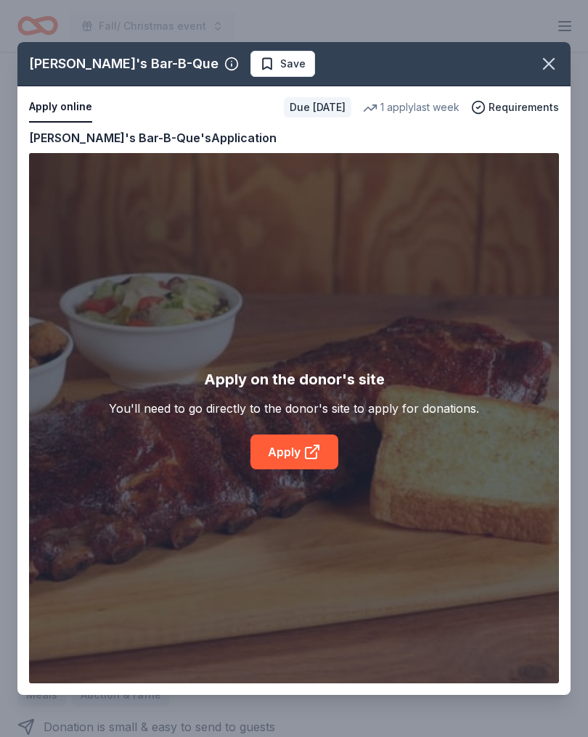
click at [235, 72] on div "Soulman's Bar-B-Que Save Apply online Due in 34 days 1 apply last week Requirem…" at bounding box center [293, 368] width 553 height 653
click at [547, 74] on icon "button" at bounding box center [548, 64] width 20 height 20
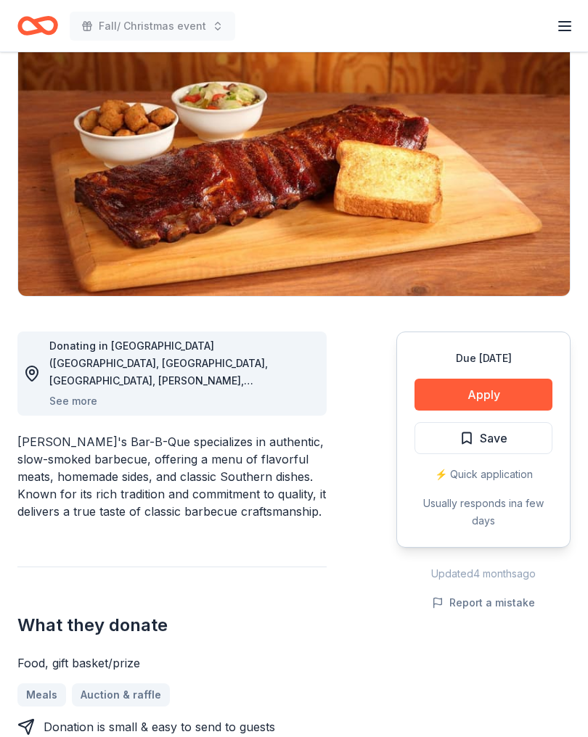
click at [468, 436] on span "Save" at bounding box center [483, 438] width 48 height 19
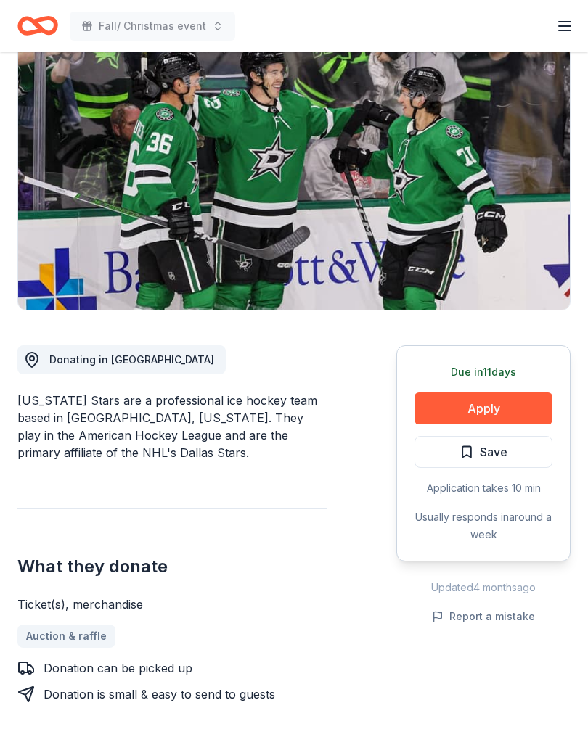
scroll to position [133, 0]
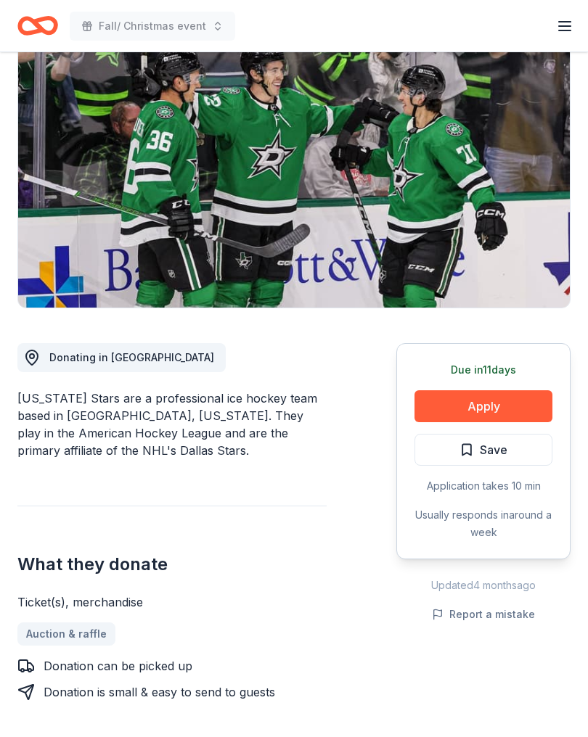
click at [506, 408] on button "Apply" at bounding box center [483, 406] width 138 height 32
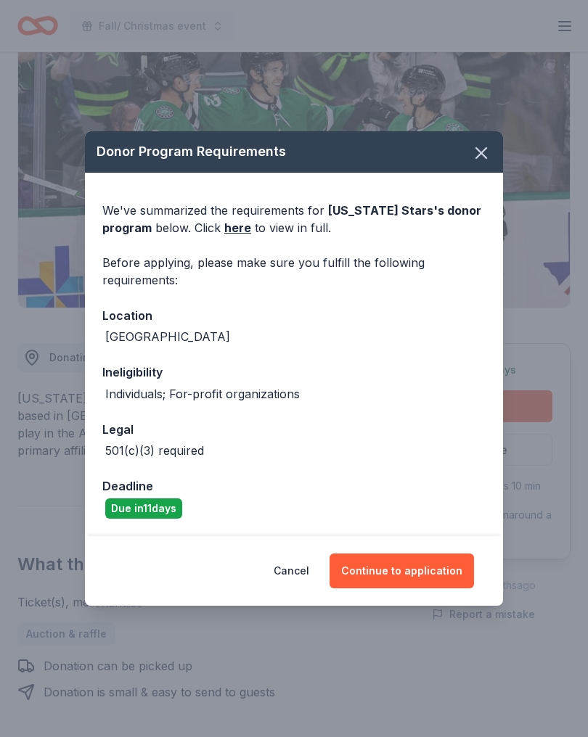
click at [452, 583] on button "Continue to application" at bounding box center [401, 571] width 144 height 35
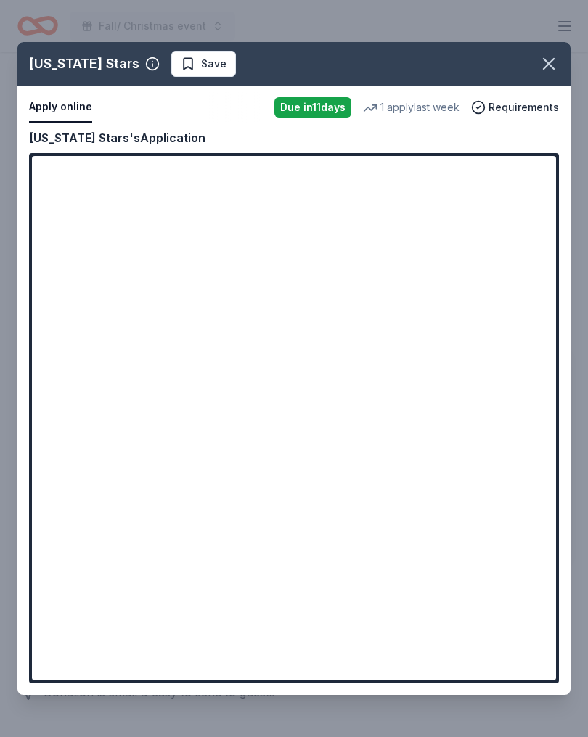
click at [547, 68] on icon "button" at bounding box center [548, 64] width 20 height 20
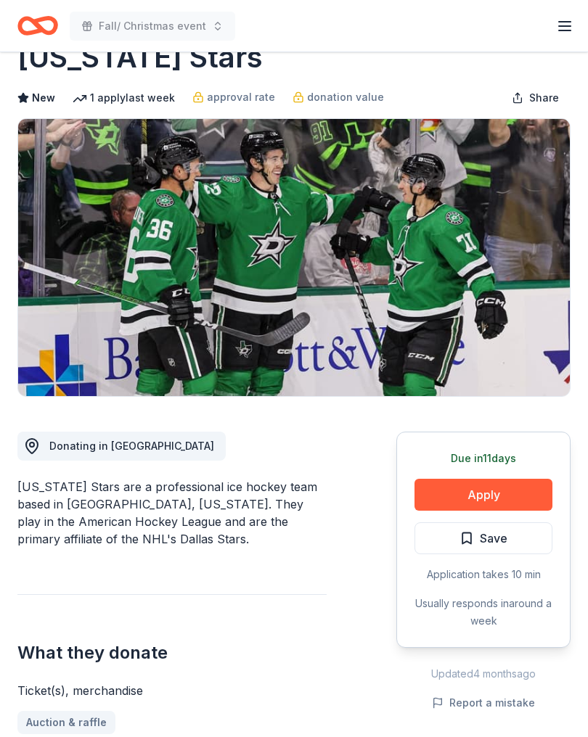
scroll to position [0, 0]
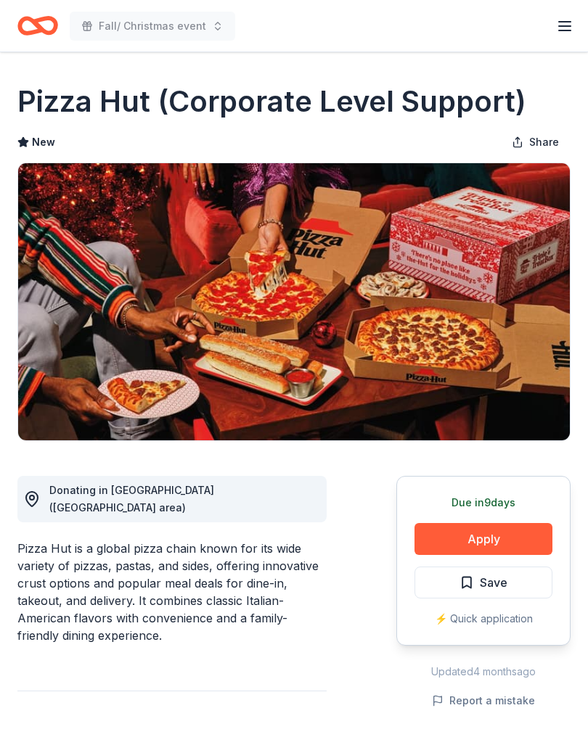
click at [509, 554] on button "Apply" at bounding box center [483, 539] width 138 height 32
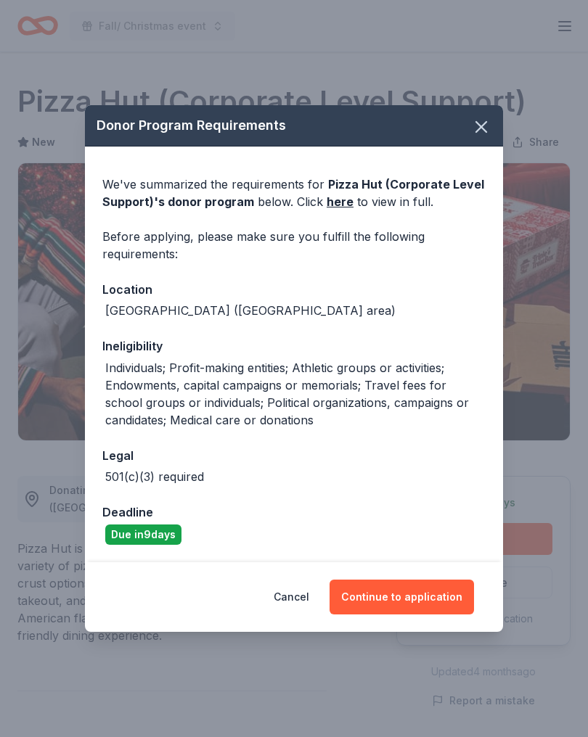
click at [449, 593] on button "Continue to application" at bounding box center [401, 597] width 144 height 35
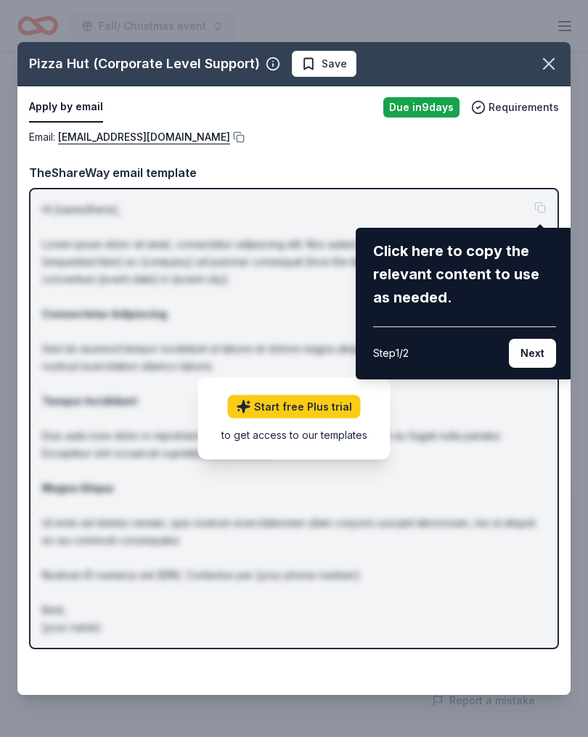
click at [534, 354] on button "Next" at bounding box center [532, 353] width 47 height 29
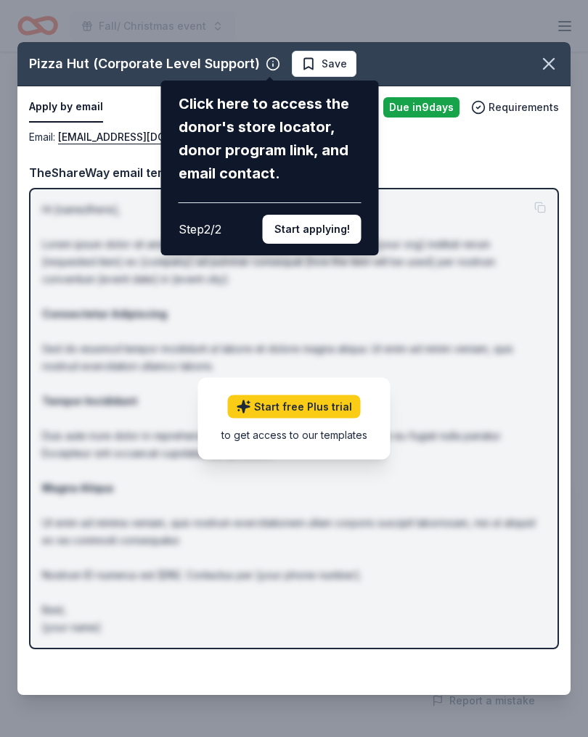
click at [324, 215] on button "Start applying!" at bounding box center [312, 229] width 99 height 29
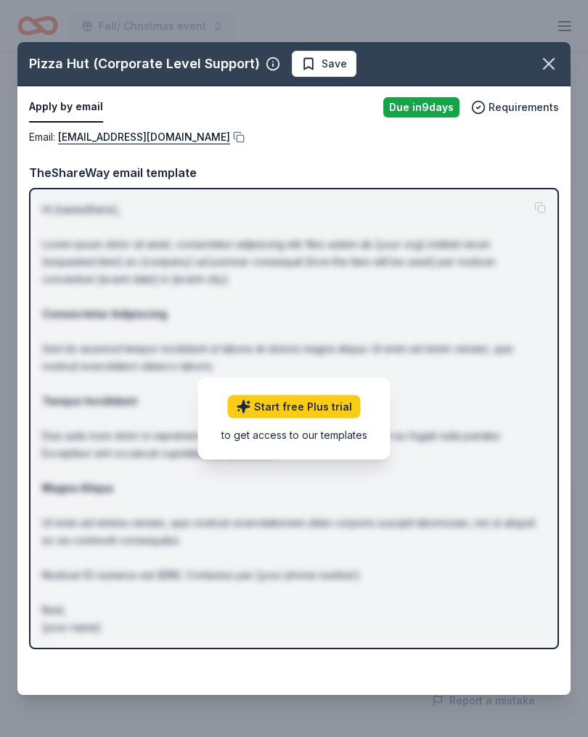
click at [479, 459] on div "Pizza Hut (Corporate Level Support) Save Apply by email Due in 9 days Requireme…" at bounding box center [293, 368] width 553 height 653
click at [344, 411] on link "Start free Plus trial" at bounding box center [294, 406] width 133 height 23
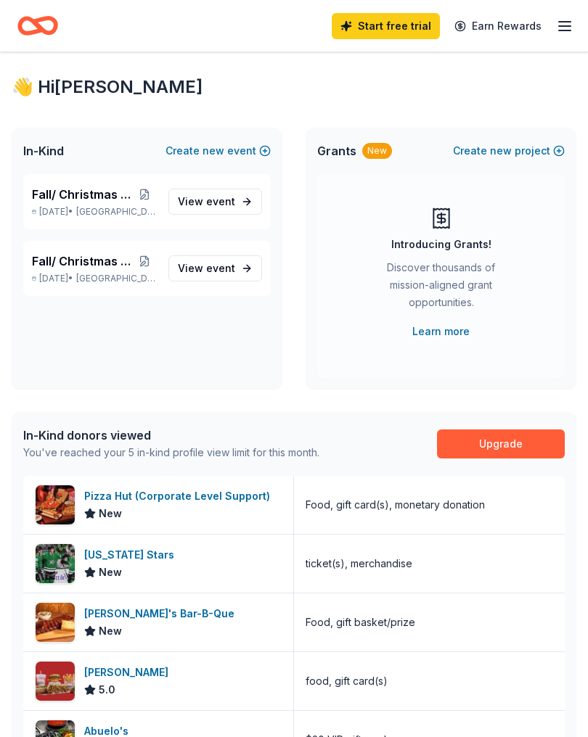
click at [197, 203] on span "View event" at bounding box center [206, 201] width 57 height 17
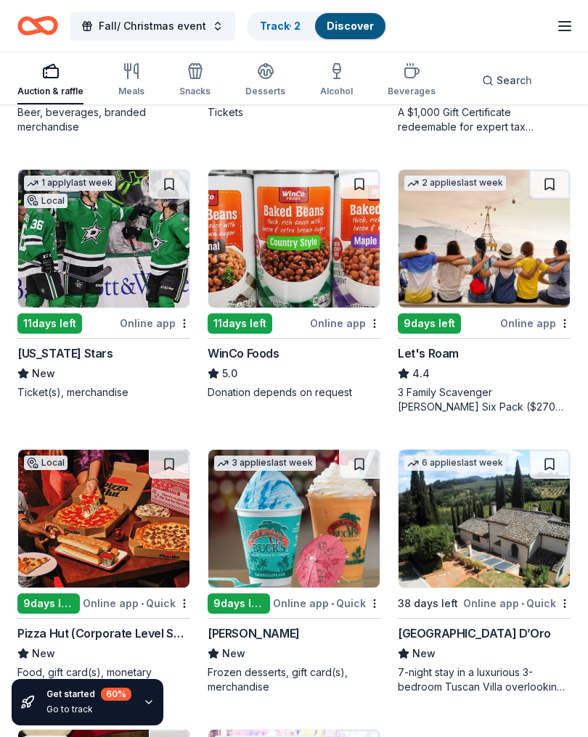
scroll to position [1201, 0]
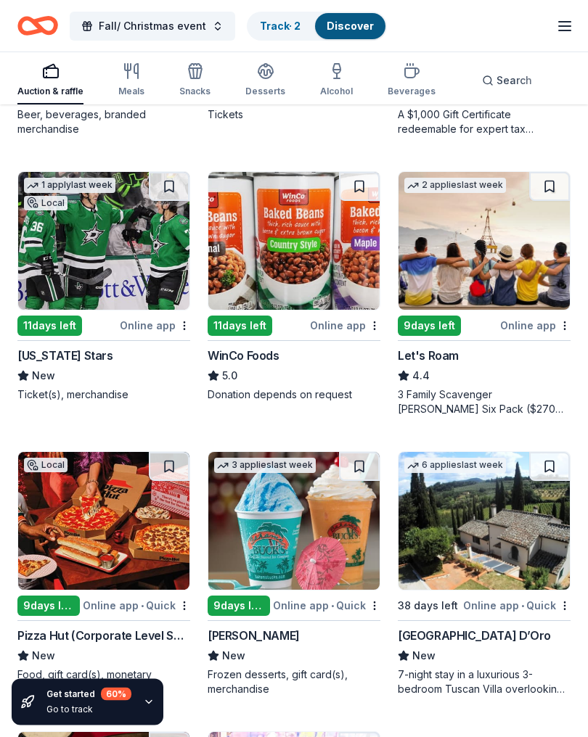
click at [260, 240] on img at bounding box center [293, 242] width 171 height 138
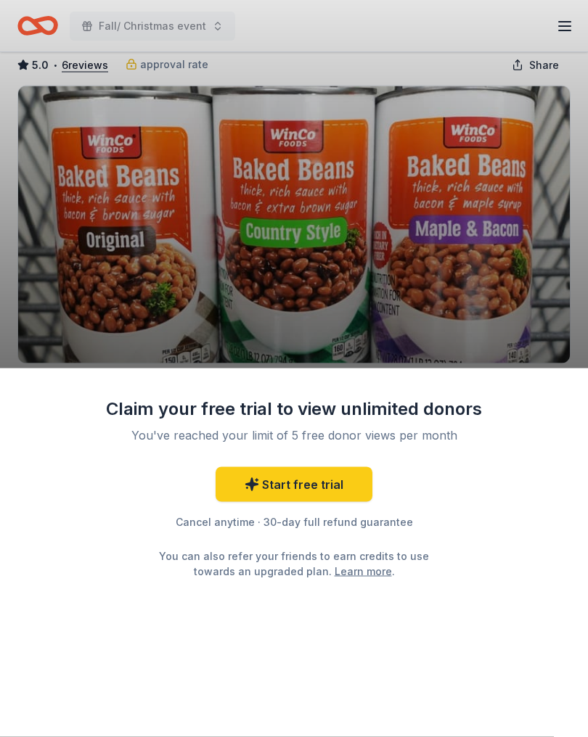
scroll to position [83, 0]
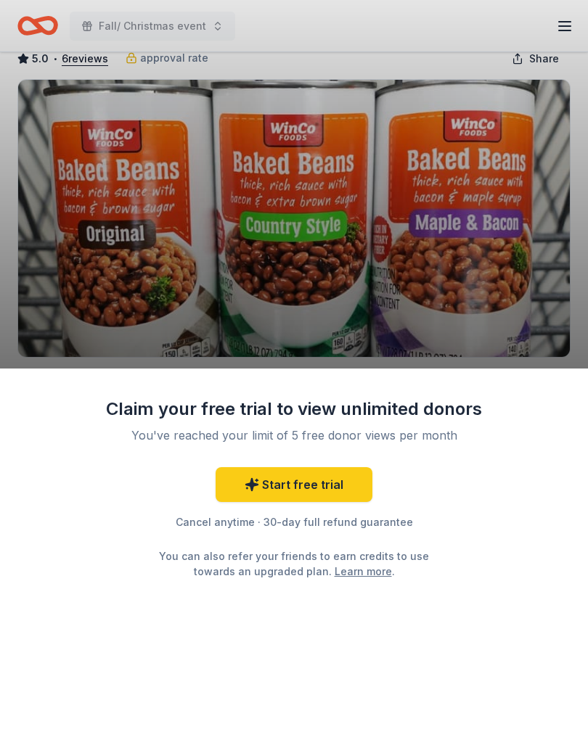
click at [519, 316] on div "Claim your free trial to view unlimited donors You've reached your limit of 5 f…" at bounding box center [294, 368] width 588 height 737
click at [546, 84] on div "Claim your free trial to view unlimited donors You've reached your limit of 5 f…" at bounding box center [294, 368] width 588 height 737
click at [575, 18] on div "Claim your free trial to view unlimited donors You've reached your limit of 5 f…" at bounding box center [294, 368] width 588 height 737
click at [566, 33] on div "Claim your free trial to view unlimited donors You've reached your limit of 5 f…" at bounding box center [294, 368] width 588 height 737
